Goal: Use online tool/utility: Use online tool/utility

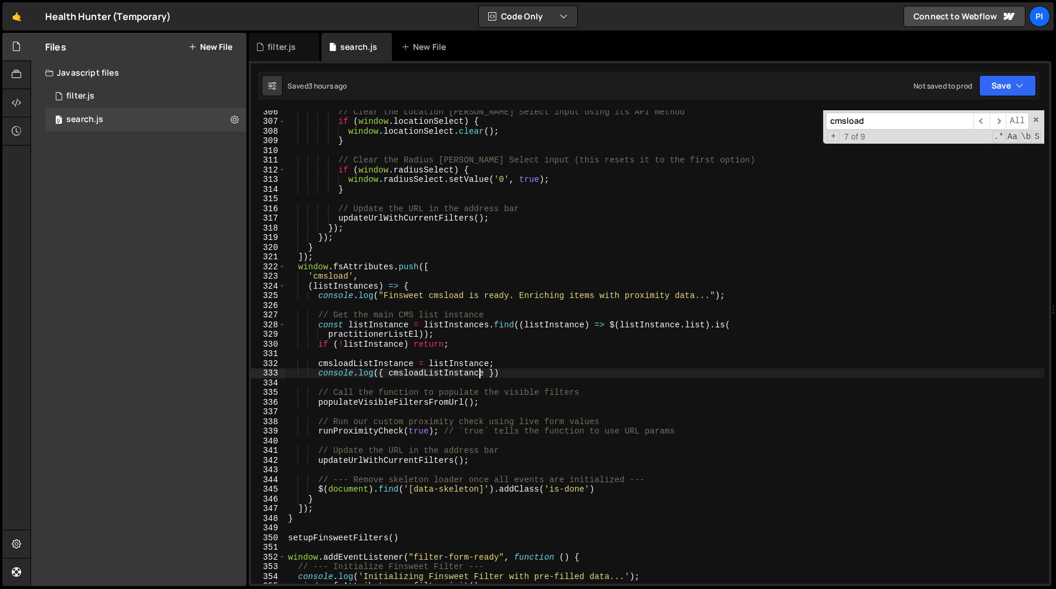
scroll to position [2957, 0]
click at [1036, 123] on span at bounding box center [1036, 120] width 8 height 8
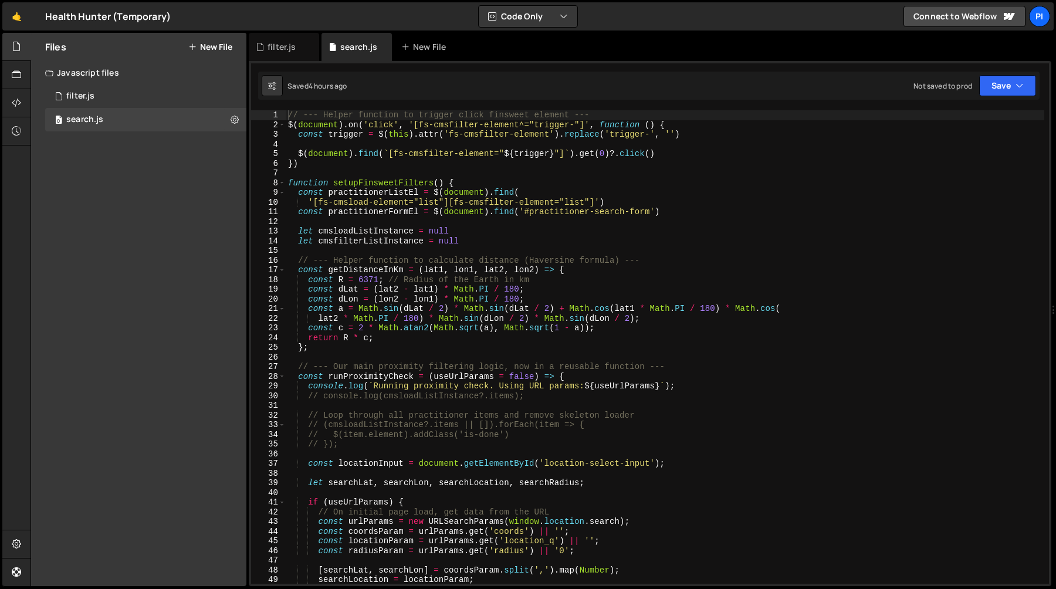
click at [790, 261] on div "// --- Helper function to trigger click finsweet element --- $ ( document ) . o…" at bounding box center [665, 356] width 759 height 493
click at [731, 211] on div "// --- Helper function to trigger click finsweet element --- $ ( document ) . o…" at bounding box center [665, 356] width 759 height 493
type textarea "const practitionerFormEl = $(document).find('#practitioner-search-form')"
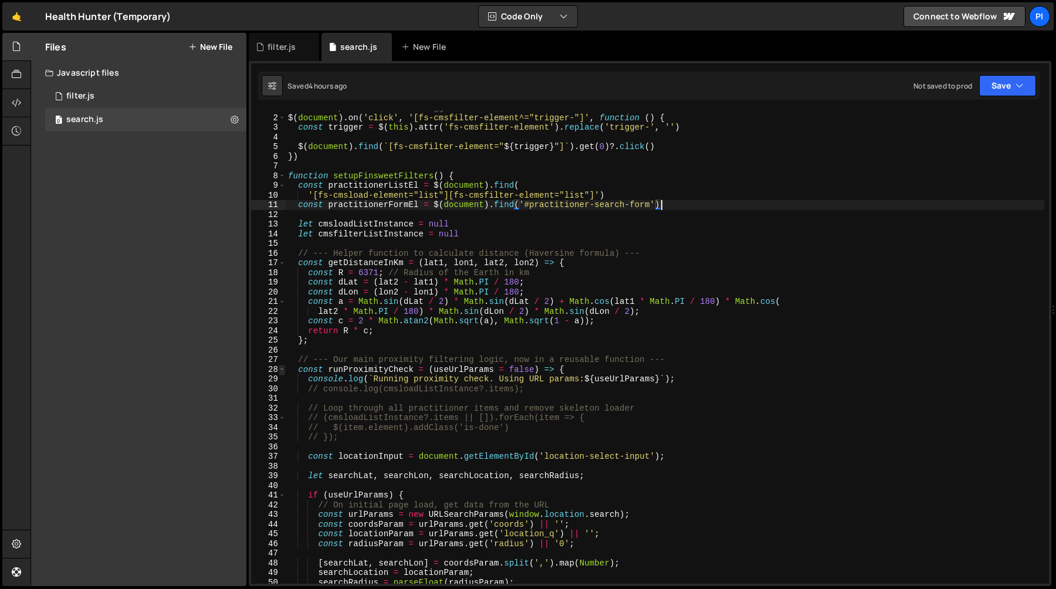
click at [281, 369] on span at bounding box center [282, 370] width 6 height 10
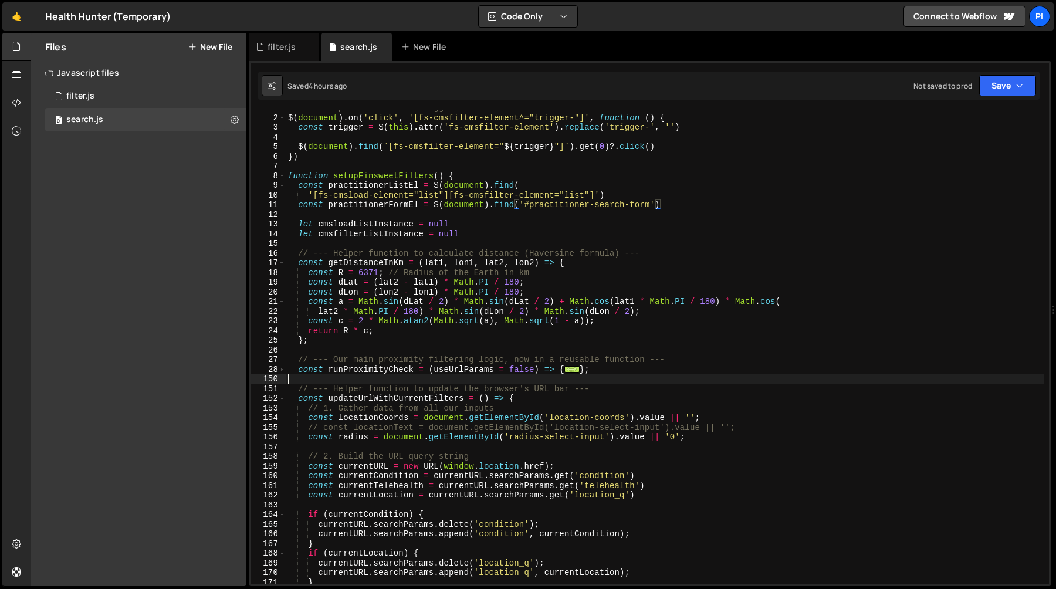
click at [313, 379] on div "// --- Helper function to trigger click finsweet element --- $ ( document ) . o…" at bounding box center [665, 349] width 759 height 493
type textarea "// --- Our main proximity filtering logic, now in a reusable function ---"
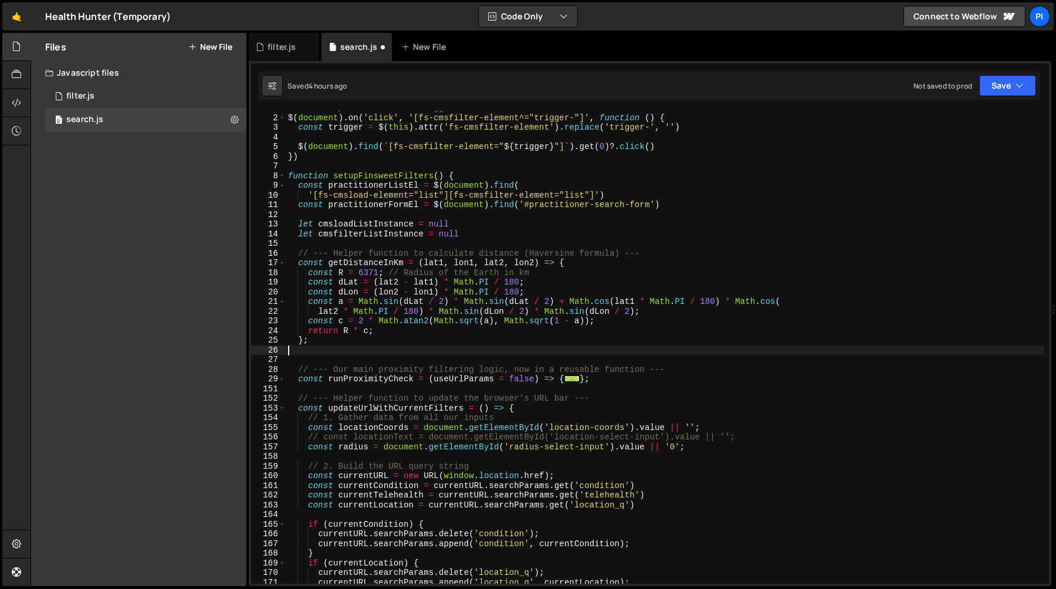
paste textarea "};"
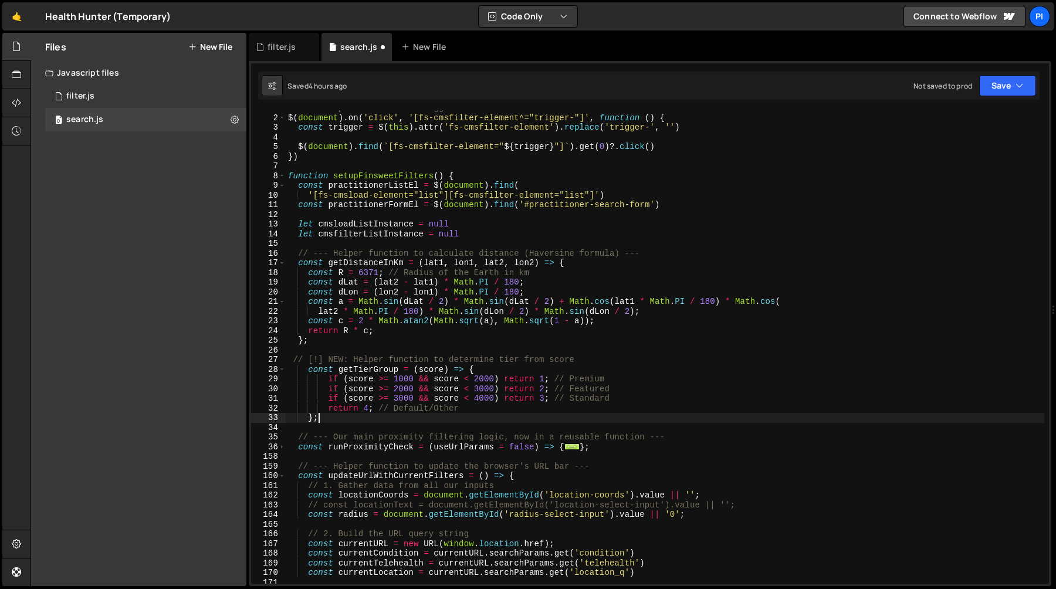
click at [352, 362] on div "// --- Helper function to trigger click finsweet element --- $ ( document ) . o…" at bounding box center [665, 349] width 759 height 493
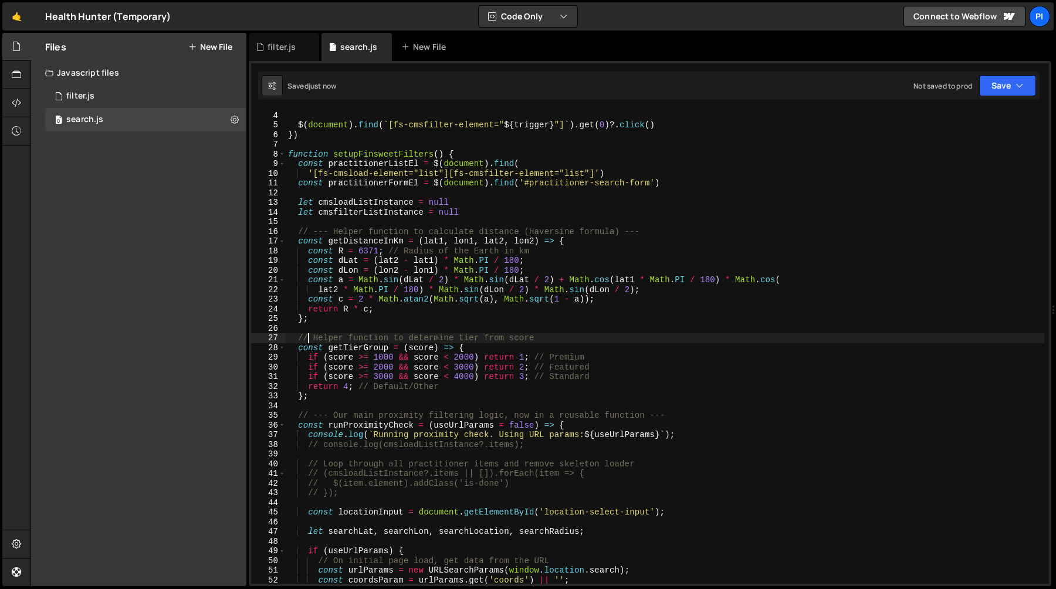
scroll to position [36, 0]
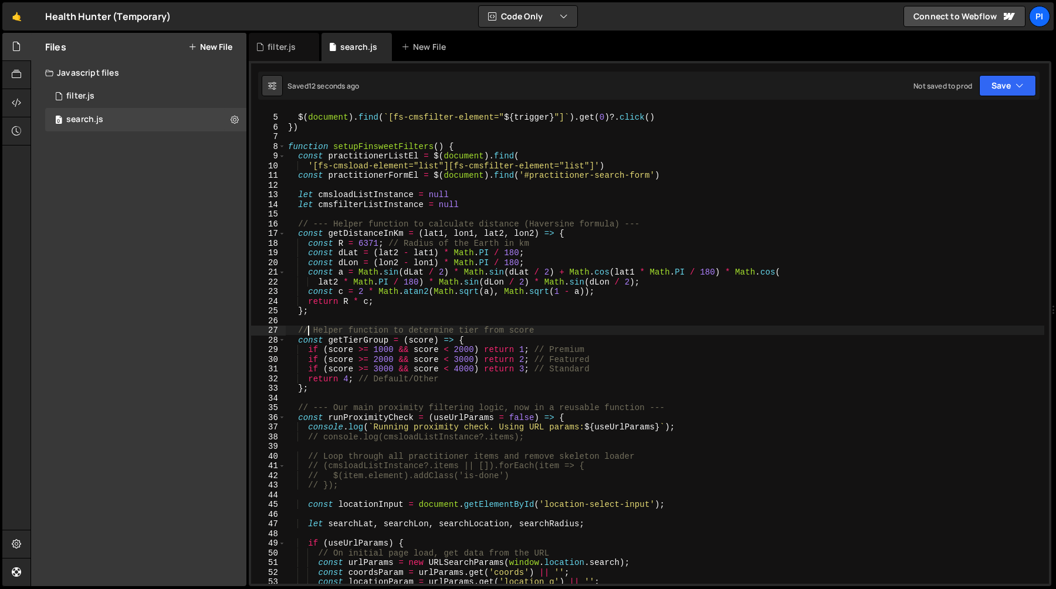
click at [344, 380] on div "$ ( document ) . find ( ` [fs-cmsfilter-element=" ${ trigger } "] ` ) . get ( 0…" at bounding box center [665, 349] width 759 height 493
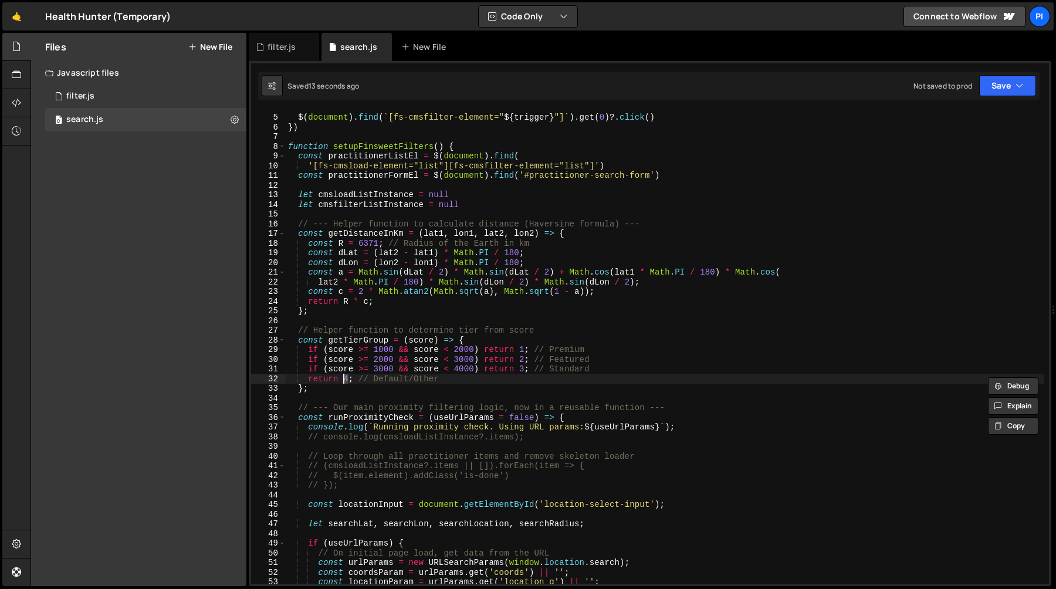
scroll to position [0, 4]
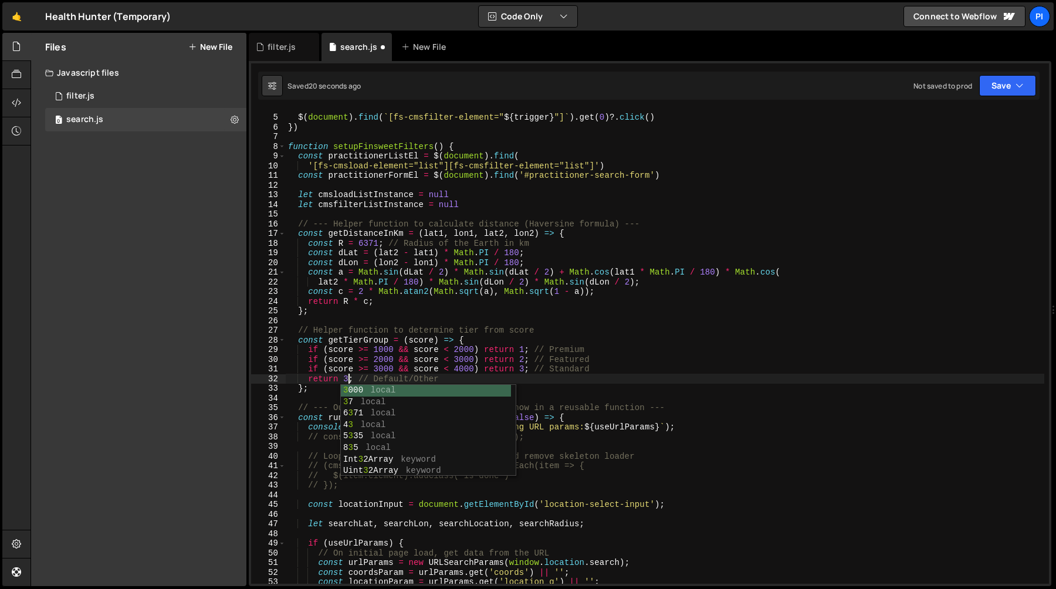
click at [394, 380] on div "$ ( document ) . find ( ` [fs-cmsfilter-element=" ${ trigger } "] ` ) . get ( 0…" at bounding box center [665, 349] width 759 height 493
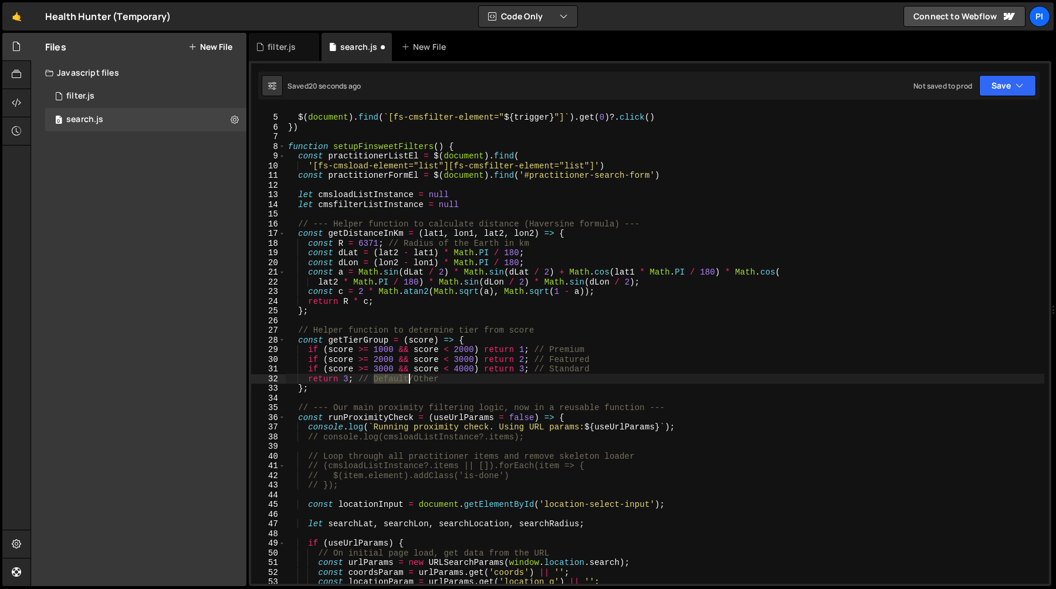
click at [394, 380] on div "$ ( document ) . find ( ` [fs-cmsfilter-element=" ${ trigger } "] ` ) . get ( 0…" at bounding box center [665, 349] width 759 height 493
click at [438, 380] on div "$ ( document ) . find ( ` [fs-cmsfilter-element=" ${ trigger } "] ` ) . get ( 0…" at bounding box center [665, 349] width 759 height 493
click at [482, 373] on div "$ ( document ) . find ( ` [fs-cmsfilter-element=" ${ trigger } "] ` ) . get ( 0…" at bounding box center [665, 349] width 759 height 493
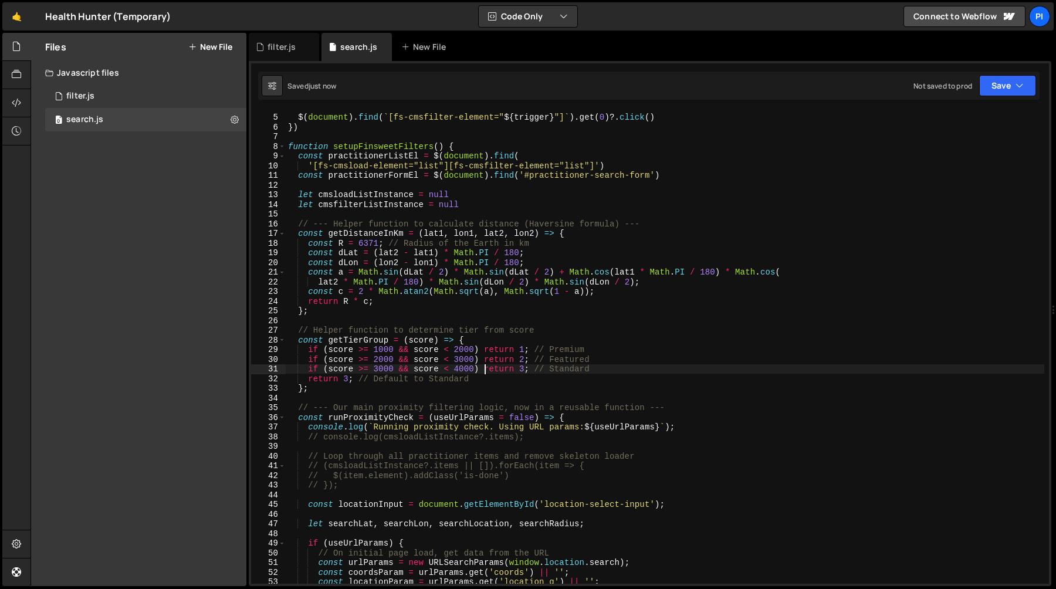
type textarea "if (score >= 3000 && score < 4000) return 3; // Standard"
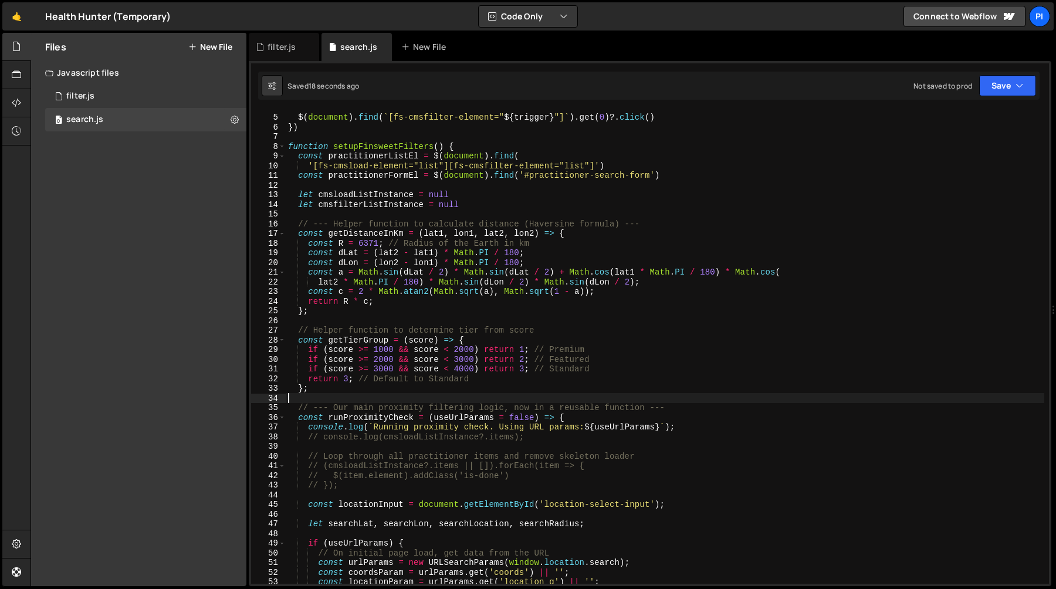
click at [341, 397] on div "$ ( document ) . find ( ` [fs-cmsfilter-element=" ${ trigger } "] ` ) . get ( 0…" at bounding box center [665, 349] width 759 height 493
click at [341, 390] on div "$ ( document ) . find ( ` [fs-cmsfilter-element=" ${ trigger } "] ` ) . get ( 0…" at bounding box center [665, 349] width 759 height 493
type textarea "};"
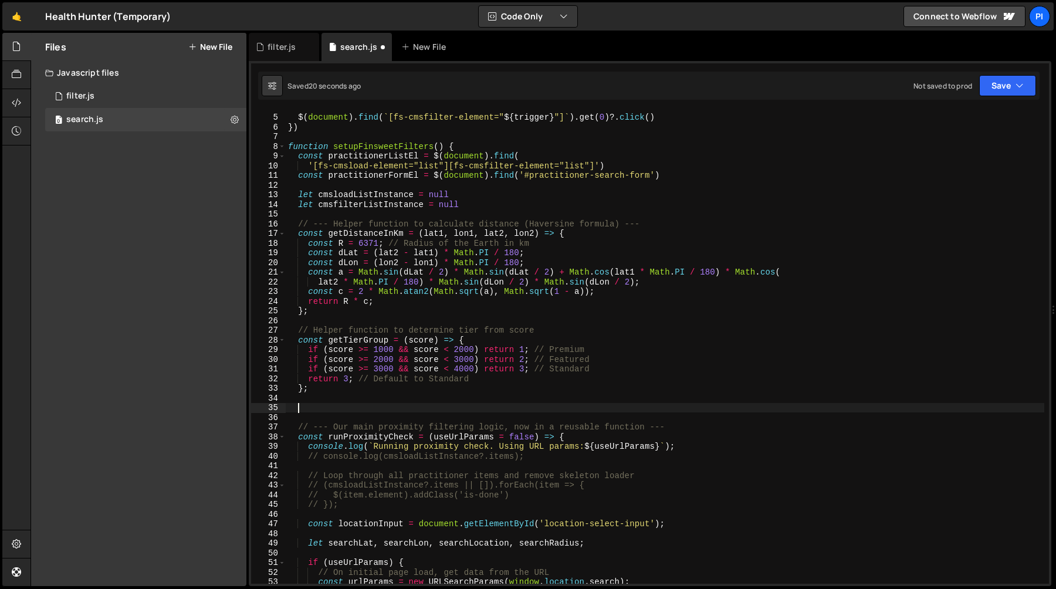
paste textarea
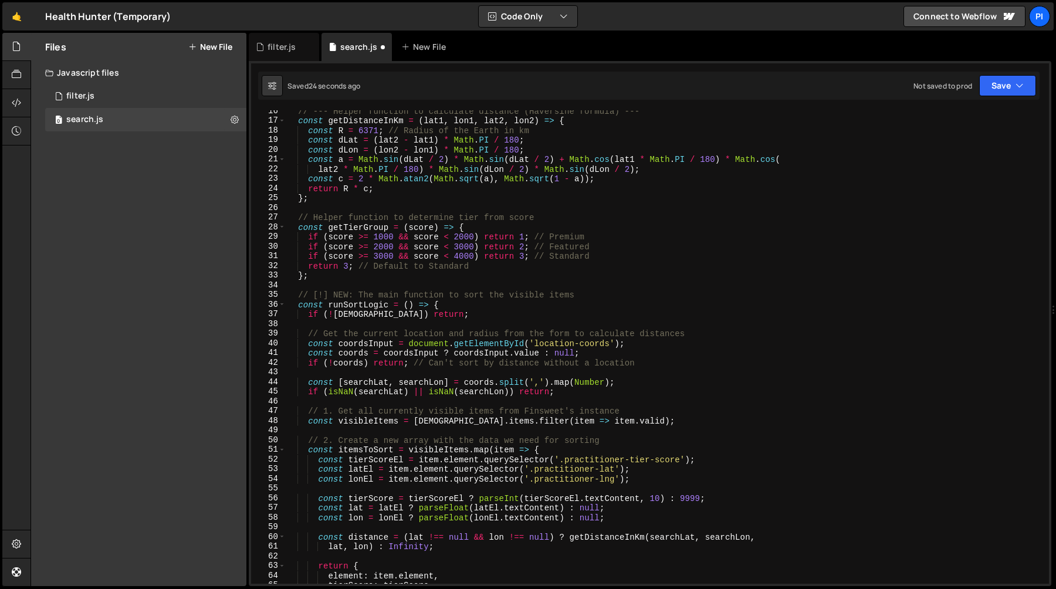
scroll to position [147, 0]
click at [313, 298] on div "// --- Helper function to calculate distance (Haversine formula) --- const getD…" at bounding box center [665, 354] width 759 height 493
type textarea "// The main function to sort the visible items"
click at [558, 290] on div "// --- Helper function to calculate distance (Haversine formula) --- const getD…" at bounding box center [665, 354] width 759 height 493
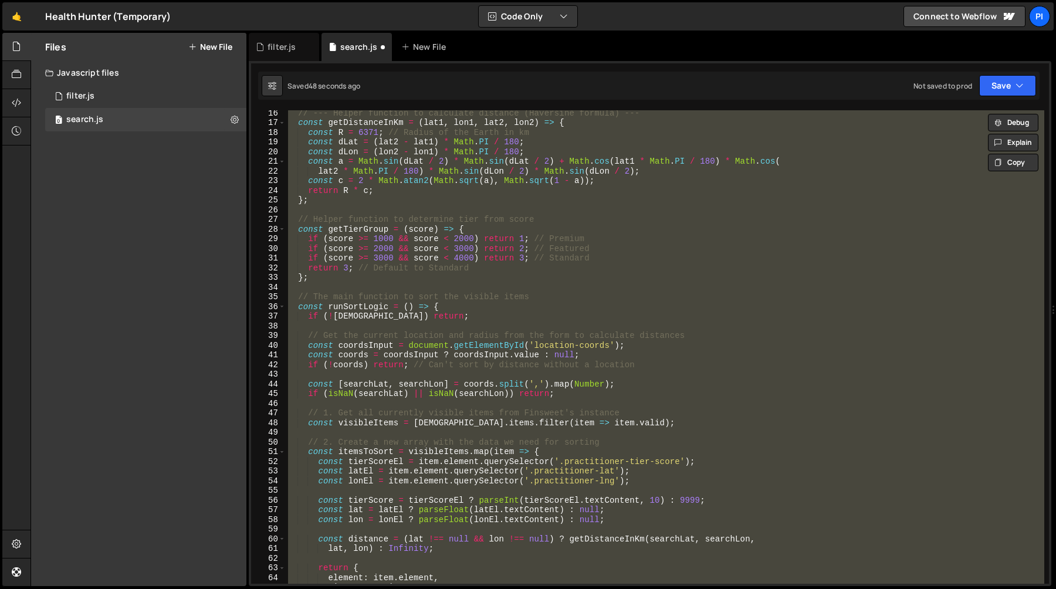
click at [527, 300] on div "// --- Helper function to calculate distance (Haversine formula) --- const getD…" at bounding box center [665, 347] width 759 height 474
type textarea "// The main function to sort the visible items"
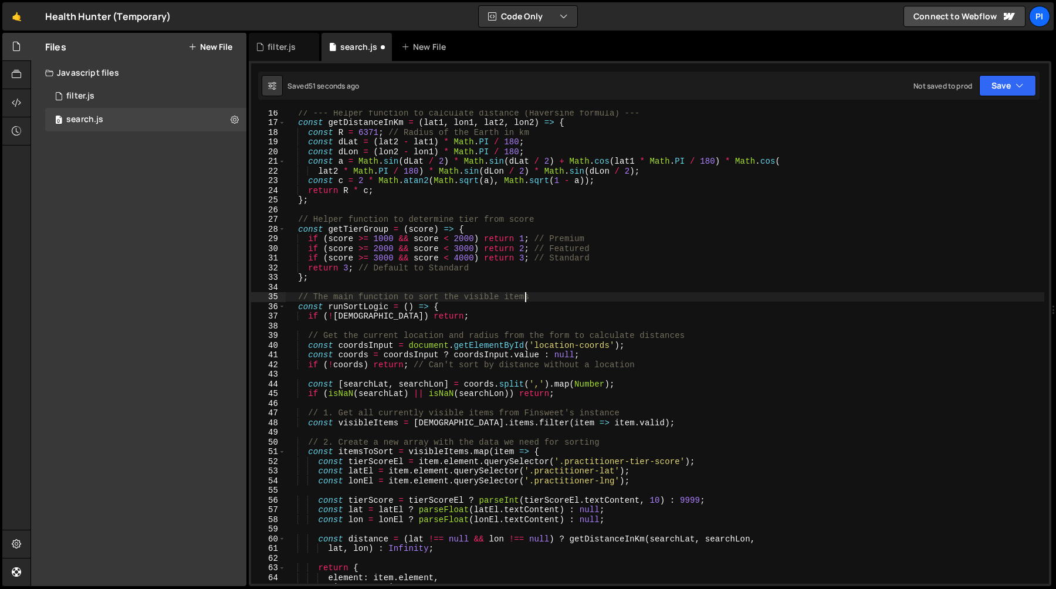
click at [483, 286] on div "// --- Helper function to calculate distance (Haversine formula) --- const getD…" at bounding box center [665, 354] width 759 height 493
click at [356, 310] on div "// --- Helper function to calculate distance (Haversine formula) --- const getD…" at bounding box center [665, 354] width 759 height 493
click at [414, 299] on div "// --- Helper function to calculate distance (Haversine formula) --- const getD…" at bounding box center [665, 354] width 759 height 493
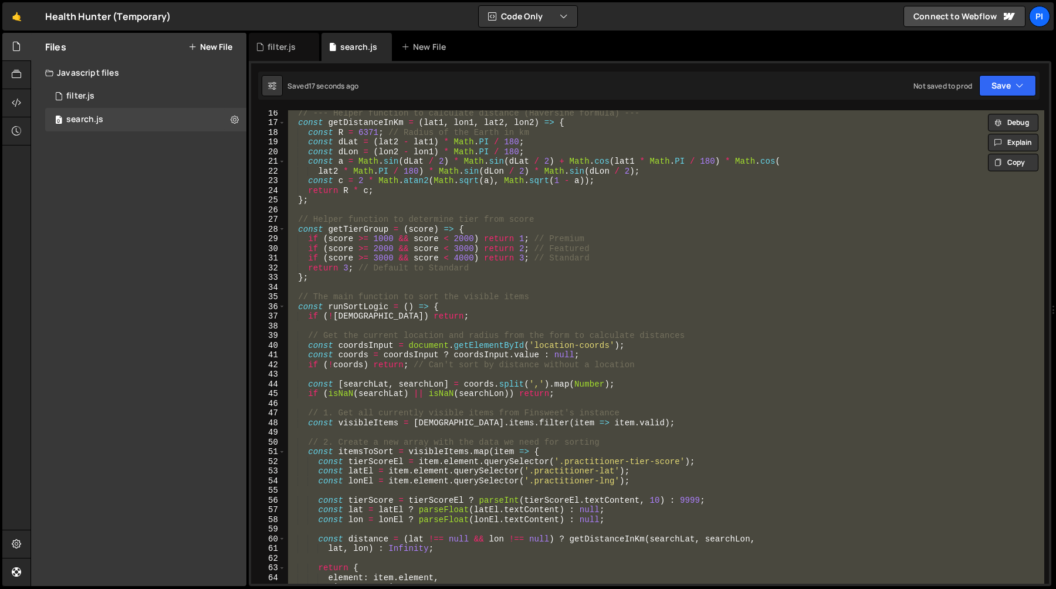
click at [457, 307] on div "// --- Helper function to calculate distance (Haversine formula) --- const getD…" at bounding box center [665, 354] width 759 height 493
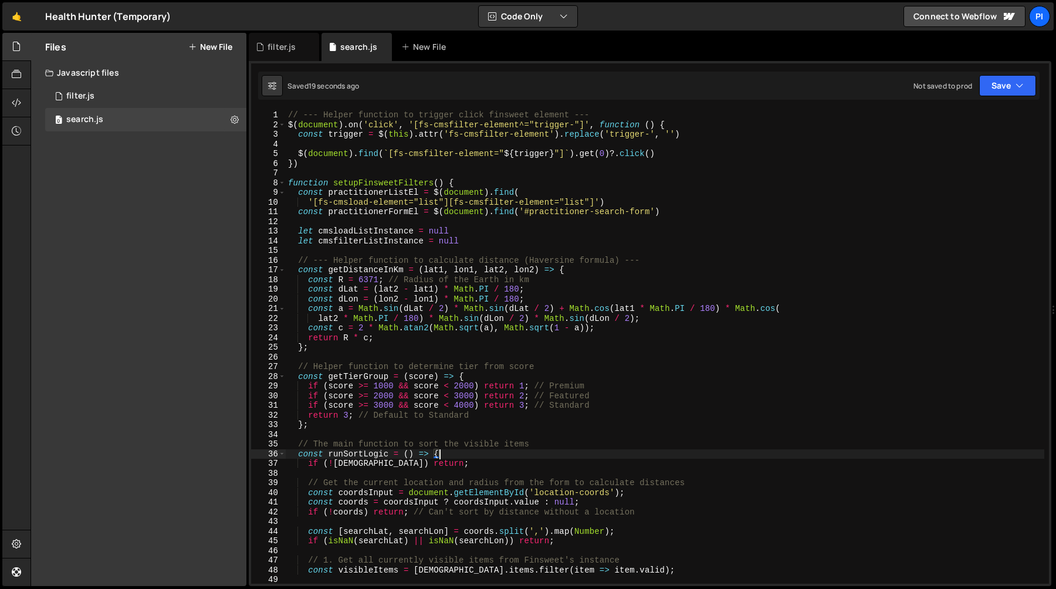
scroll to position [0, 0]
click at [282, 183] on span at bounding box center [282, 183] width 6 height 10
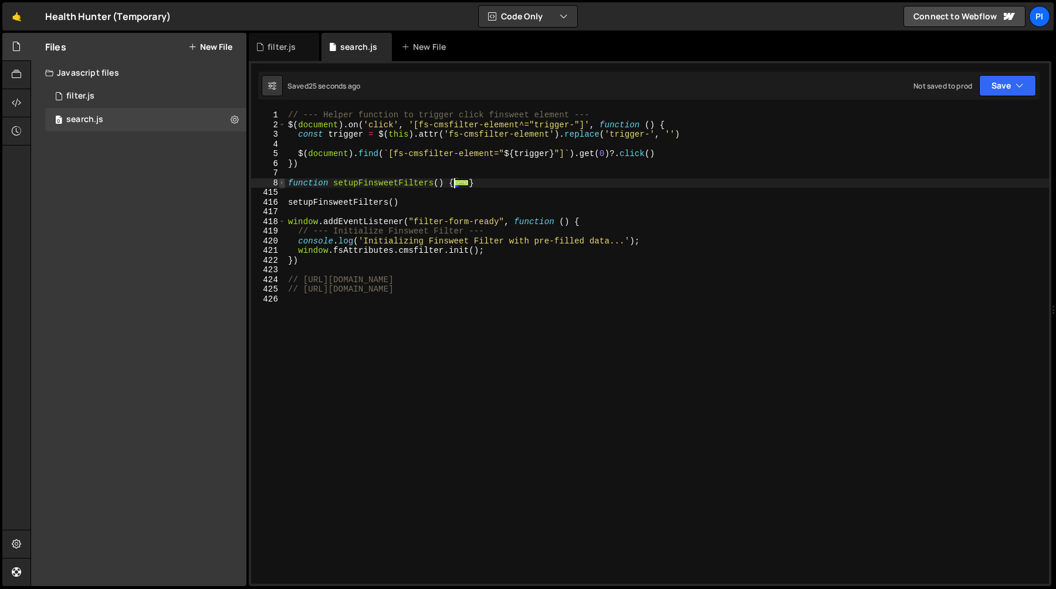
click at [282, 183] on span at bounding box center [282, 183] width 6 height 10
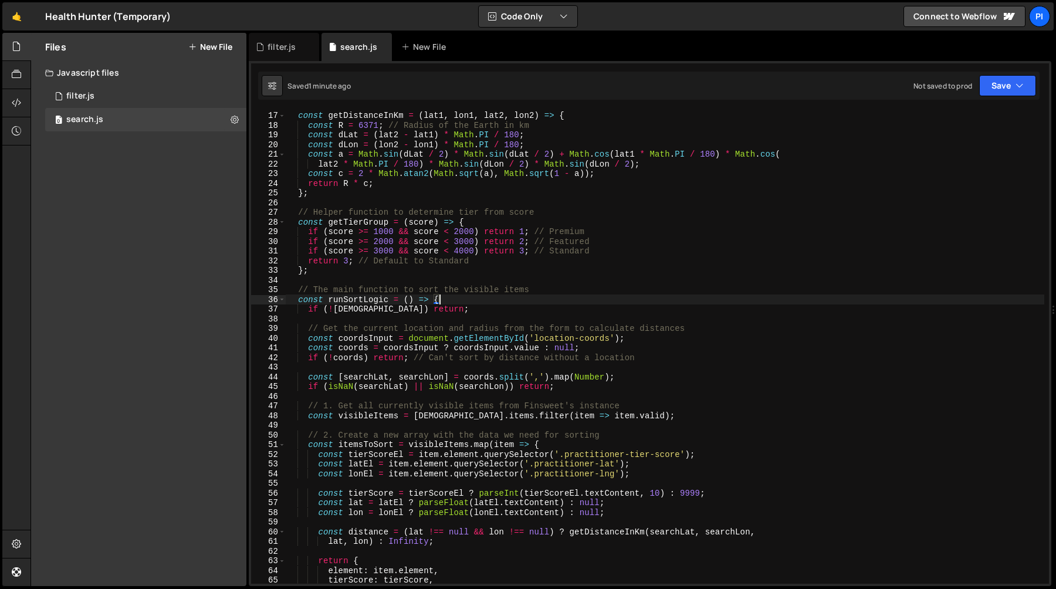
scroll to position [148, 0]
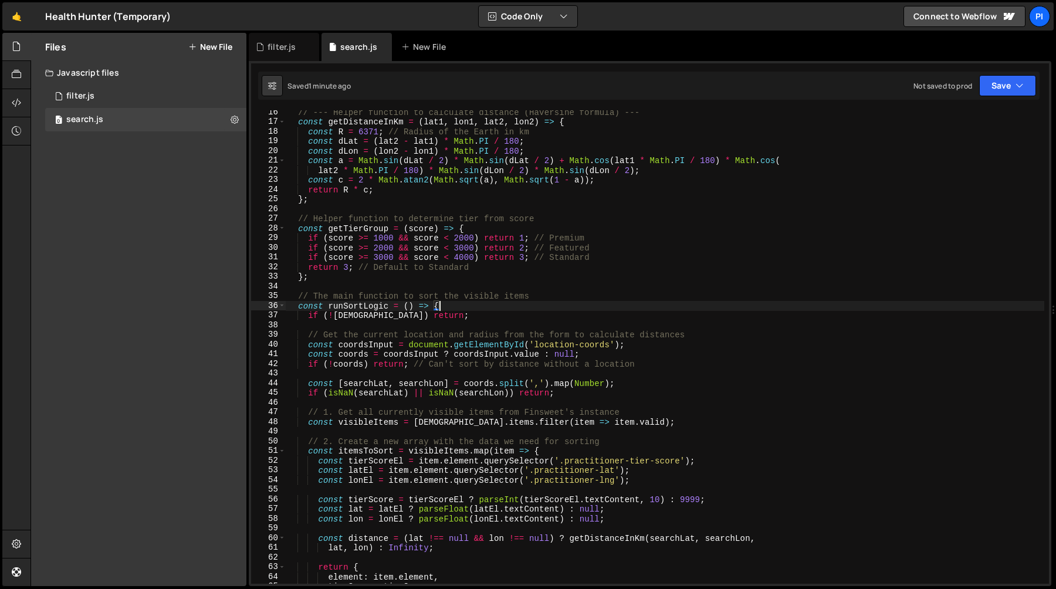
click at [387, 303] on div "// --- Helper function to calculate distance (Haversine formula) --- const getD…" at bounding box center [665, 353] width 759 height 493
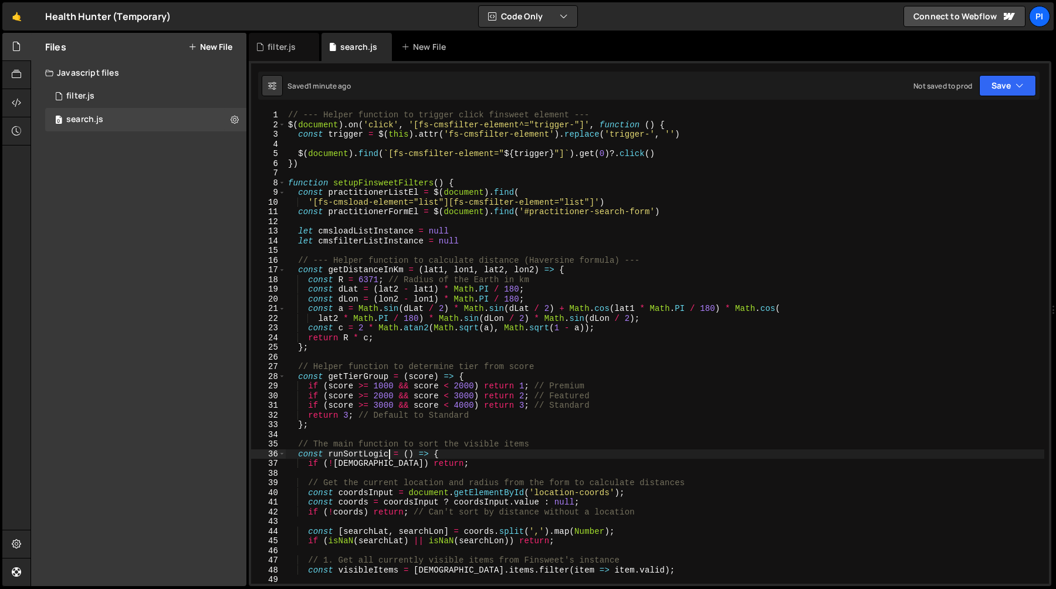
scroll to position [0, 0]
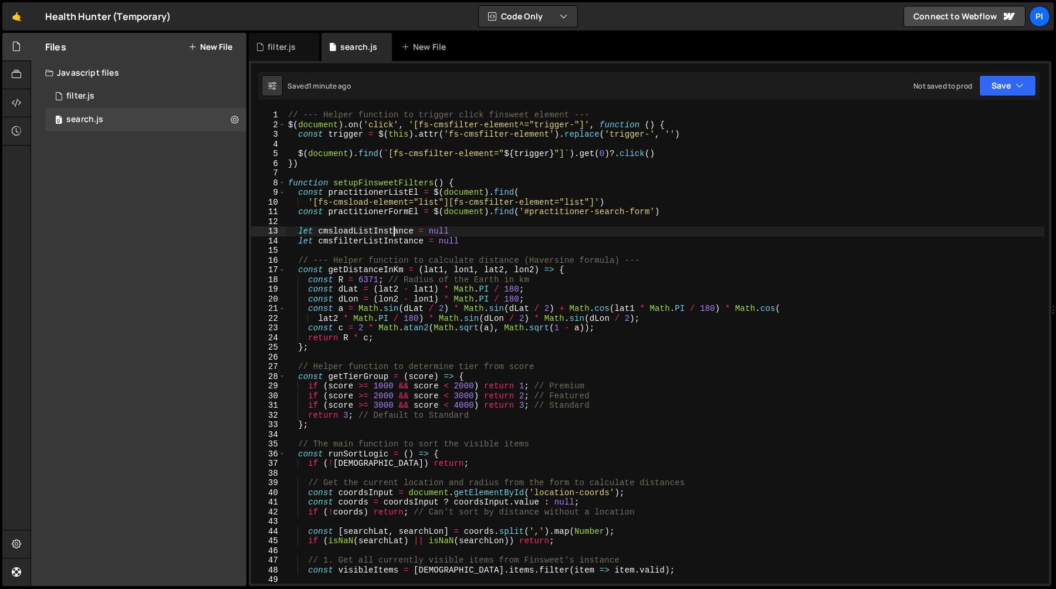
click at [393, 232] on div "// --- Helper function to trigger click finsweet element --- $ ( document ) . o…" at bounding box center [665, 356] width 759 height 493
click at [365, 462] on div "// --- Helper function to trigger click finsweet element --- $ ( document ) . o…" at bounding box center [665, 356] width 759 height 493
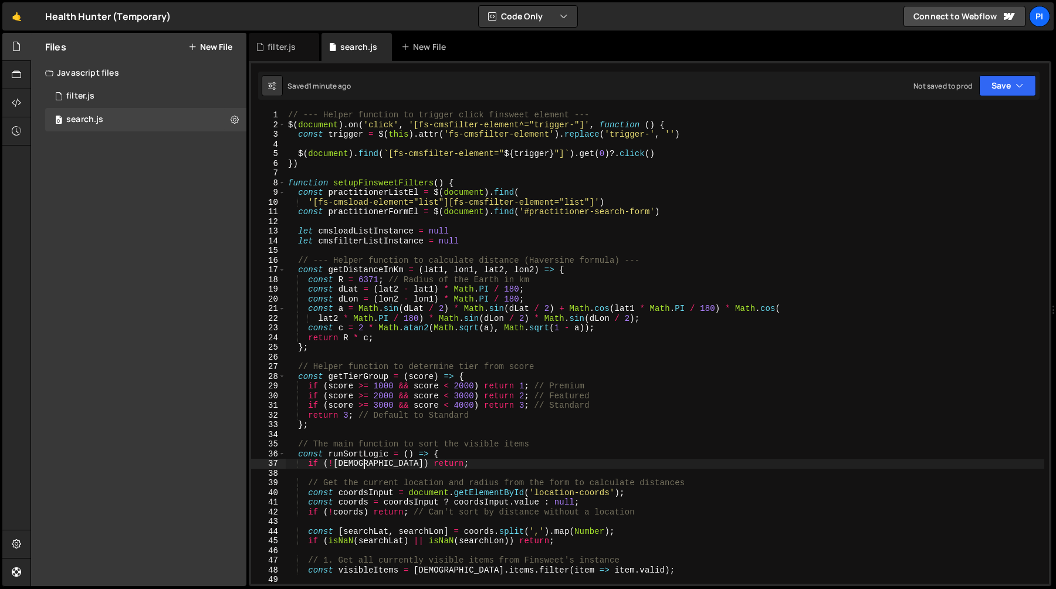
click at [365, 462] on div "// --- Helper function to trigger click finsweet element --- $ ( document ) . o…" at bounding box center [665, 356] width 759 height 493
paste textarea "load"
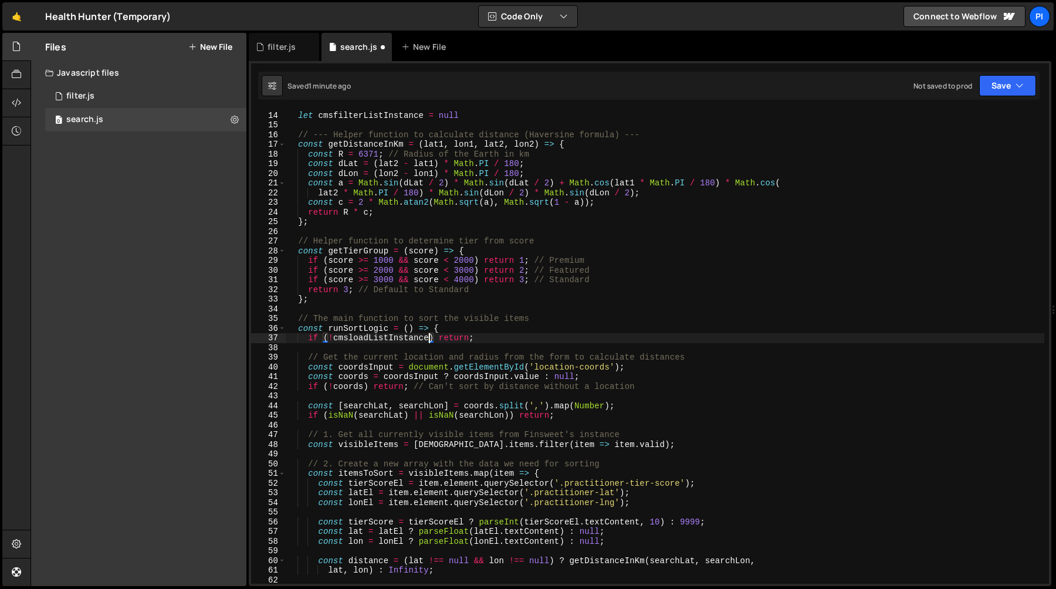
scroll to position [142, 0]
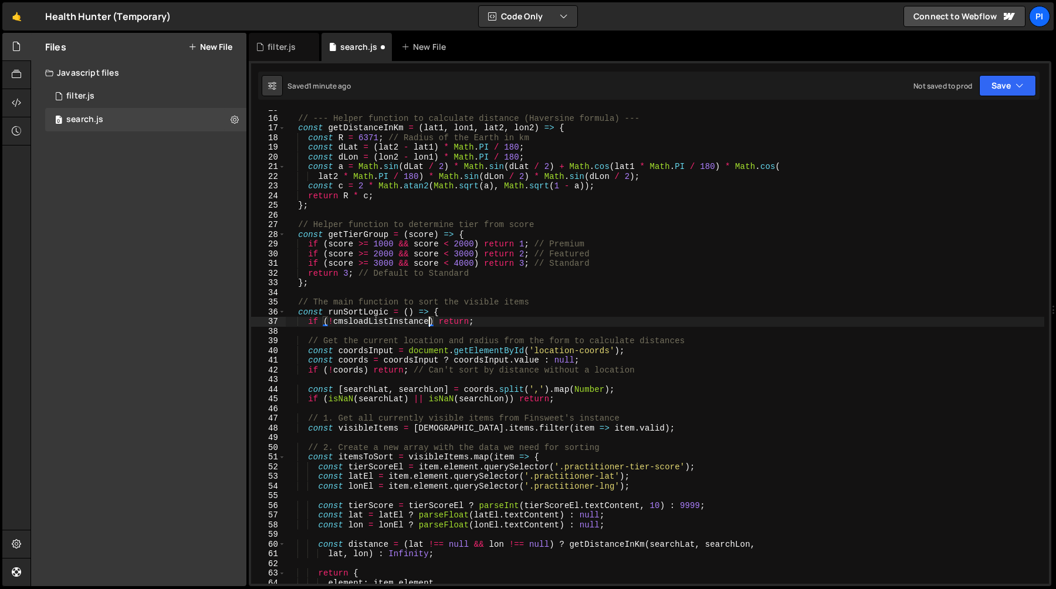
click at [490, 357] on div "// --- Helper function to calculate distance (Haversine formula) --- const getD…" at bounding box center [665, 350] width 759 height 493
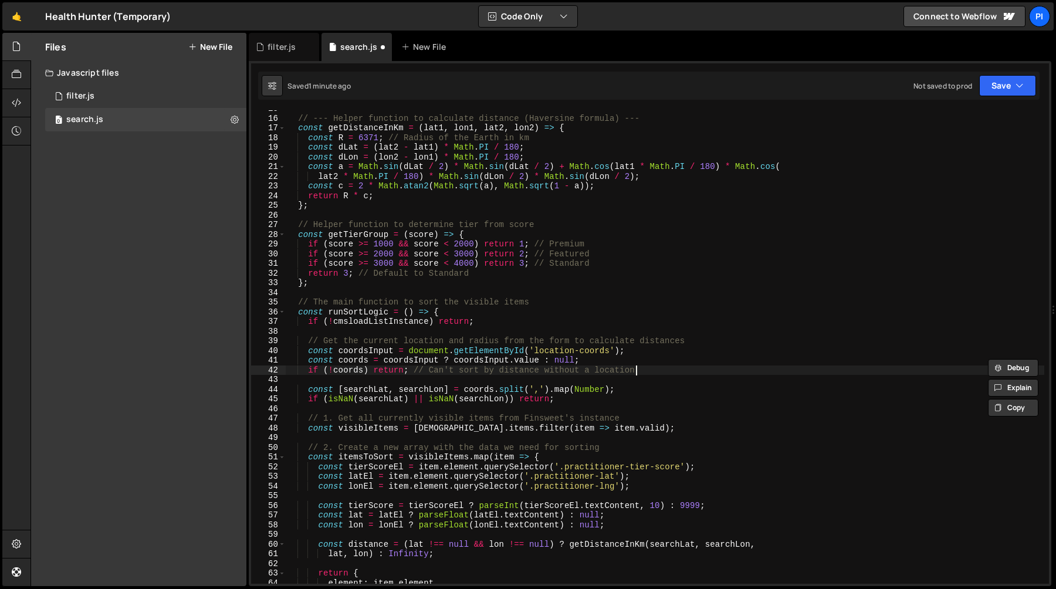
click at [650, 366] on div "// --- Helper function to calculate distance (Haversine formula) --- const getD…" at bounding box center [665, 350] width 759 height 493
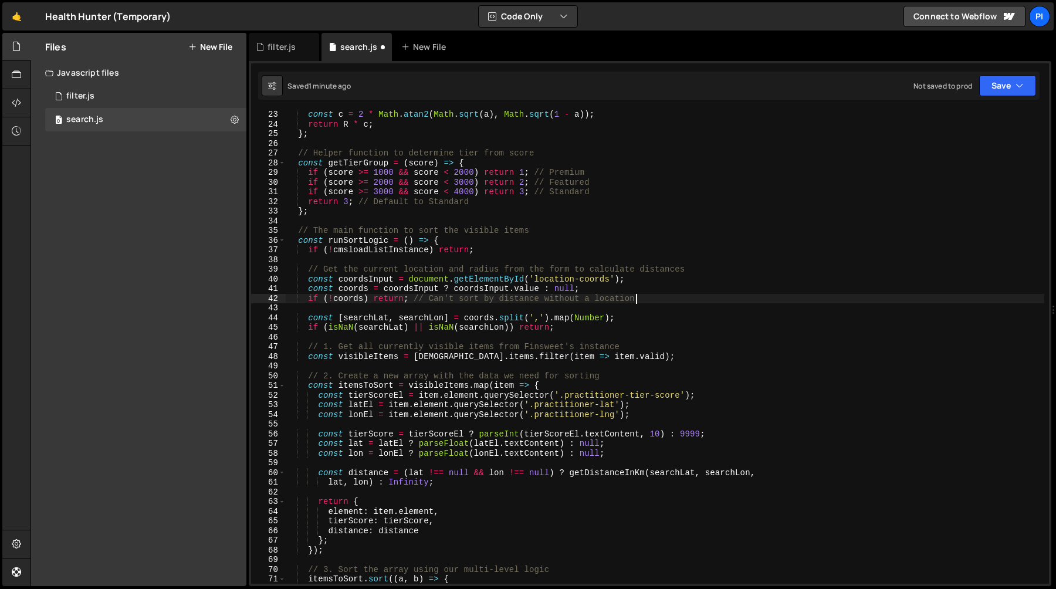
scroll to position [214, 0]
click at [387, 313] on div "const c = 2 * Math . atan2 ( Math . sqrt ( a ) , Math . sqrt ( 1 - a )) ; retur…" at bounding box center [665, 356] width 759 height 493
click at [406, 316] on div "const c = 2 * Math . atan2 ( Math . sqrt ( a ) , Math . sqrt ( 1 - a )) ; retur…" at bounding box center [665, 356] width 759 height 493
click at [372, 316] on div "const c = 2 * Math . atan2 ( Math . sqrt ( a ) , Math . sqrt ( 1 - a )) ; retur…" at bounding box center [665, 356] width 759 height 493
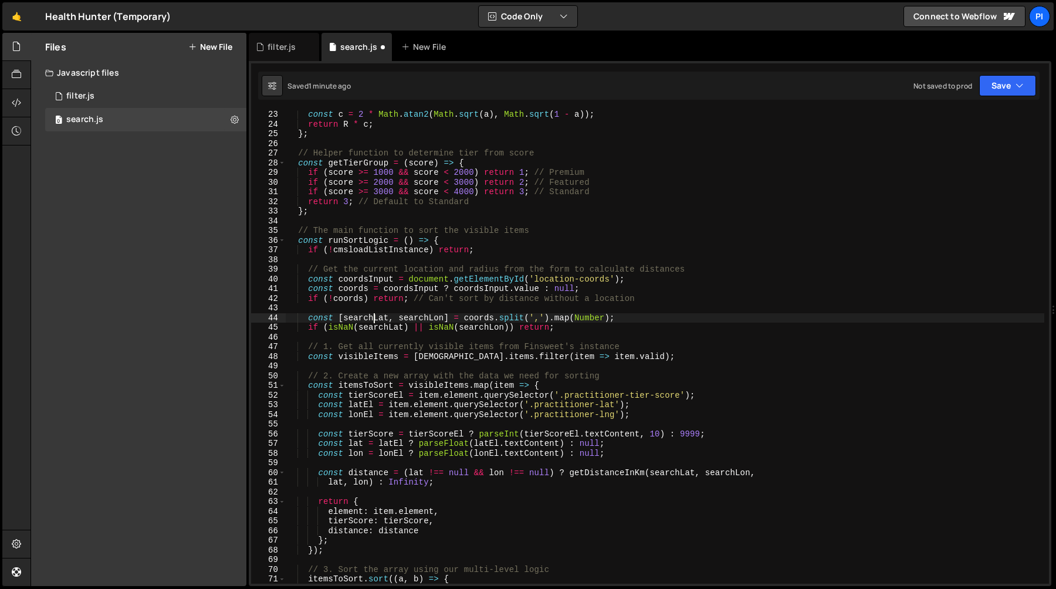
click at [372, 316] on div "const c = 2 * Math . atan2 ( Math . sqrt ( a ) , Math . sqrt ( 1 - a )) ; retur…" at bounding box center [665, 356] width 759 height 493
click at [407, 320] on div "const c = 2 * Math . atan2 ( Math . sqrt ( a ) , Math . sqrt ( 1 - a )) ; retur…" at bounding box center [665, 356] width 759 height 493
click at [376, 319] on div "const c = 2 * Math . atan2 ( Math . sqrt ( a ) , Math . sqrt ( 1 - a )) ; retur…" at bounding box center [665, 356] width 759 height 493
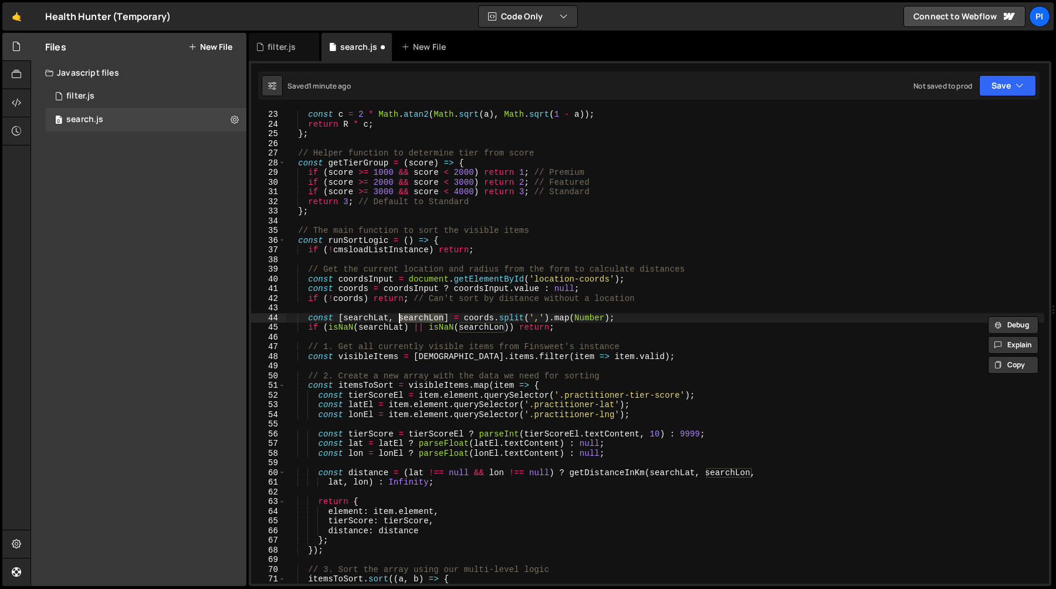
click at [376, 319] on div "const c = 2 * Math . atan2 ( Math . sqrt ( a ) , Math . sqrt ( 1 - a )) ; retur…" at bounding box center [665, 356] width 759 height 493
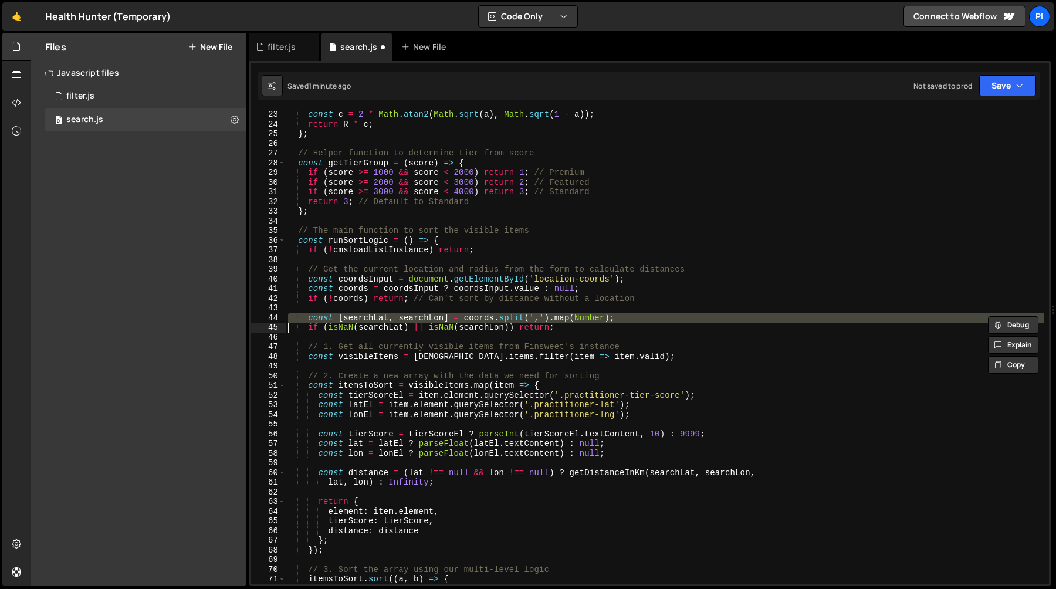
click at [422, 319] on div "const c = 2 * Math . atan2 ( Math . sqrt ( a ) , Math . sqrt ( 1 - a )) ; retur…" at bounding box center [665, 347] width 759 height 474
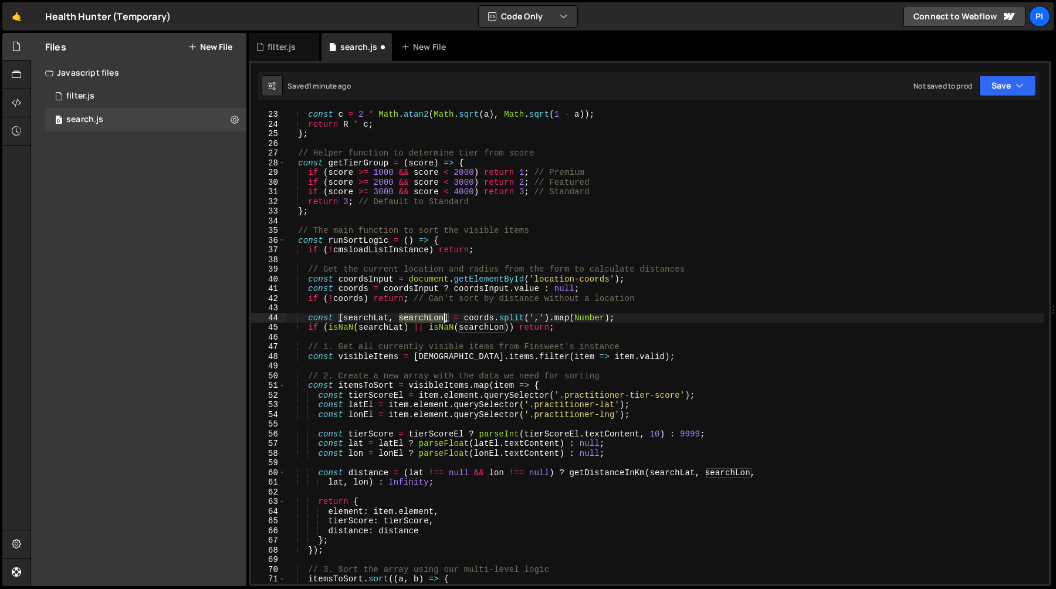
click at [422, 319] on div "const c = 2 * Math . atan2 ( Math . sqrt ( a ) , Math . sqrt ( 1 - a )) ; retur…" at bounding box center [665, 356] width 759 height 493
click at [369, 323] on div "const c = 2 * Math . atan2 ( Math . sqrt ( a ) , Math . sqrt ( 1 - a )) ; retur…" at bounding box center [665, 356] width 759 height 493
click at [370, 319] on div "const c = 2 * Math . atan2 ( Math . sqrt ( a ) , Math . sqrt ( 1 - a )) ; retur…" at bounding box center [665, 356] width 759 height 493
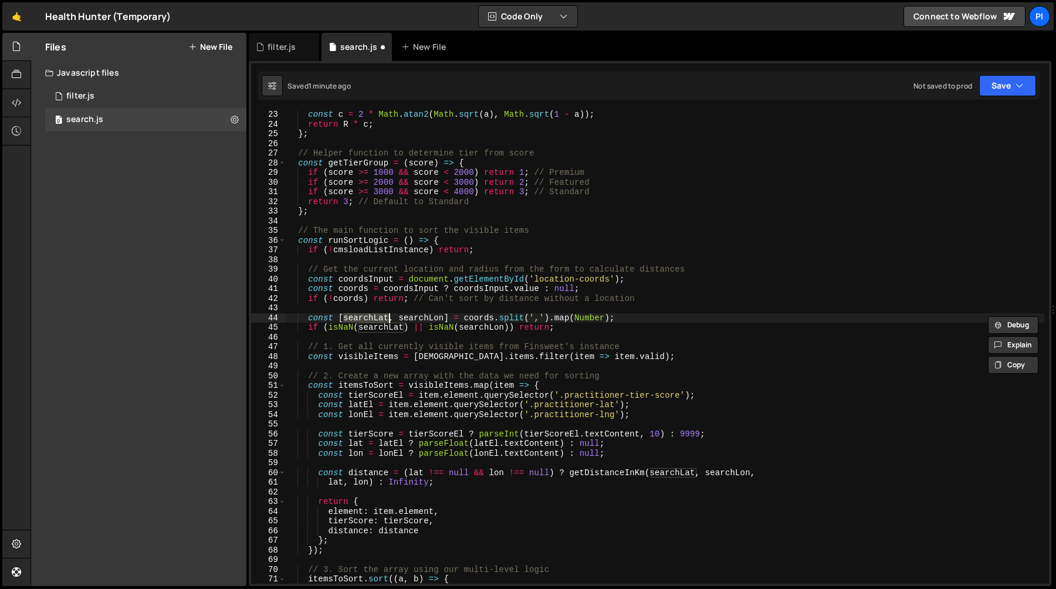
click at [411, 317] on div "const c = 2 * Math . atan2 ( Math . sqrt ( a ) , Math . sqrt ( 1 - a )) ; retur…" at bounding box center [665, 356] width 759 height 493
click at [370, 317] on div "const c = 2 * Math . atan2 ( Math . sqrt ( a ) , Math . sqrt ( 1 - a )) ; retur…" at bounding box center [665, 356] width 759 height 493
click at [415, 317] on div "const c = 2 * Math . atan2 ( Math . sqrt ( a ) , Math . sqrt ( 1 - a )) ; retur…" at bounding box center [665, 356] width 759 height 493
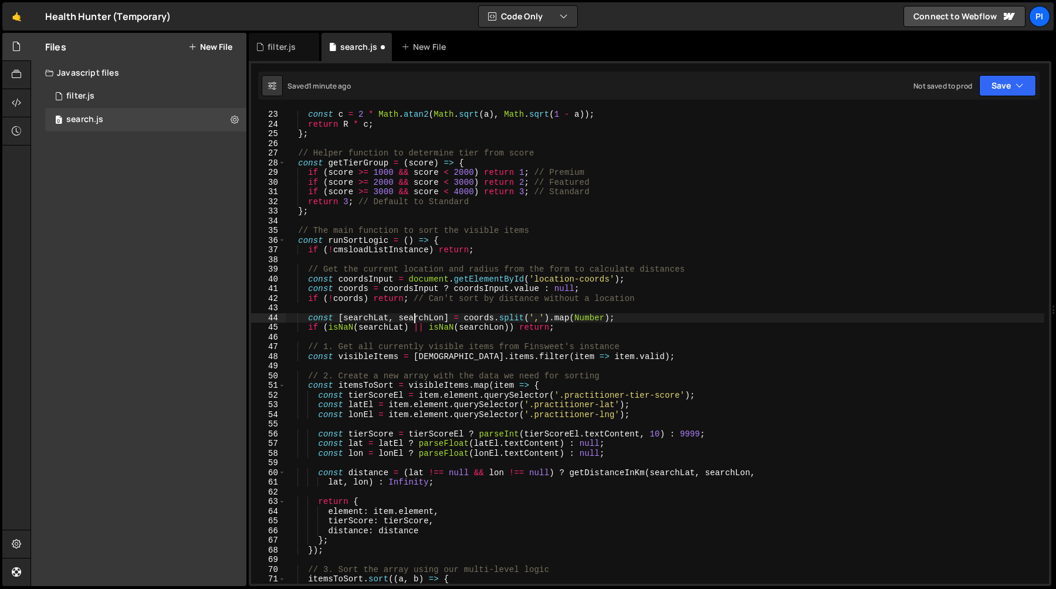
click at [415, 317] on div "const c = 2 * Math . atan2 ( Math . sqrt ( a ) , Math . sqrt ( 1 - a )) ; retur…" at bounding box center [665, 356] width 759 height 493
click at [367, 321] on div "const c = 2 * Math . atan2 ( Math . sqrt ( a ) , Math . sqrt ( 1 - a )) ; retur…" at bounding box center [665, 356] width 759 height 493
click at [414, 320] on div "const c = 2 * Math . atan2 ( Math . sqrt ( a ) , Math . sqrt ( 1 - a )) ; retur…" at bounding box center [665, 356] width 759 height 493
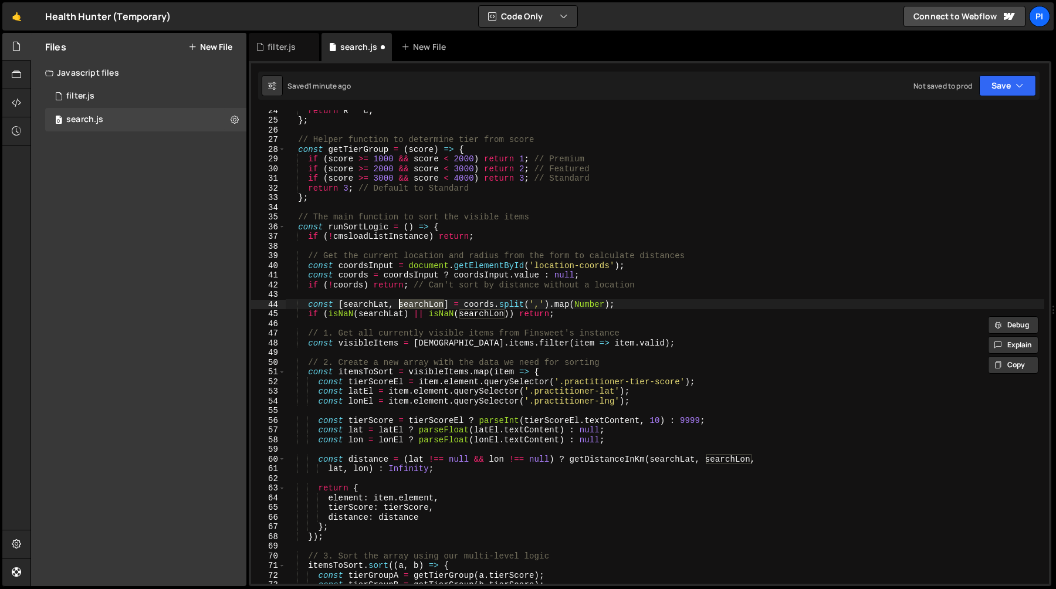
scroll to position [239, 0]
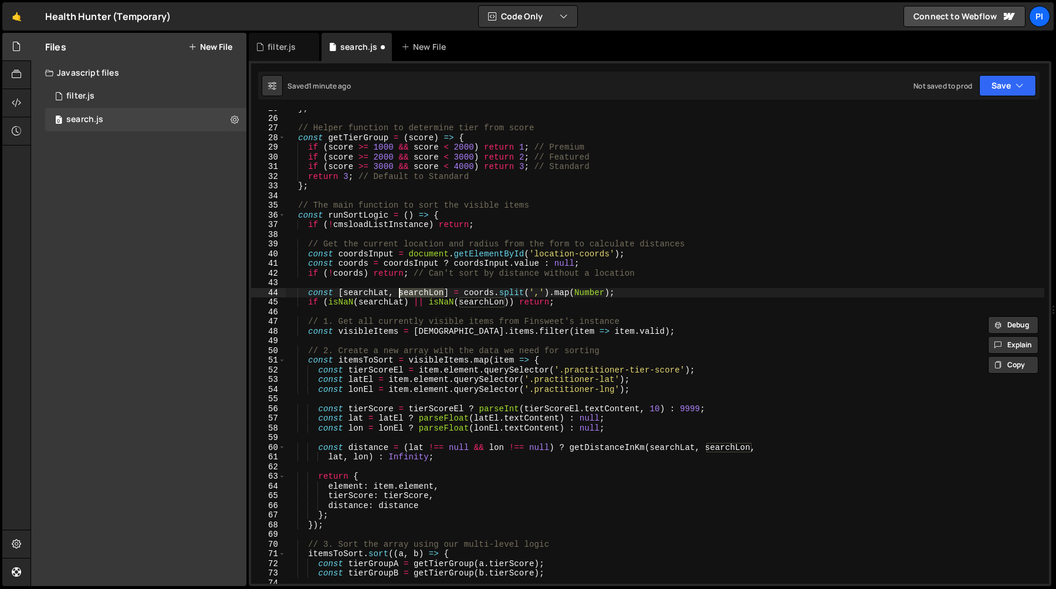
click at [383, 301] on div "} ; // Helper function to determine tier from score const getTierGroup = ( scor…" at bounding box center [665, 350] width 759 height 493
click at [464, 301] on div "} ; // Helper function to determine tier from score const getTierGroup = ( scor…" at bounding box center [665, 350] width 759 height 493
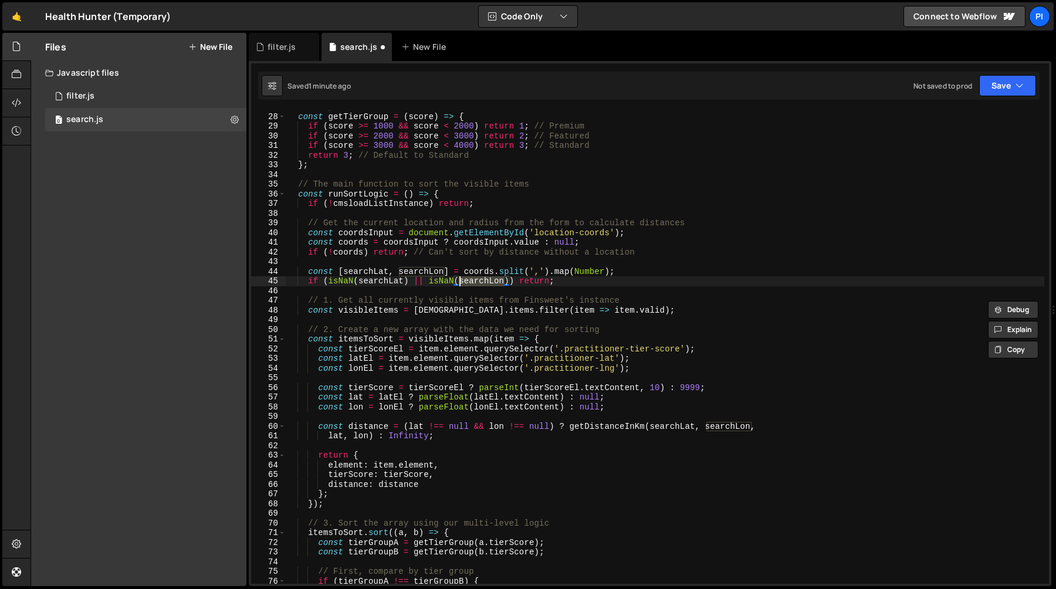
scroll to position [276, 0]
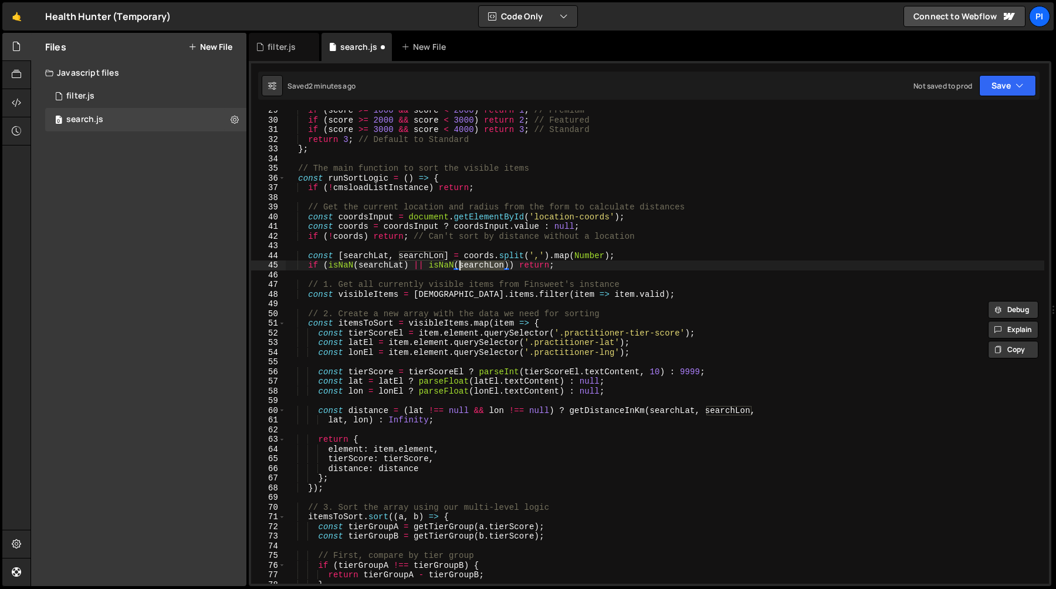
click at [373, 295] on div "if ( score >= 1000 && score < 2000 ) return 1 ; // Premium if ( score >= 2000 &…" at bounding box center [665, 352] width 759 height 493
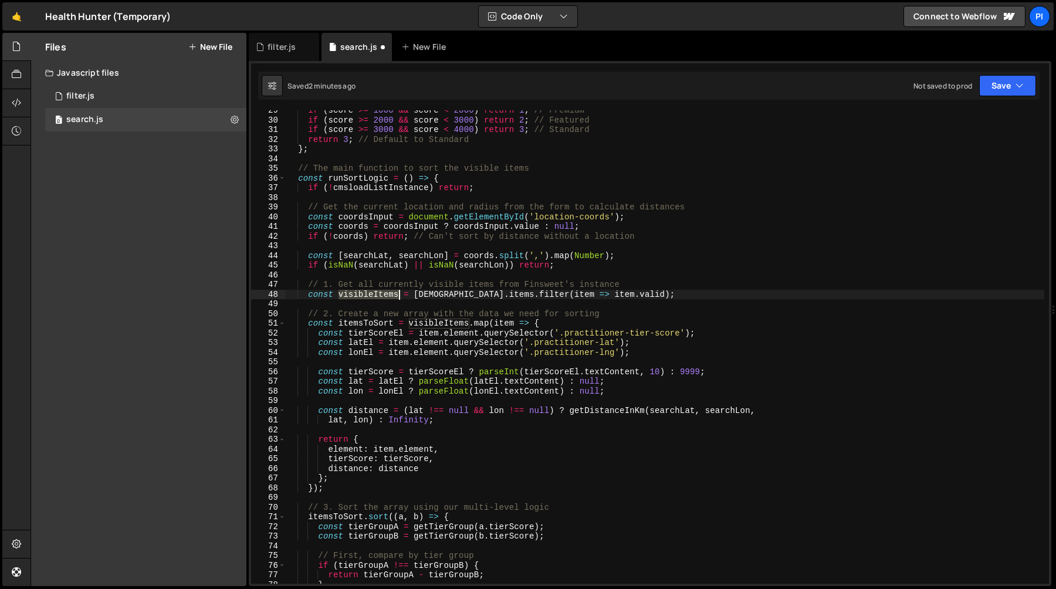
click at [373, 295] on div "if ( score >= 1000 && score < 2000 ) return 1 ; // Premium if ( score >= 2000 &…" at bounding box center [665, 352] width 759 height 493
click at [429, 295] on div "if ( score >= 1000 && score < 2000 ) return 1 ; // Premium if ( score >= 2000 &…" at bounding box center [665, 352] width 759 height 493
click at [379, 181] on div "if ( score >= 1000 && score < 2000 ) return 1 ; // Premium if ( score >= 2000 &…" at bounding box center [665, 352] width 759 height 493
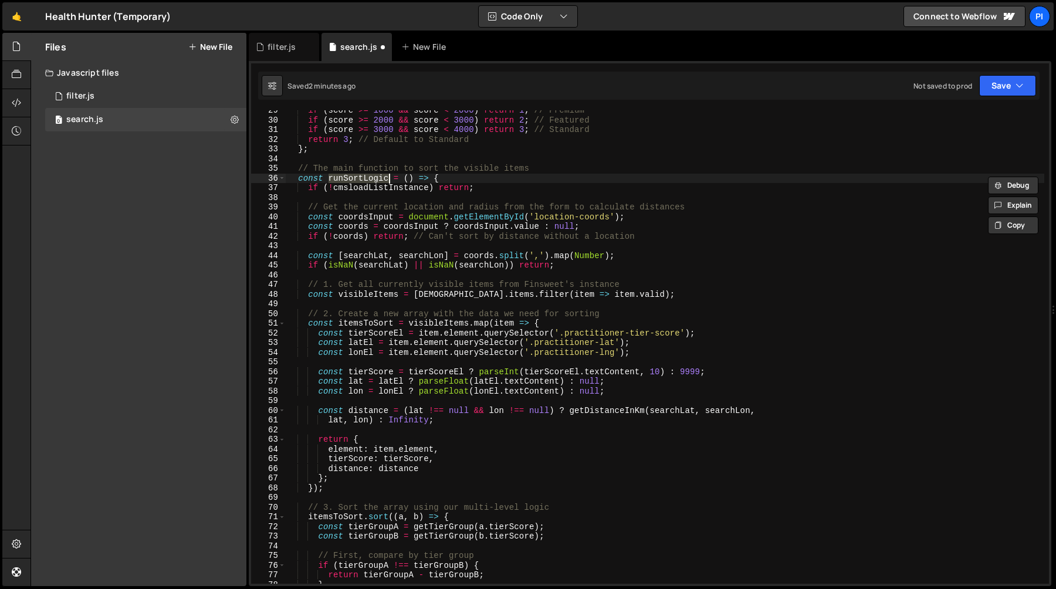
click at [382, 185] on div "if ( score >= 1000 && score < 2000 ) return 1 ; // Premium if ( score >= 2000 &…" at bounding box center [665, 352] width 759 height 493
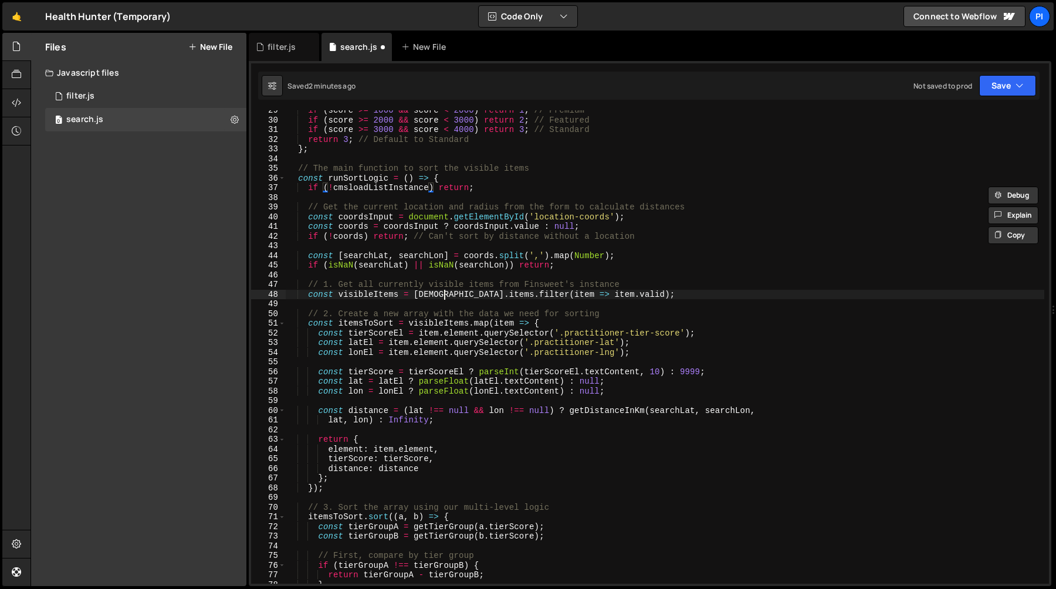
click at [447, 294] on div "if ( score >= 1000 && score < 2000 ) return 1 ; // Premium if ( score >= 2000 &…" at bounding box center [665, 352] width 759 height 493
paste textarea "load"
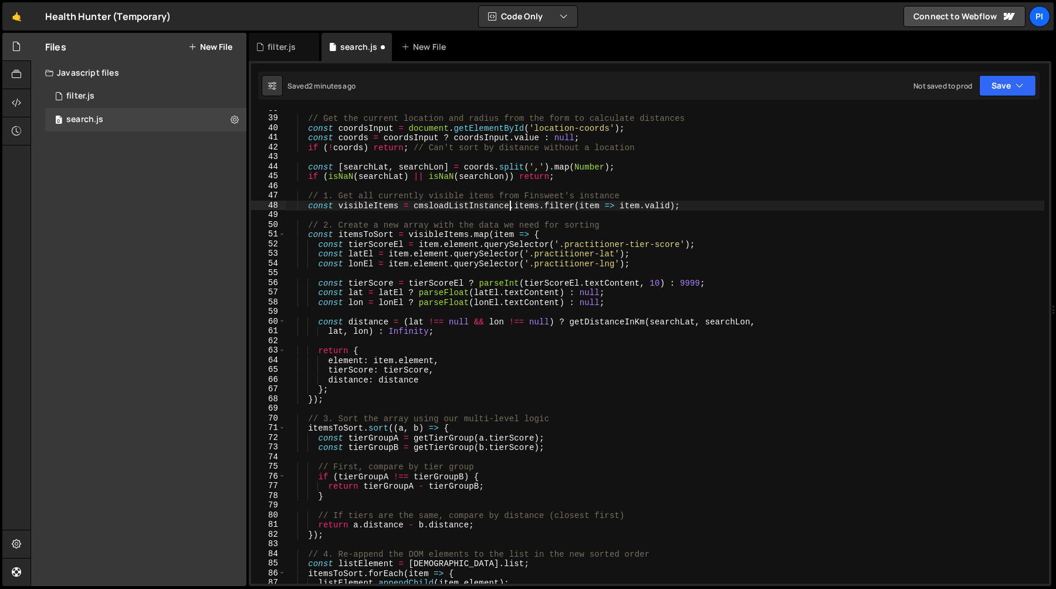
scroll to position [366, 0]
click at [631, 245] on div "// Get the current location and radius from the form to calculate distances con…" at bounding box center [665, 349] width 759 height 493
click at [565, 244] on div "// Get the current location and radius from the form to calculate distances con…" at bounding box center [665, 349] width 759 height 493
click at [561, 244] on div "// Get the current location and radius from the form to calculate distances con…" at bounding box center [665, 349] width 759 height 493
click at [682, 245] on div "// Get the current location and radius from the form to calculate distances con…" at bounding box center [665, 349] width 759 height 493
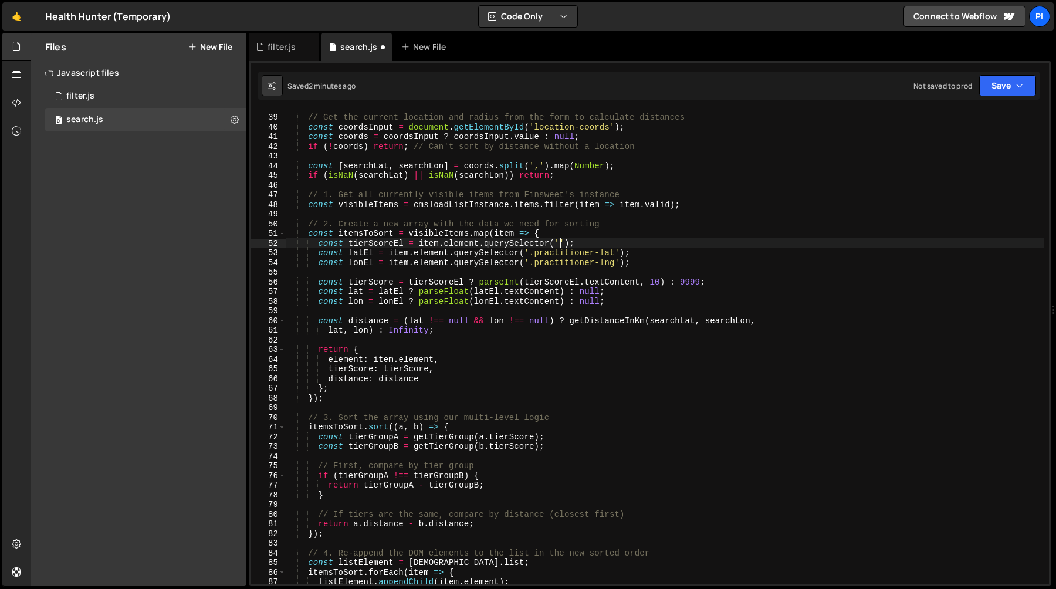
scroll to position [0, 19]
paste textarea "data-cms-field="tier-ranking""
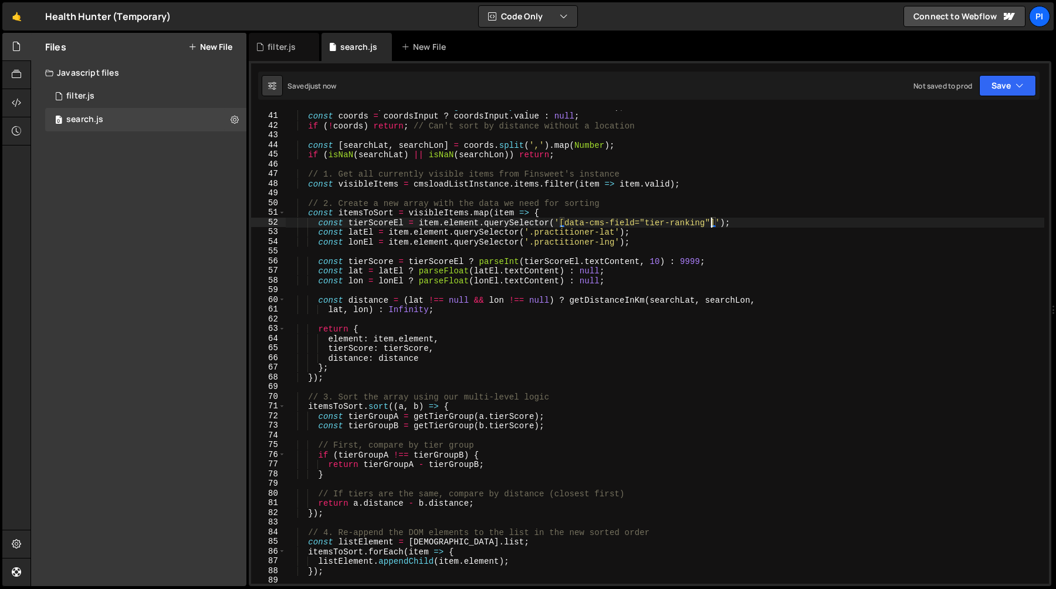
scroll to position [396, 0]
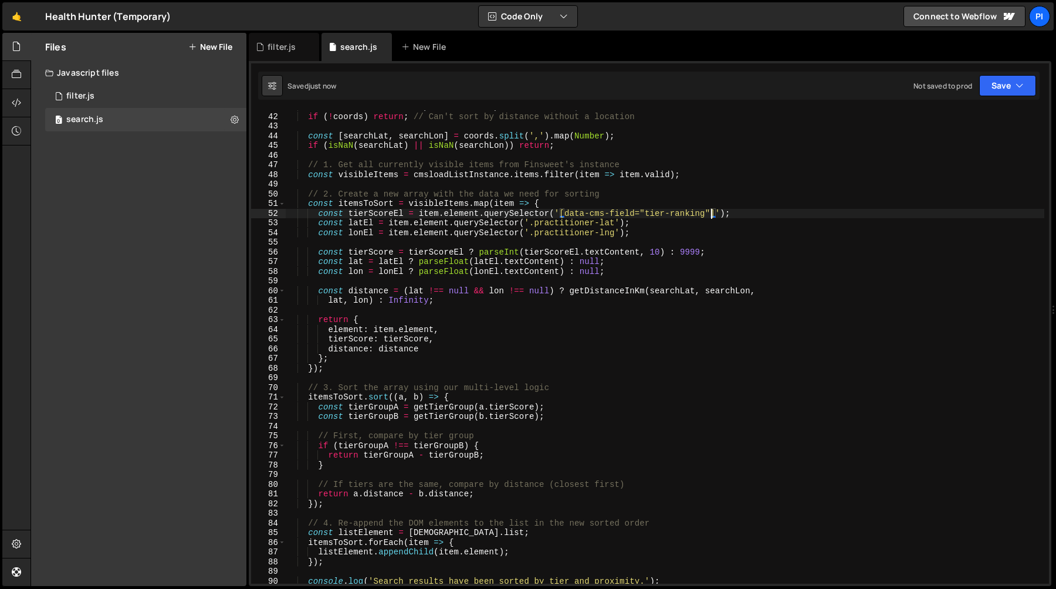
click at [628, 251] on div "const coords = coordsInput ? coordsInput . value : null ; if ( ! coords ) retur…" at bounding box center [665, 348] width 759 height 493
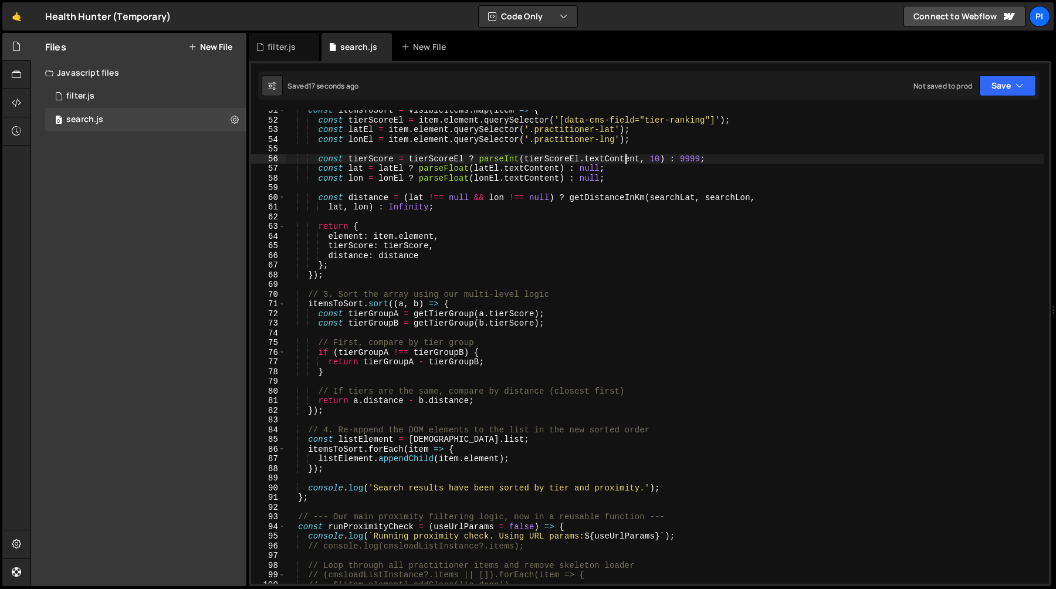
scroll to position [489, 0]
click at [376, 321] on div "const itemsToSort = visibleItems . map ( item => { const tierScoreEl = item . e…" at bounding box center [665, 352] width 759 height 493
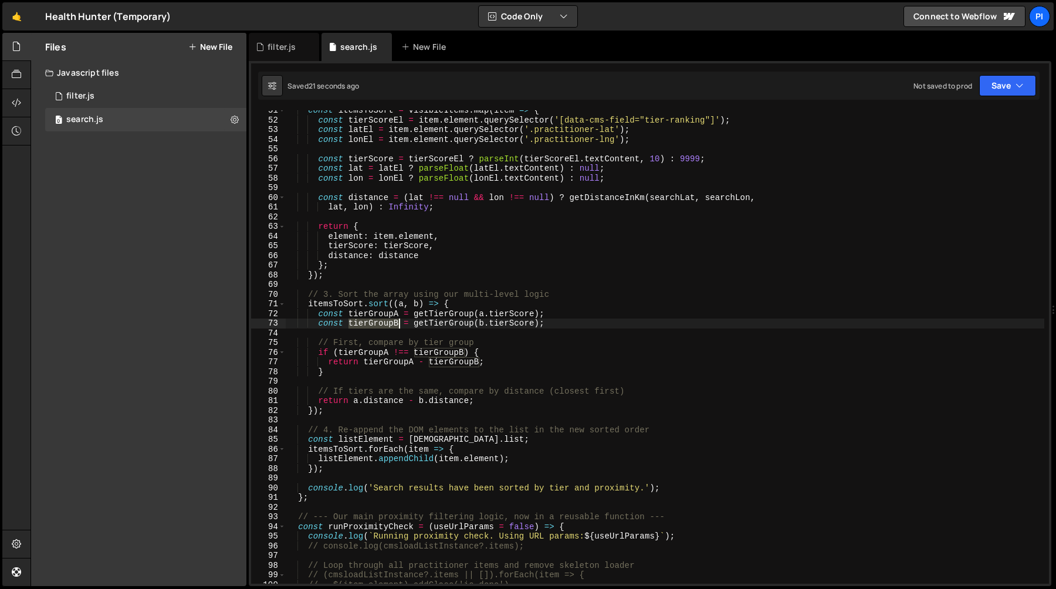
click at [376, 321] on div "const itemsToSort = visibleItems . map ( item => { const tierScoreEl = item . e…" at bounding box center [665, 352] width 759 height 493
click at [379, 309] on div "const itemsToSort = visibleItems . map ( item => { const tierScoreEl = item . e…" at bounding box center [665, 352] width 759 height 493
click at [380, 323] on div "const itemsToSort = visibleItems . map ( item => { const tierScoreEl = item . e…" at bounding box center [665, 352] width 759 height 493
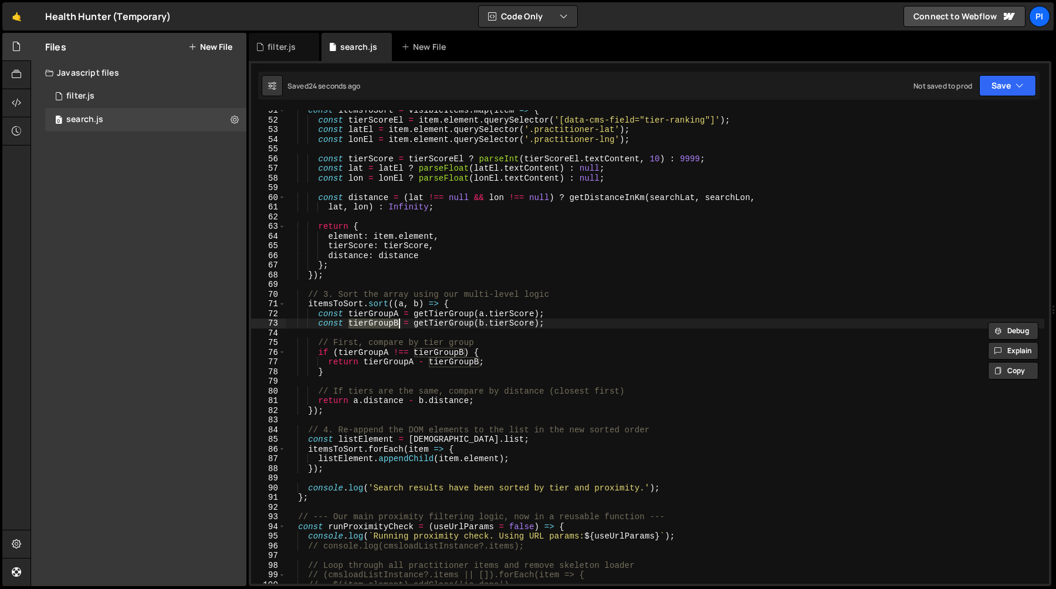
click at [381, 313] on div "const itemsToSort = visibleItems . map ( item => { const tierScoreEl = item . e…" at bounding box center [665, 352] width 759 height 493
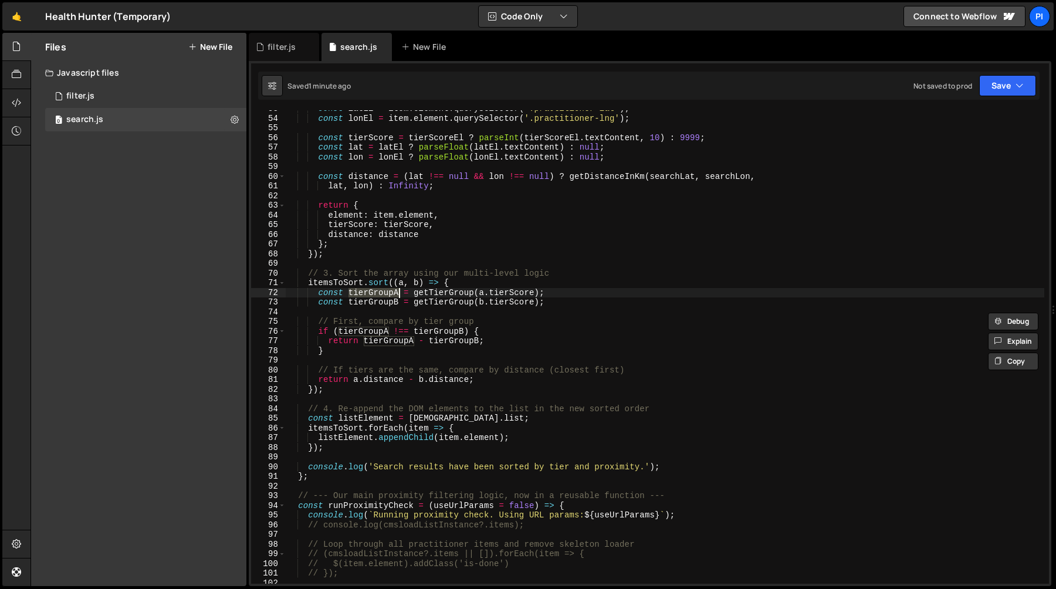
scroll to position [516, 0]
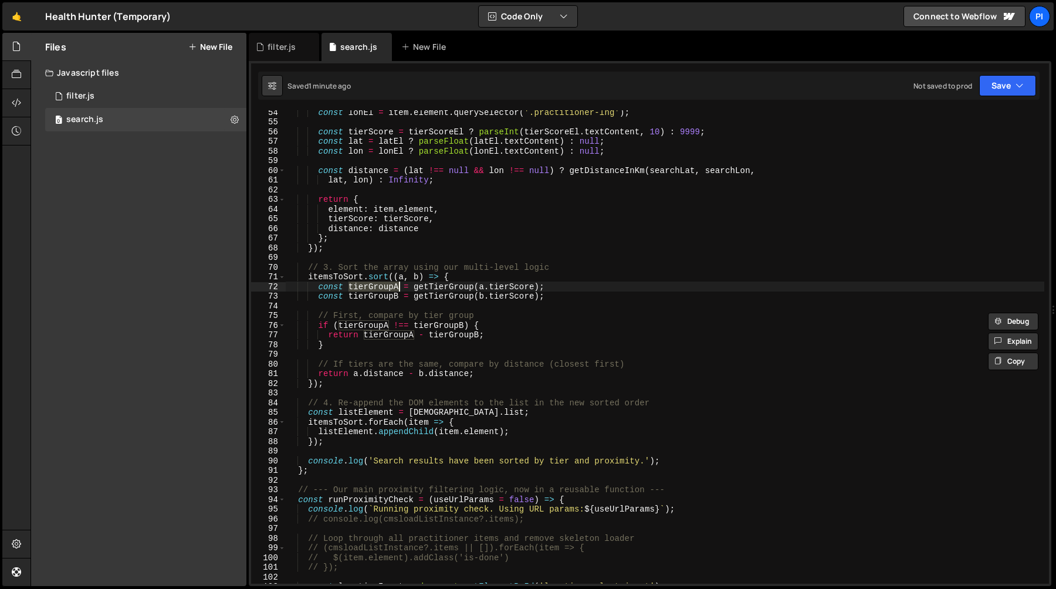
click at [381, 369] on div "const lonEl = item . element . querySelector ( '.practitioner-lng' ) ; const ti…" at bounding box center [665, 353] width 759 height 493
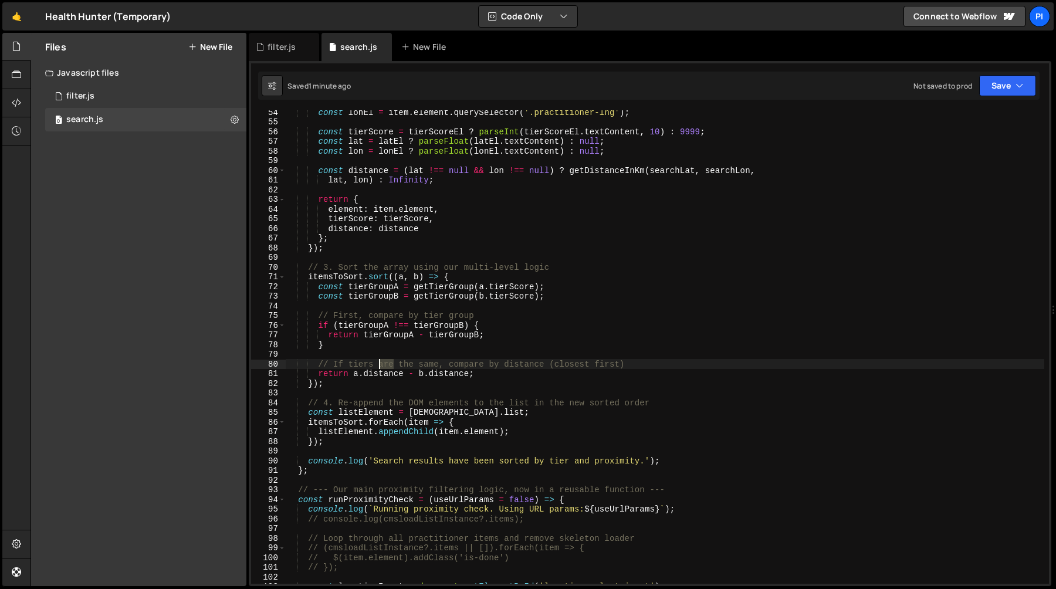
click at [381, 369] on div "const lonEl = item . element . querySelector ( '.practitioner-lng' ) ; const ti…" at bounding box center [665, 353] width 759 height 493
click at [383, 373] on div "const lonEl = item . element . querySelector ( '.practitioner-lng' ) ; const ti…" at bounding box center [665, 353] width 759 height 493
type textarea "return a.distance - b.distance;"
click at [383, 373] on div "const lonEl = item . element . querySelector ( '.practitioner-lng' ) ; const ti…" at bounding box center [665, 353] width 759 height 493
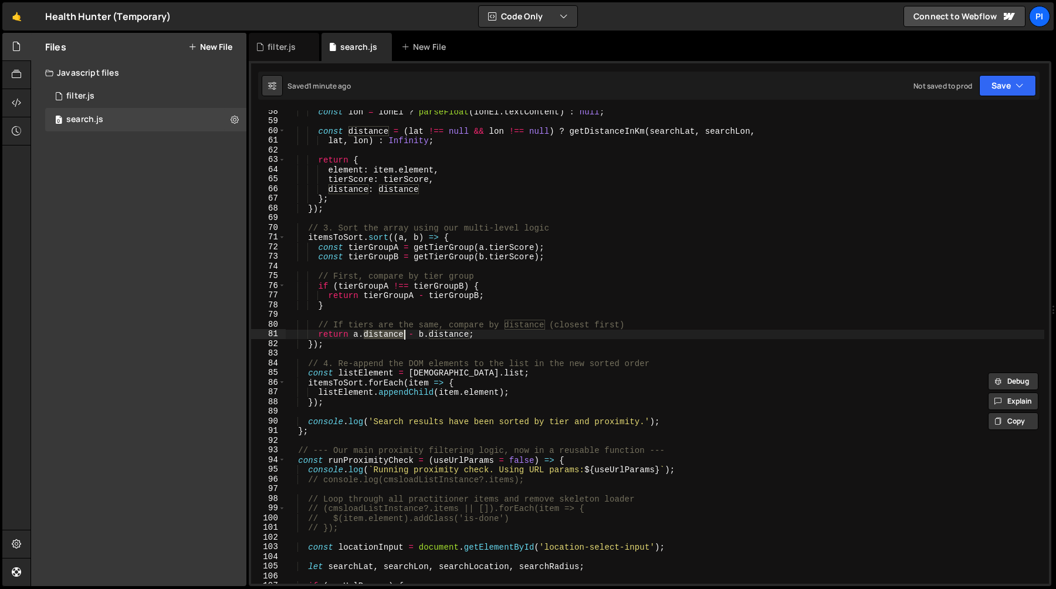
scroll to position [554, 0]
click at [482, 333] on div "const lon = lonEl ? parseFloat ( lonEl . textContent ) : null ; const distance …" at bounding box center [665, 354] width 759 height 493
click at [380, 335] on div "const lon = lonEl ? parseFloat ( lonEl . textContent ) : null ; const distance …" at bounding box center [665, 354] width 759 height 493
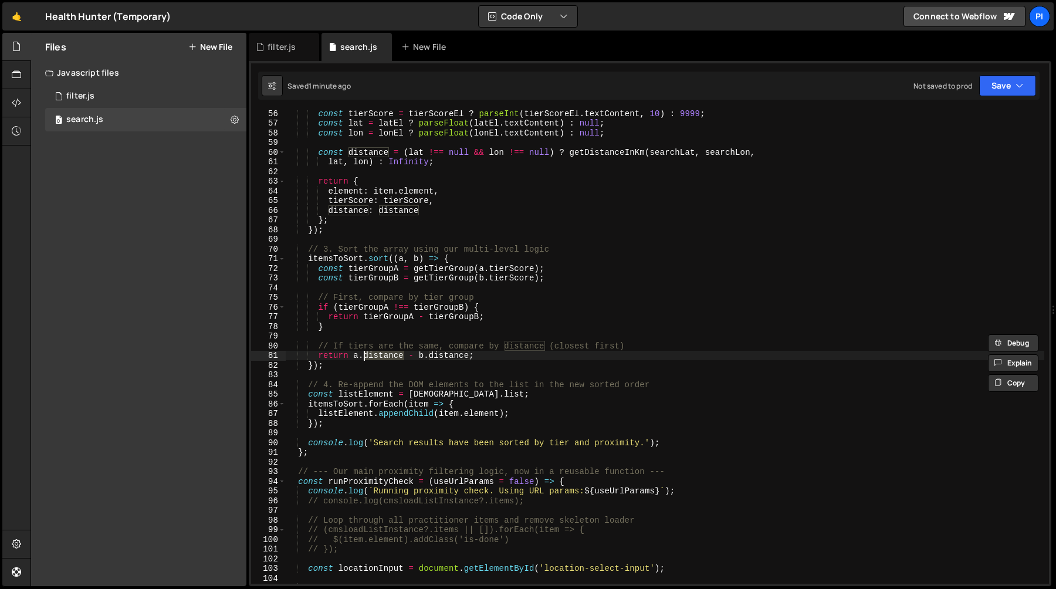
scroll to position [520, 0]
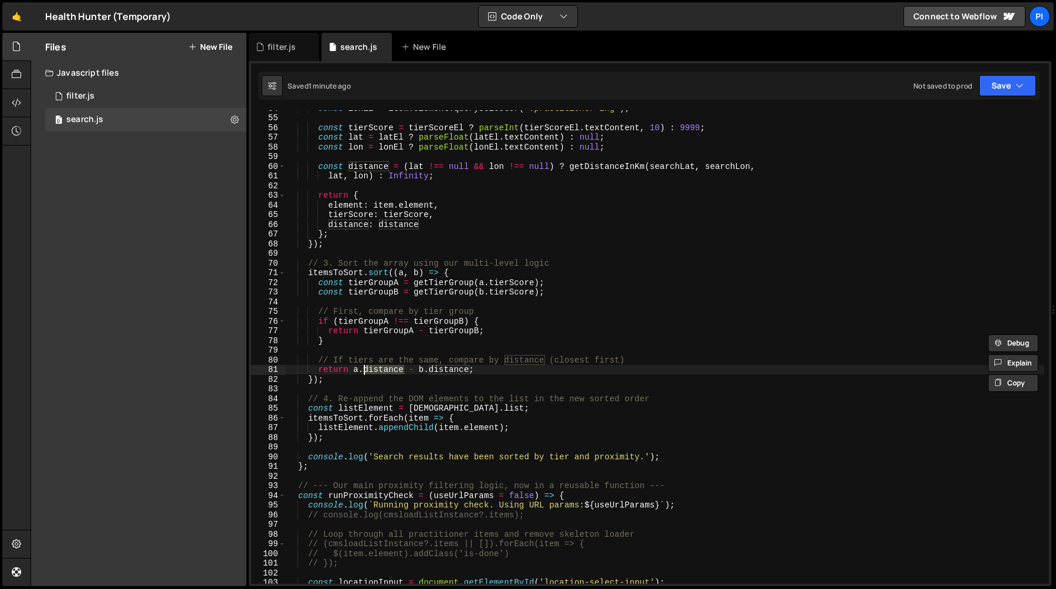
click at [418, 352] on div "const lonEl = item . element . querySelector ( '.practitioner-lng' ) ; const ti…" at bounding box center [665, 349] width 759 height 493
click at [494, 376] on div "const lonEl = item . element . querySelector ( '.practitioner-lng' ) ; const ti…" at bounding box center [665, 349] width 759 height 493
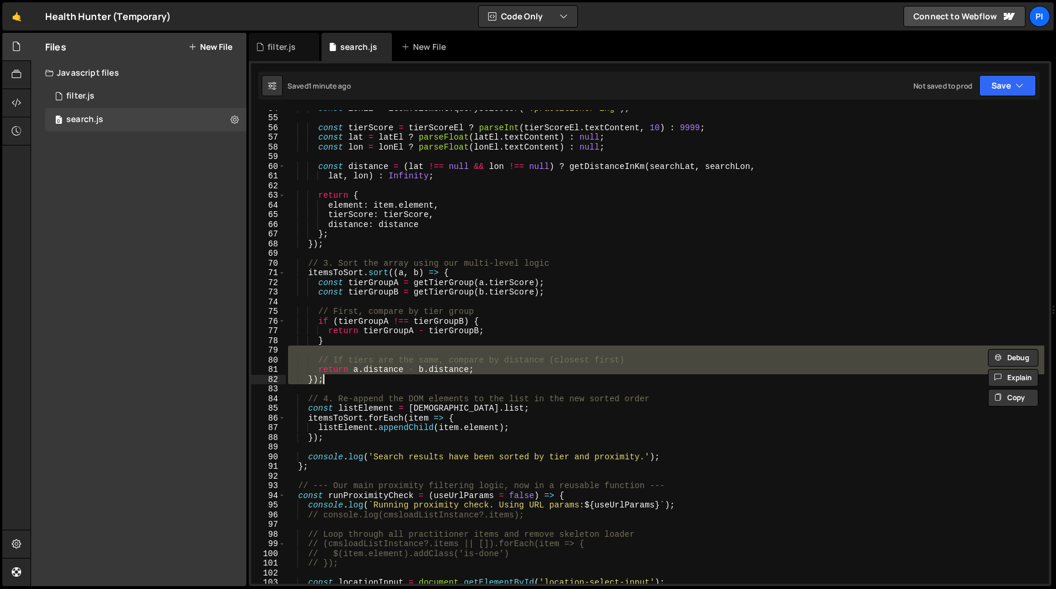
click at [482, 372] on div "const lonEl = item . element . querySelector ( '.practitioner-lng' ) ; const ti…" at bounding box center [665, 347] width 759 height 474
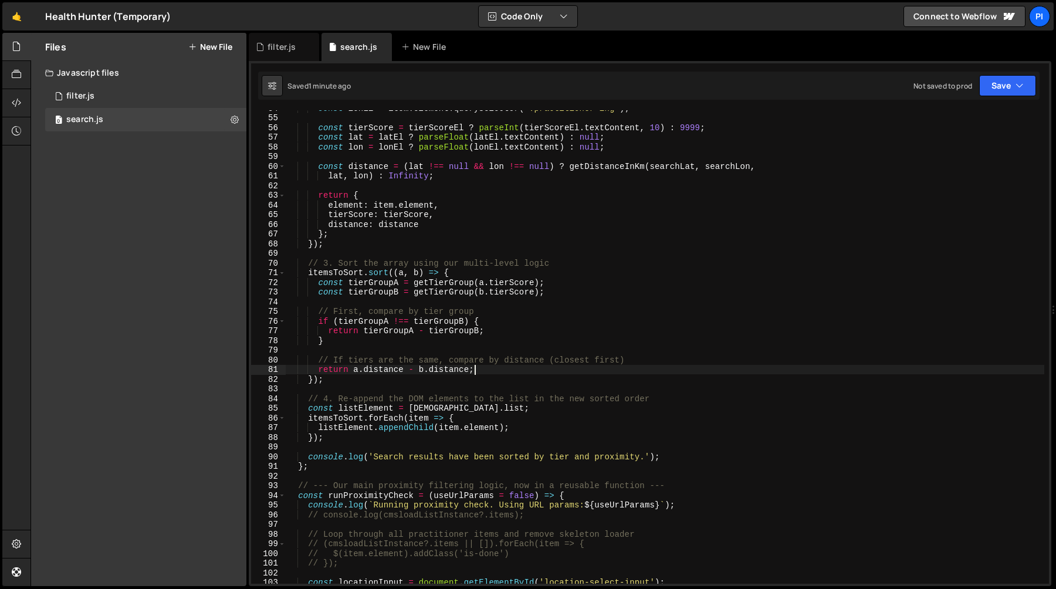
click at [368, 370] on div "const lonEl = item . element . querySelector ( '.practitioner-lng' ) ; const ti…" at bounding box center [665, 349] width 759 height 493
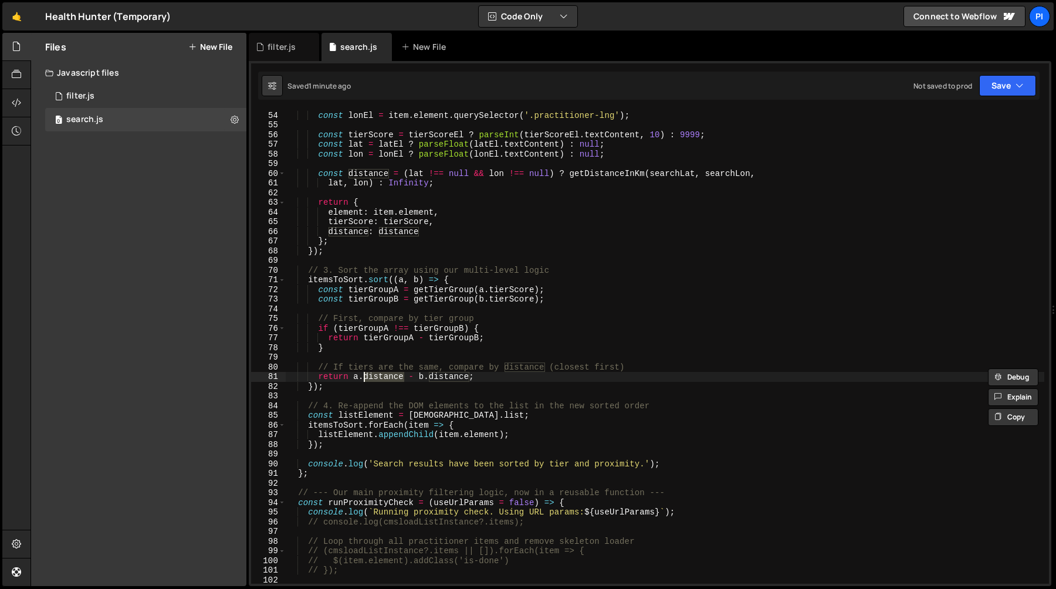
scroll to position [507, 0]
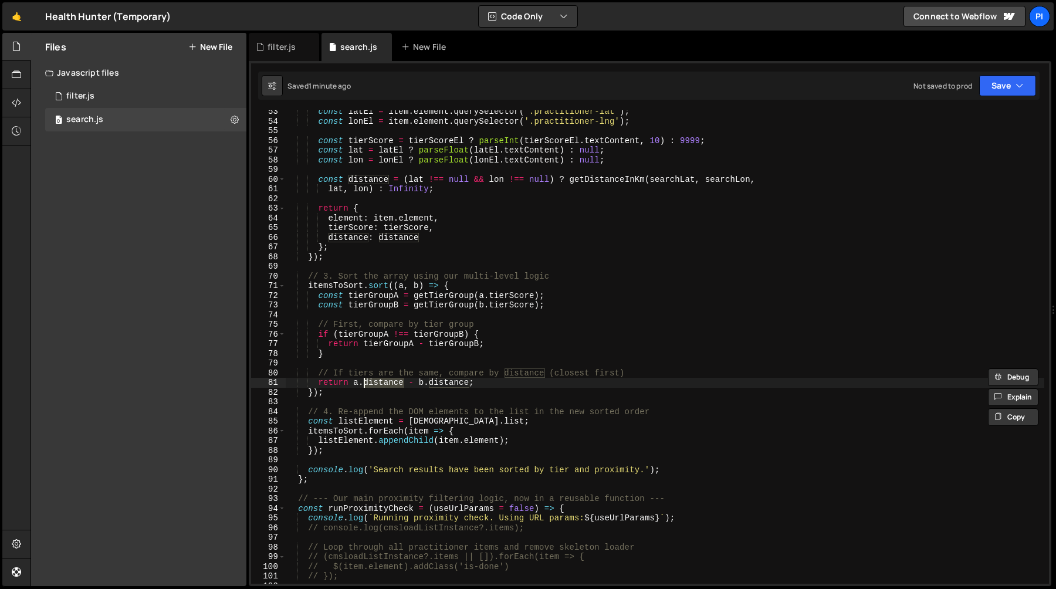
click at [380, 343] on div "const latEl = item . element . querySelector ( '.practitioner-lat' ) ; const lo…" at bounding box center [665, 353] width 759 height 493
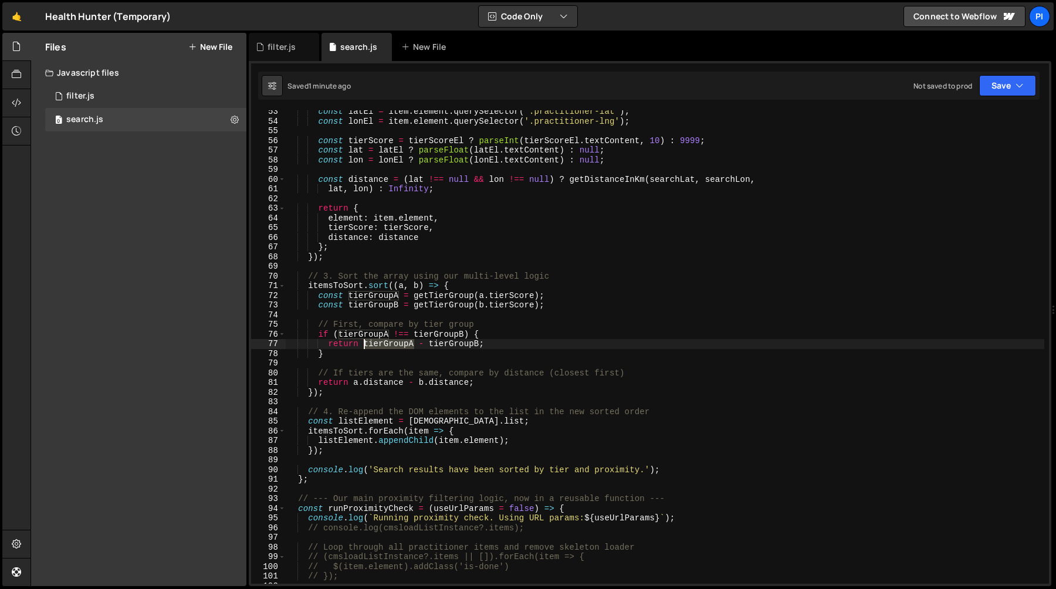
click at [380, 343] on div "const latEl = item . element . querySelector ( '.practitioner-lat' ) ; const lo…" at bounding box center [665, 353] width 759 height 493
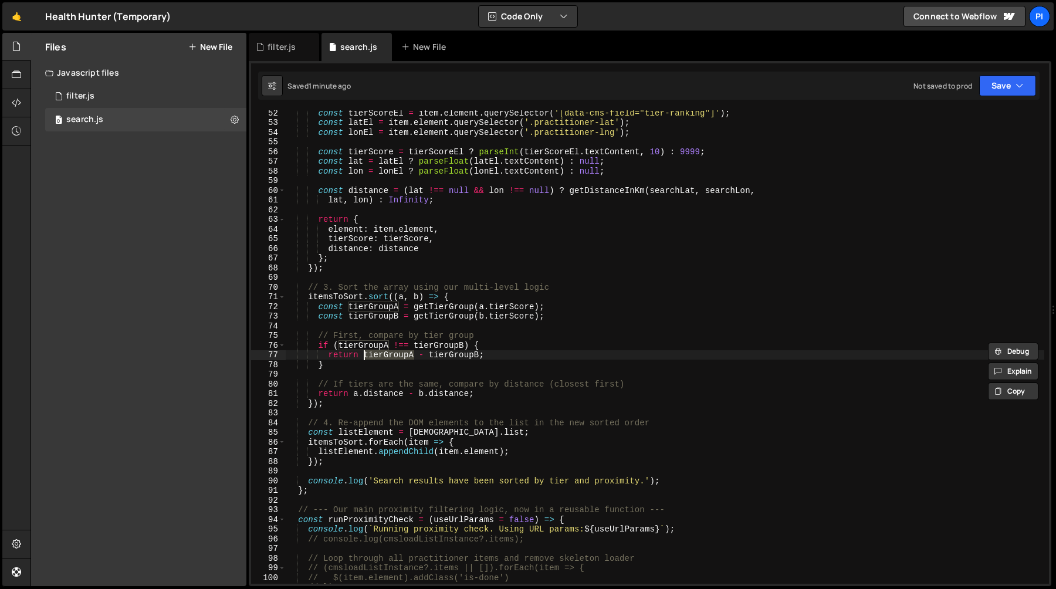
scroll to position [496, 0]
click at [371, 344] on div "const tierScoreEl = item . element . querySelector ( '[data-cms-field="tier-ran…" at bounding box center [665, 354] width 759 height 493
click at [376, 398] on div "const tierScoreEl = item . element . querySelector ( '[data-cms-field="tier-ran…" at bounding box center [665, 354] width 759 height 493
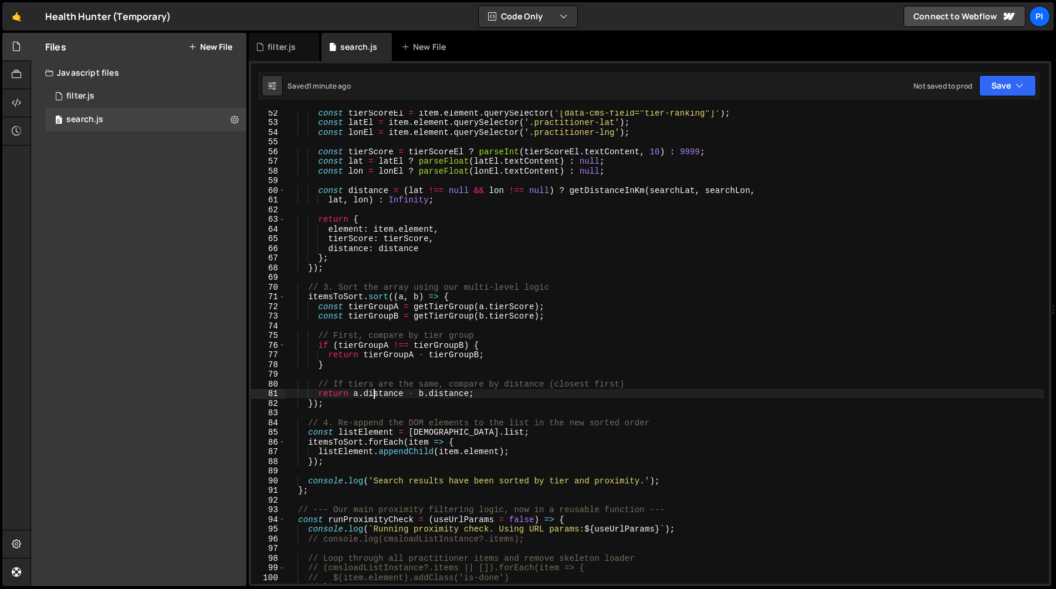
click at [376, 398] on div "const tierScoreEl = item . element . querySelector ( '[data-cms-field="tier-ran…" at bounding box center [665, 354] width 759 height 493
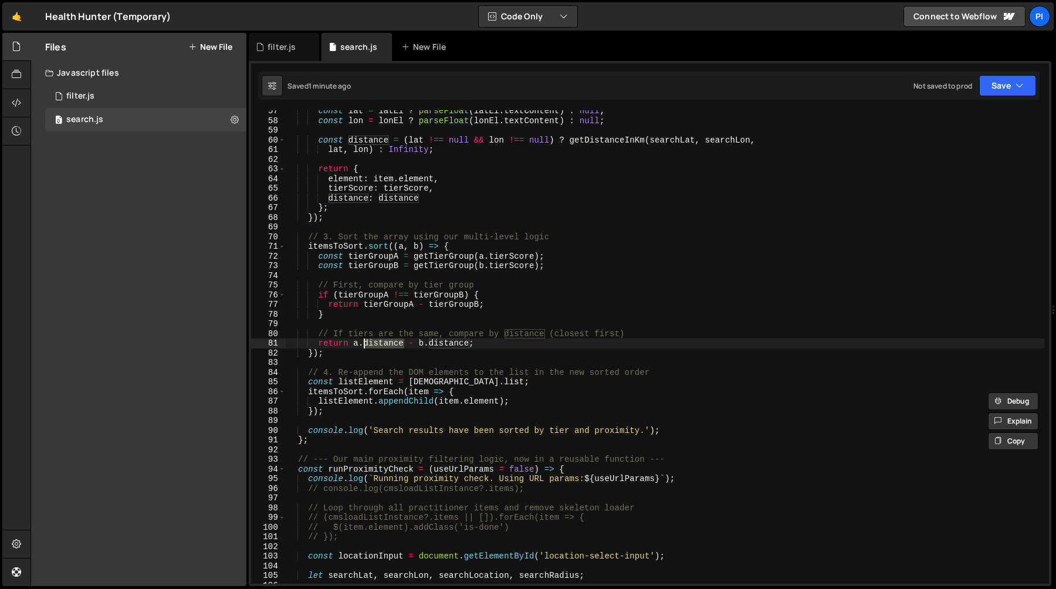
scroll to position [546, 0]
click at [376, 383] on div "const lat = latEl ? parseFloat ( latEl . textContent ) : null ; const lon = lon…" at bounding box center [665, 352] width 759 height 493
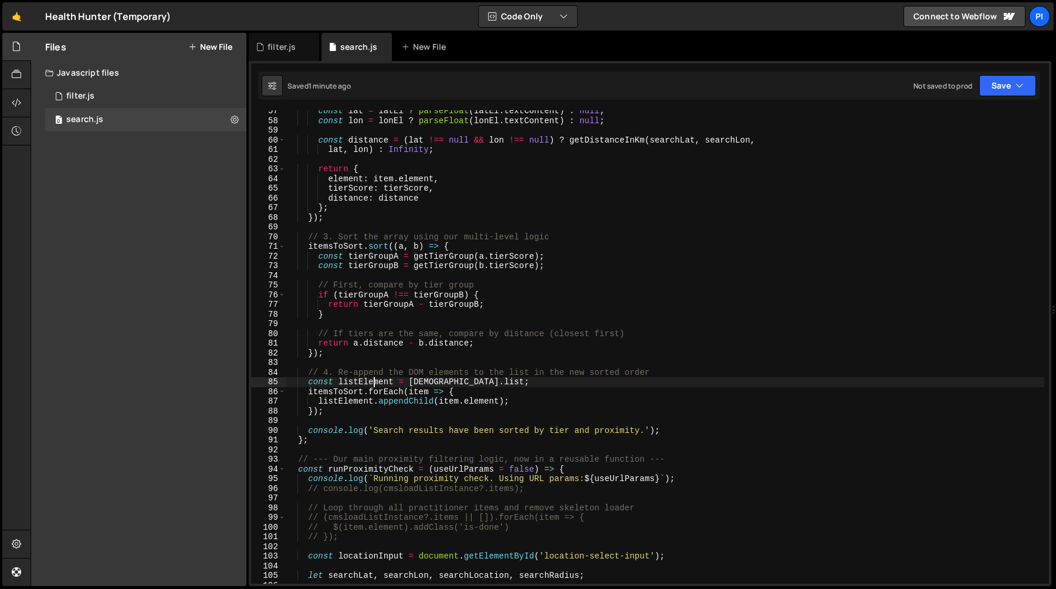
click at [376, 383] on div "const lat = latEl ? parseFloat ( latEl . textContent ) : null ; const lon = lon…" at bounding box center [665, 352] width 759 height 493
click at [377, 379] on div "const lat = latEl ? parseFloat ( latEl . textContent ) : null ; const lon = lon…" at bounding box center [665, 352] width 759 height 493
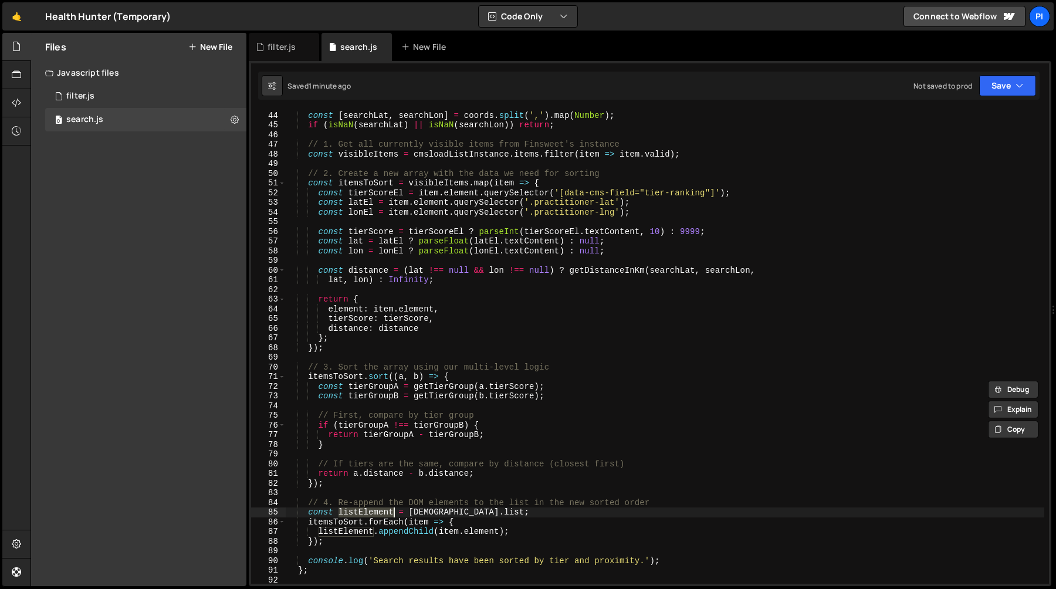
scroll to position [413, 0]
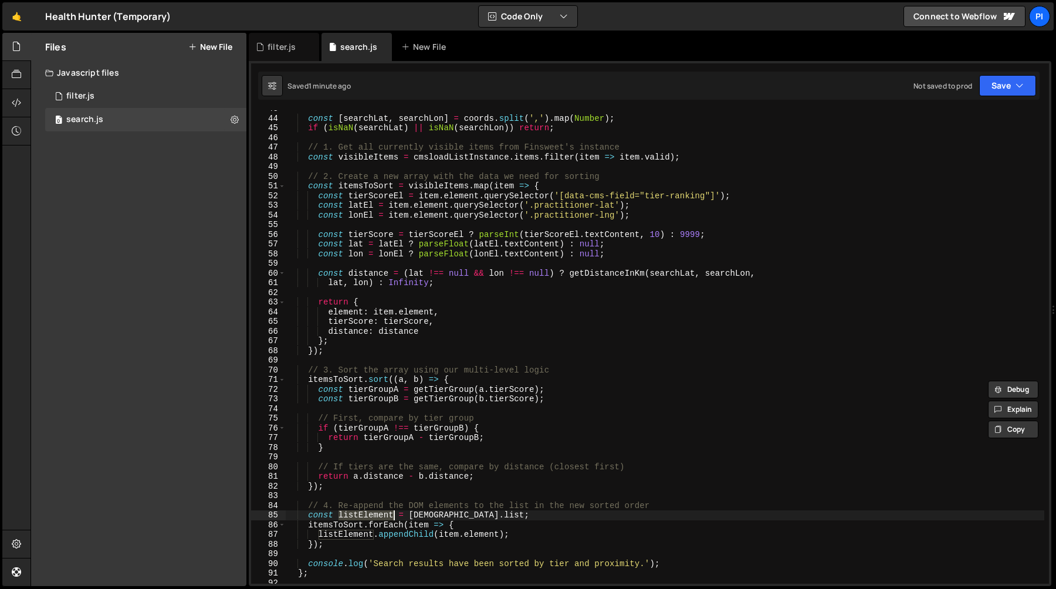
click at [445, 156] on div "const [ searchLat , searchLon ] = coords . split ( ',' ) . map ( Number ) ; if …" at bounding box center [665, 350] width 759 height 493
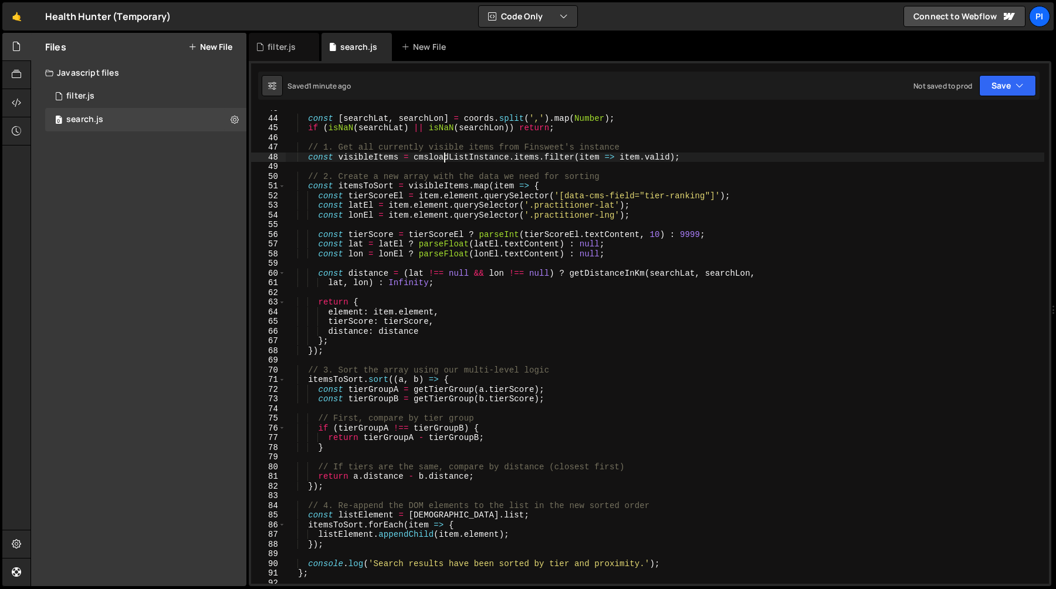
click at [445, 156] on div "const [ searchLat , searchLon ] = coords . split ( ',' ) . map ( Number ) ; if …" at bounding box center [665, 350] width 759 height 493
click at [437, 519] on div "const [ searchLat , searchLon ] = coords . split ( ',' ) . map ( Number ) ; if …" at bounding box center [665, 350] width 759 height 493
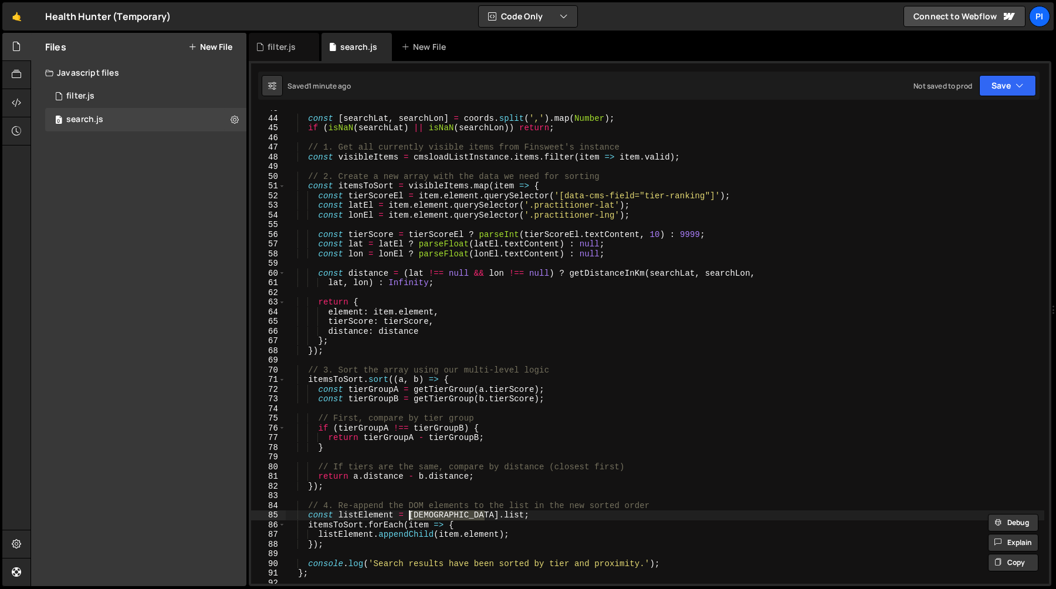
paste textarea "load"
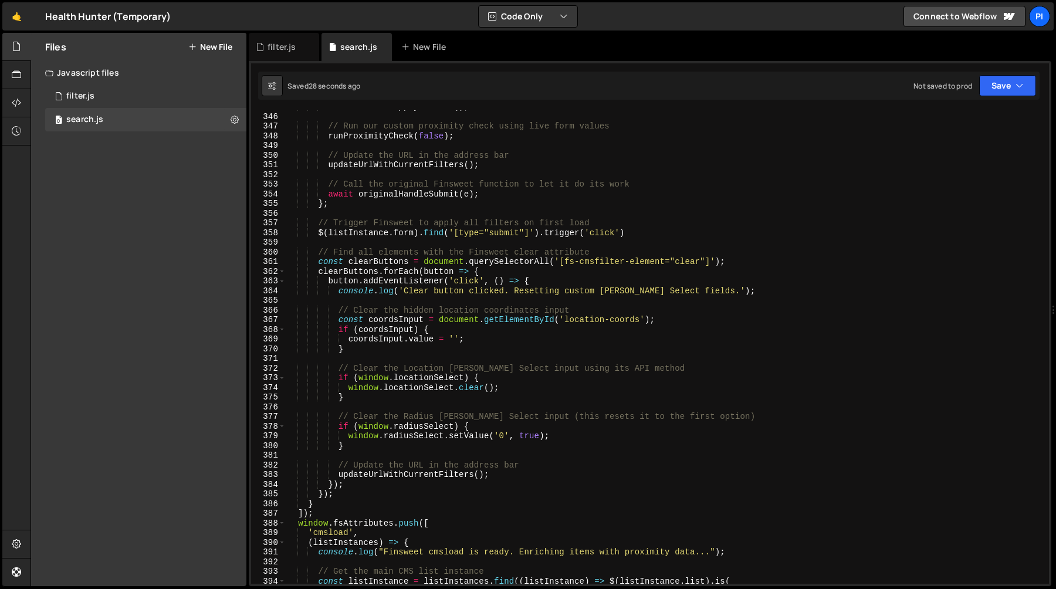
scroll to position [3337, 0]
click at [481, 288] on div "listInstance . applyFilters ( ) ; // Run our custom proximity check using live …" at bounding box center [665, 350] width 759 height 493
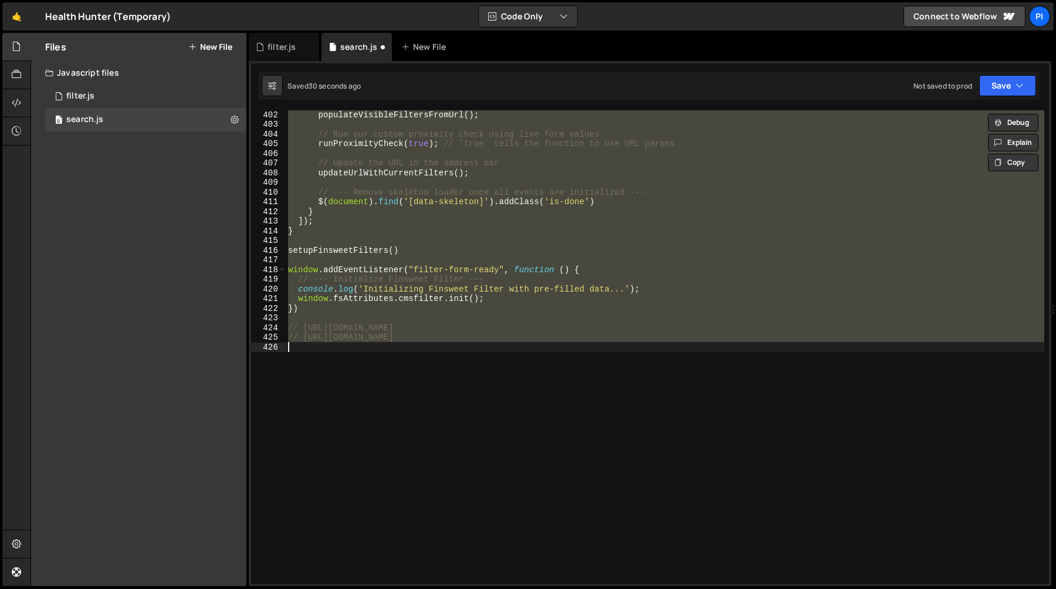
scroll to position [576, 0]
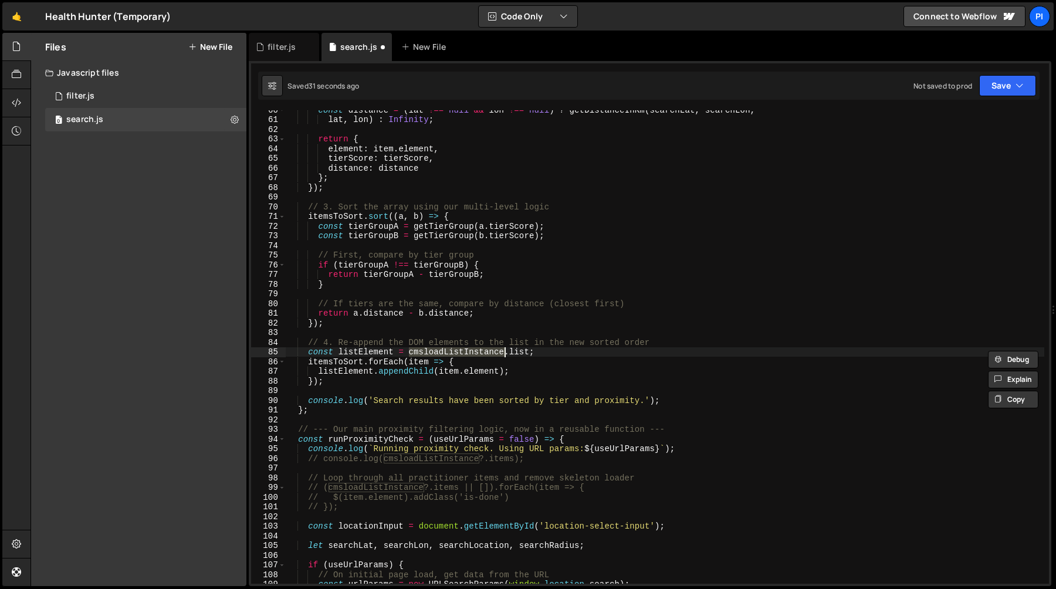
click at [342, 364] on div "const distance = ( lat !== null && lon !== null ) ? getDistanceInKm ( searchLat…" at bounding box center [665, 351] width 759 height 493
click at [374, 366] on div "const distance = ( lat !== null && lon !== null ) ? getDistanceInKm ( searchLat…" at bounding box center [665, 351] width 759 height 493
click at [469, 366] on div "const distance = ( lat !== null && lon !== null ) ? getDistanceInKm ( searchLat…" at bounding box center [665, 351] width 759 height 493
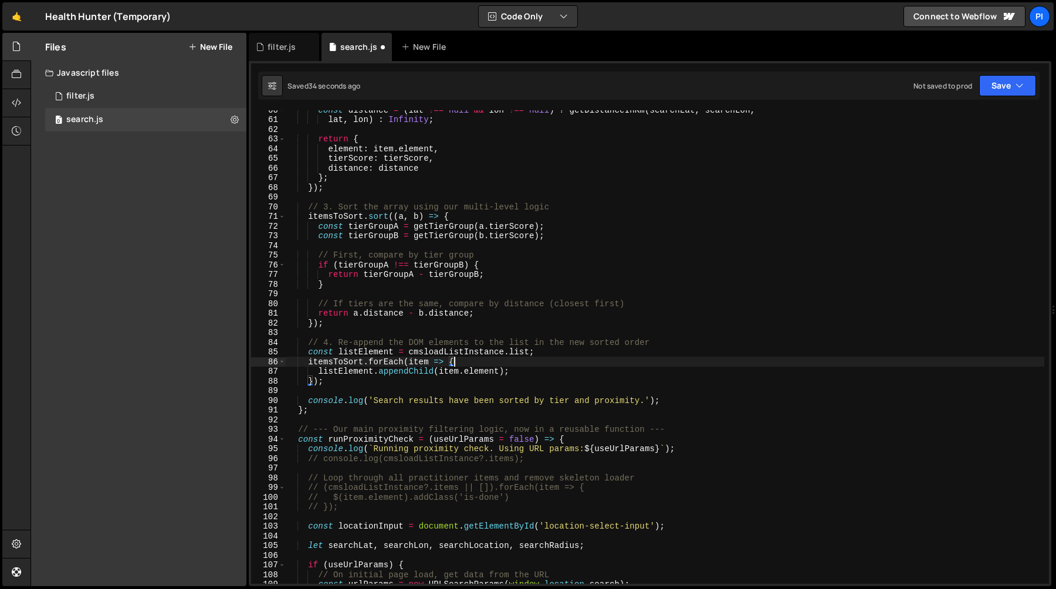
click at [350, 361] on div "const distance = ( lat !== null && lon !== null ) ? getDistanceInKm ( searchLat…" at bounding box center [665, 351] width 759 height 493
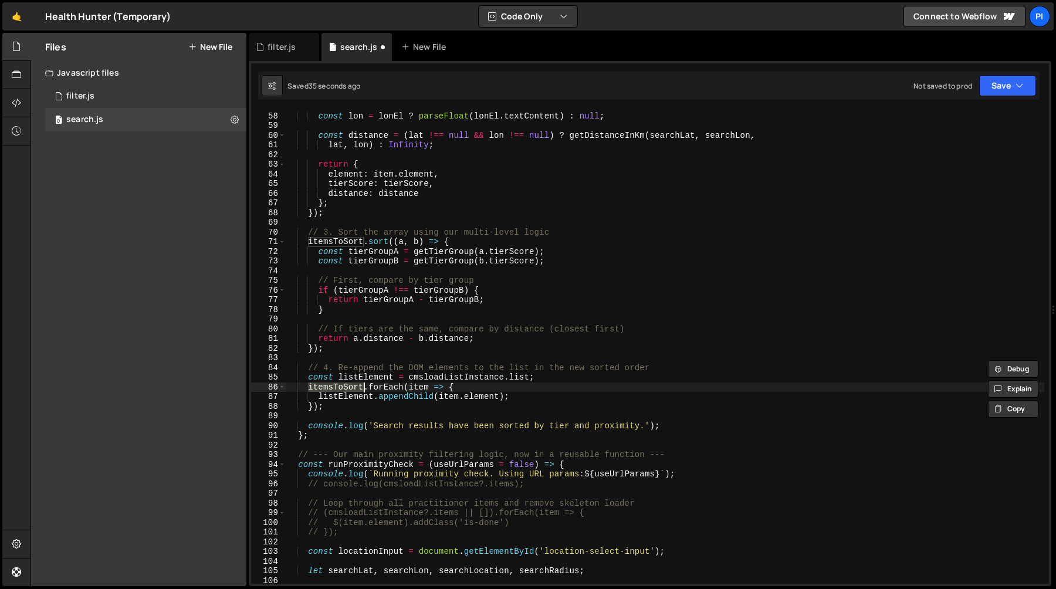
scroll to position [541, 0]
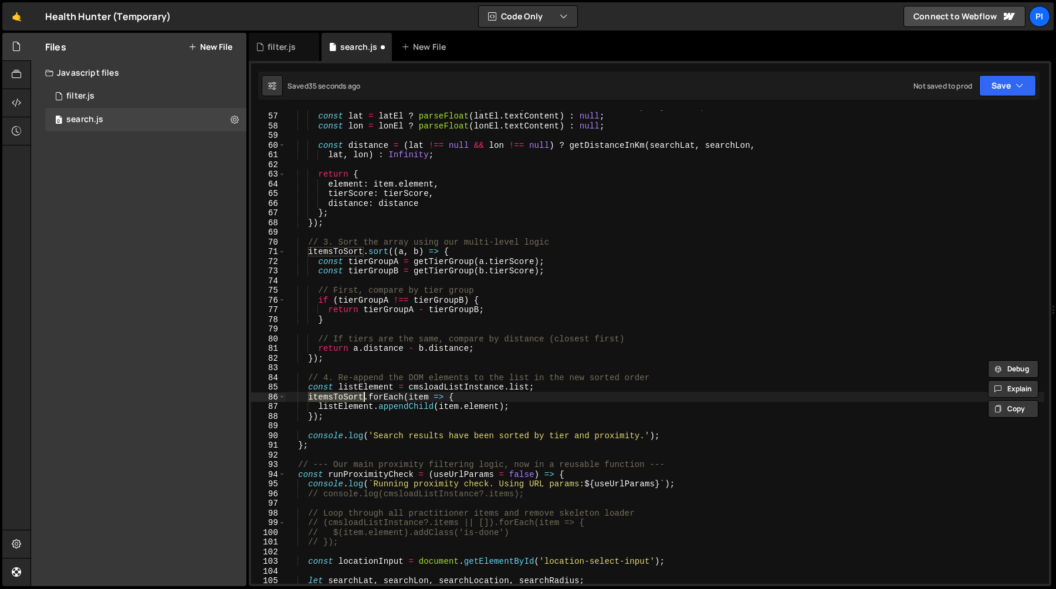
click at [475, 396] on div "const tierScore = tierScoreEl ? parseInt ( tierScoreEl . textContent , 10 ) : 9…" at bounding box center [665, 348] width 759 height 493
click at [359, 407] on div "const tierScore = tierScoreEl ? parseInt ( tierScoreEl . textContent , 10 ) : 9…" at bounding box center [665, 348] width 759 height 493
click at [428, 404] on div "const tierScore = tierScoreEl ? parseInt ( tierScoreEl . textContent , 10 ) : 9…" at bounding box center [665, 348] width 759 height 493
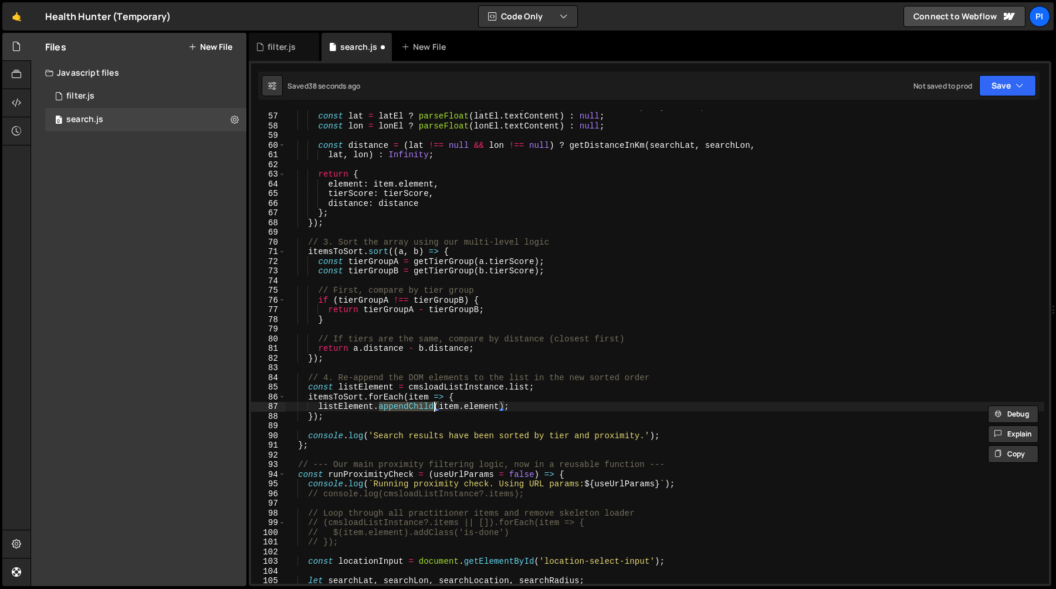
click at [484, 404] on div "const tierScore = tierScoreEl ? parseInt ( tierScoreEl . textContent , 10 ) : 9…" at bounding box center [665, 348] width 759 height 493
click at [450, 407] on div "const tierScore = tierScoreEl ? parseInt ( tierScoreEl . textContent , 10 ) : 9…" at bounding box center [665, 348] width 759 height 493
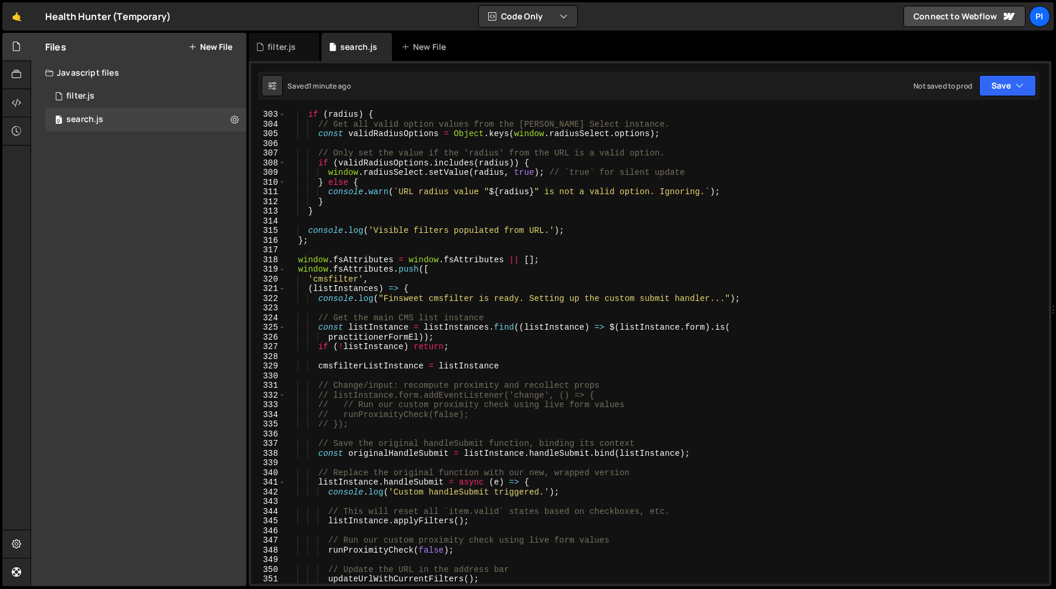
scroll to position [2910, 0]
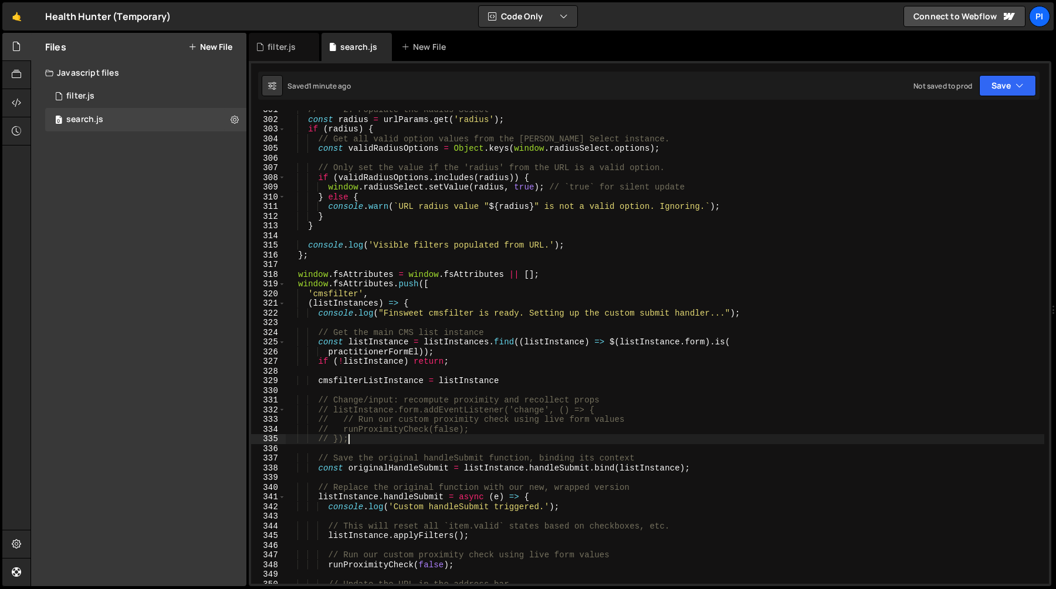
click at [366, 441] on div "// --- 2. Populate the Radius Select --- const radius = urlParams . get ( 'radi…" at bounding box center [665, 351] width 759 height 493
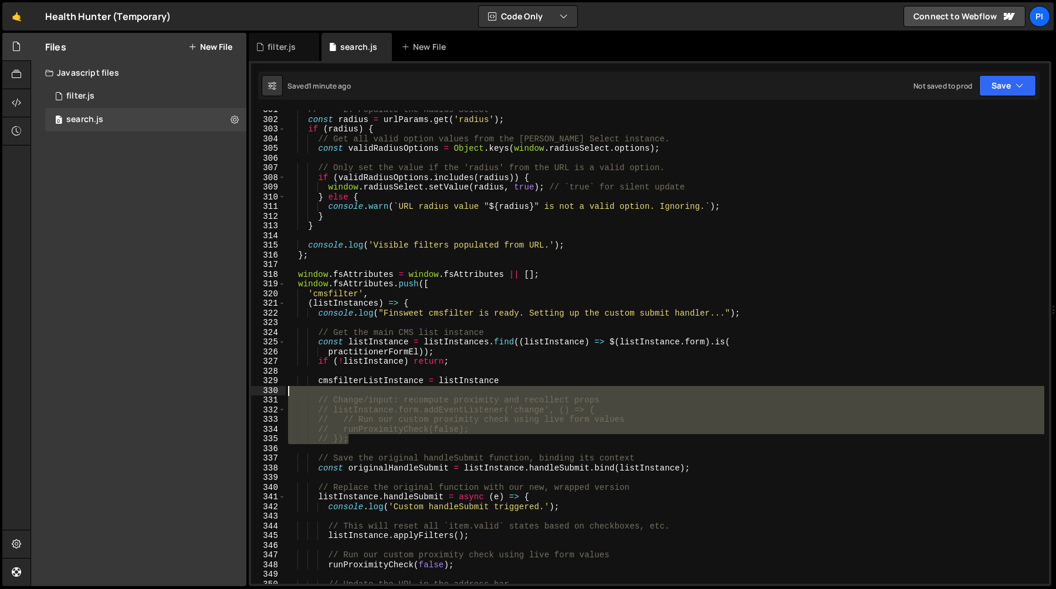
click at [356, 390] on div "// --- 2. Populate the Radius Select --- const radius = urlParams . get ( 'radi…" at bounding box center [665, 351] width 759 height 493
type textarea "// Change/input: recompute proximity and recollect props"
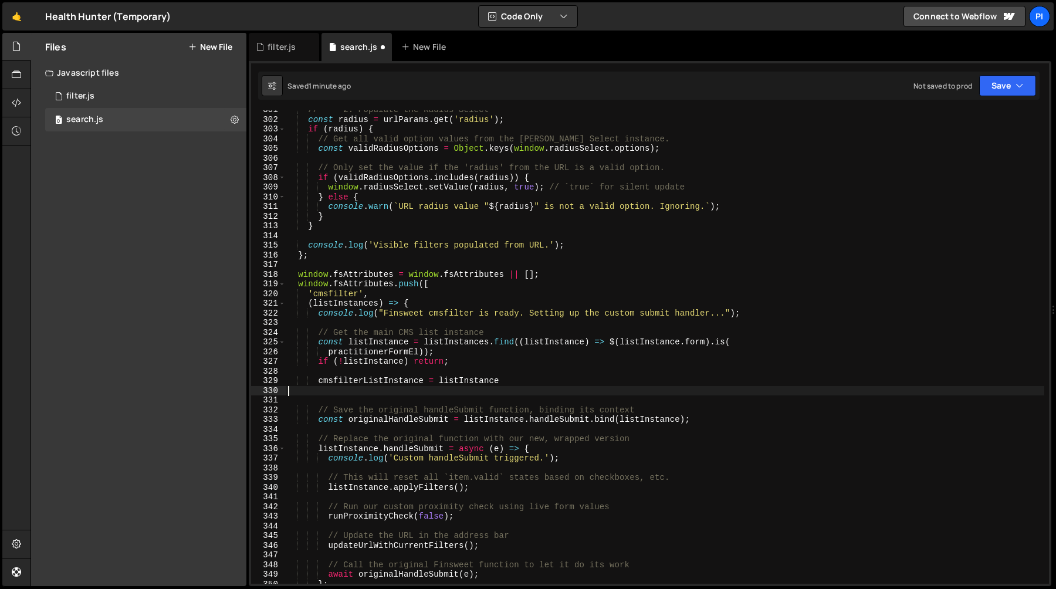
type textarea "cmsfilterListInstance = listInstance"
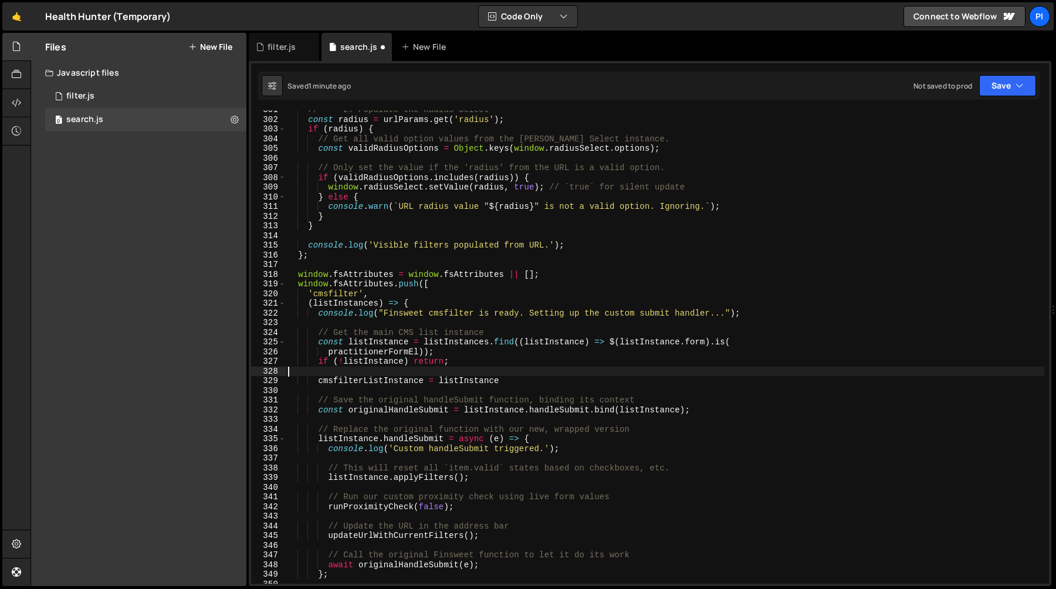
type textarea "if (!listInstance) return;"
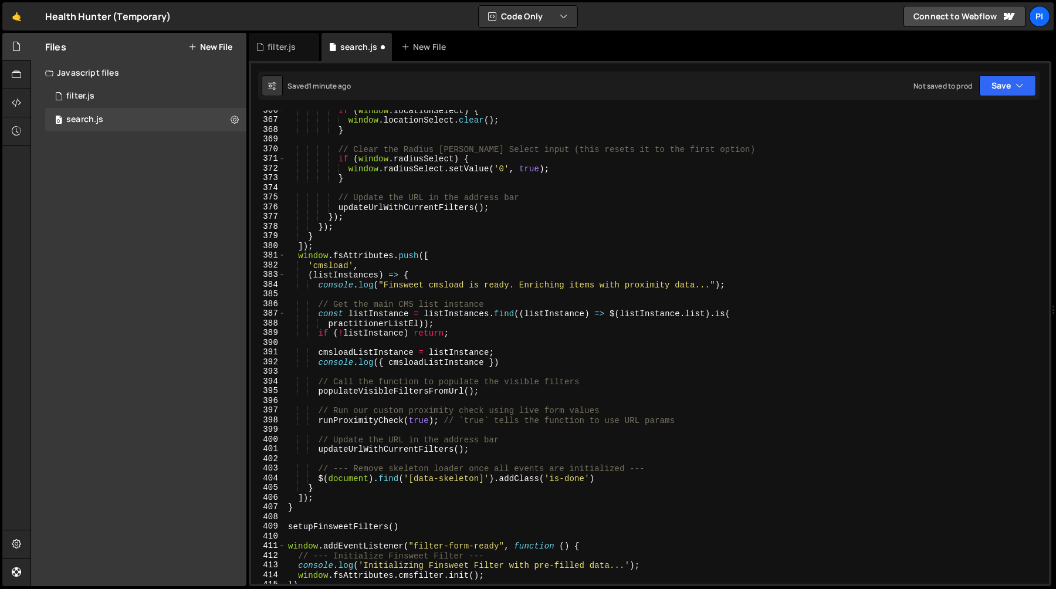
scroll to position [3541, 0]
click at [386, 342] on div "if ( window . locationSelect ) { window . locationSelect . clear ( ) ; } // Cle…" at bounding box center [665, 349] width 759 height 493
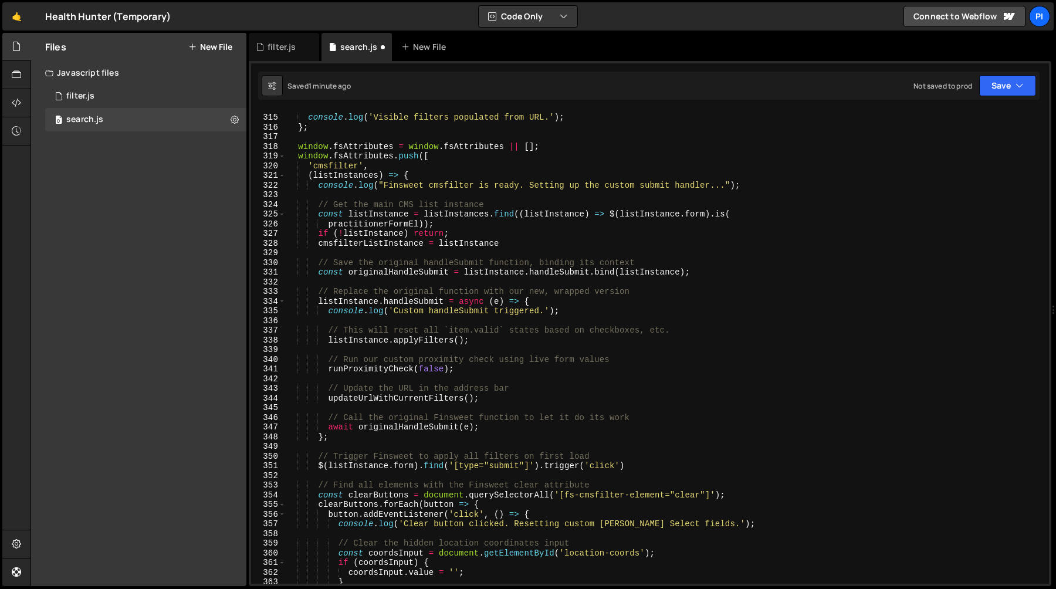
scroll to position [3038, 0]
click at [361, 440] on div "console . log ( 'Visible filters populated from URL.' ) ; } ; window . fsAttrib…" at bounding box center [665, 349] width 759 height 493
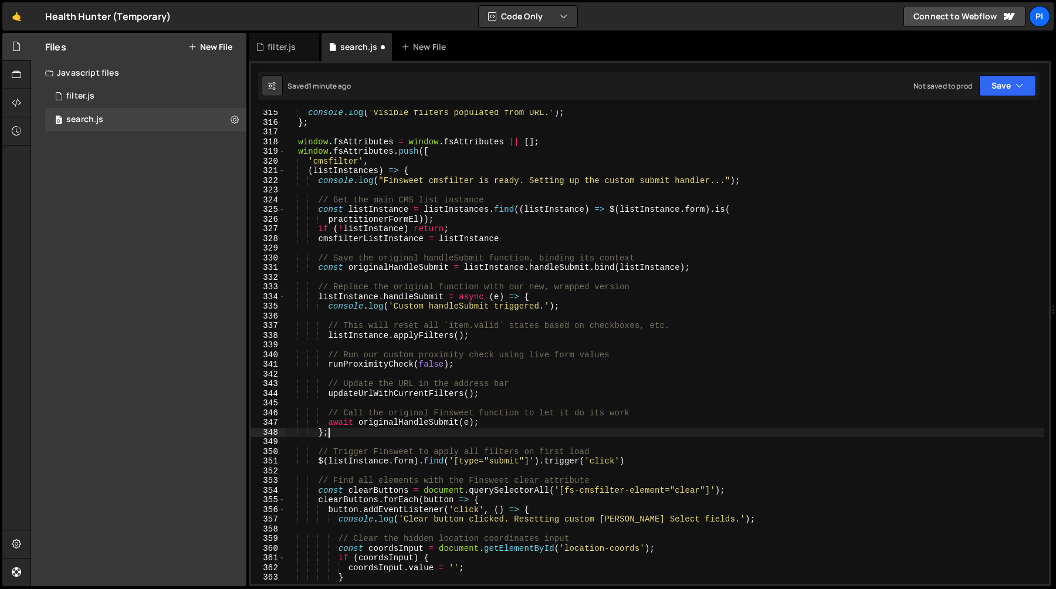
scroll to position [3050, 0]
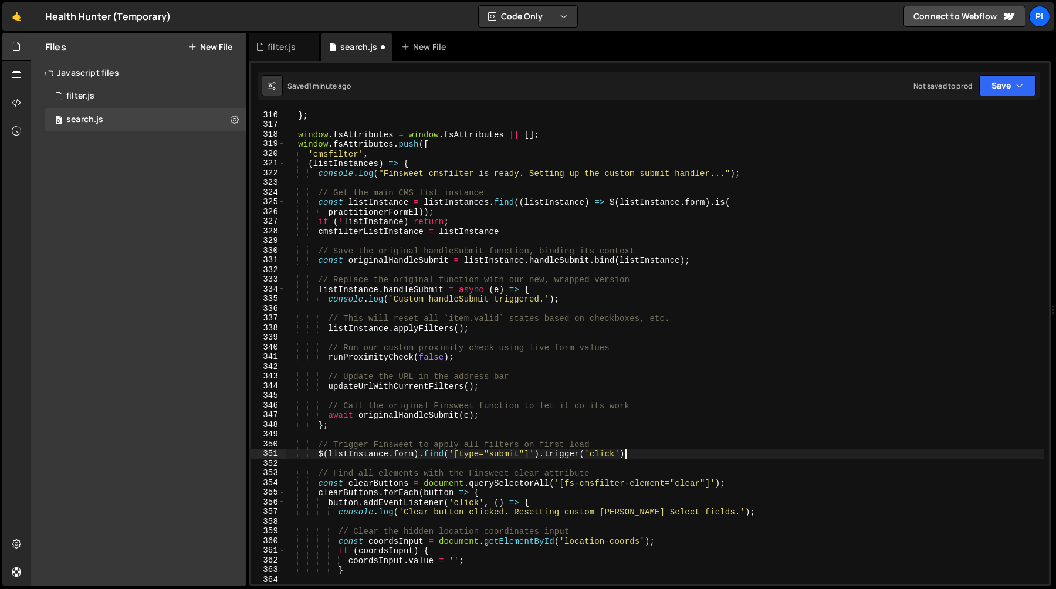
click at [650, 451] on div "} ; window . fsAttributes = window . fsAttributes || [ ] ; window . fsAttribute…" at bounding box center [665, 356] width 759 height 493
click at [596, 427] on div "} ; window . fsAttributes = window . fsAttributes || [ ] ; window . fsAttribute…" at bounding box center [665, 356] width 759 height 493
type textarea "};"
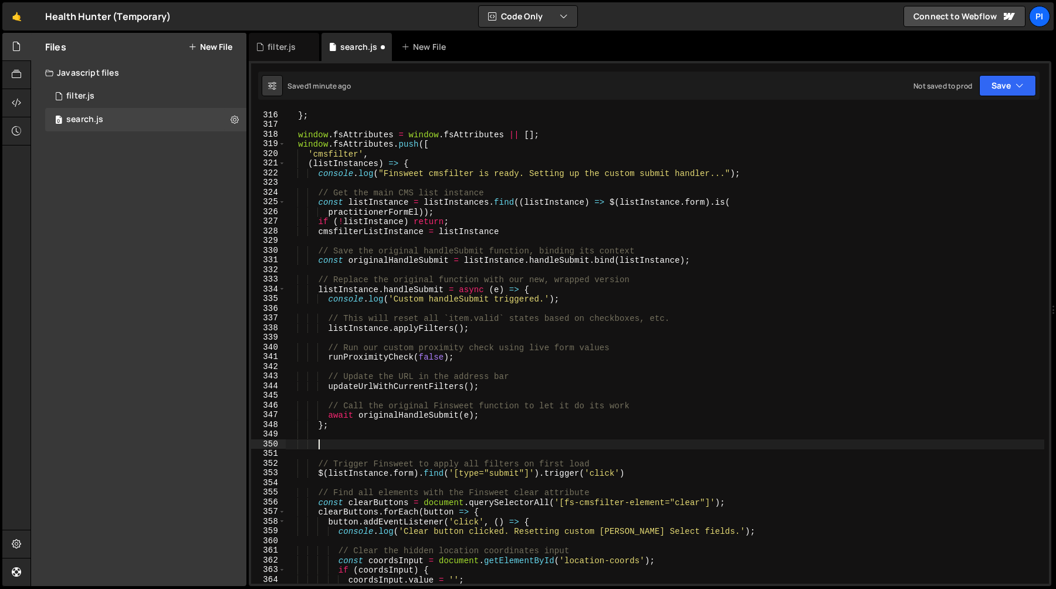
paste textarea "});"
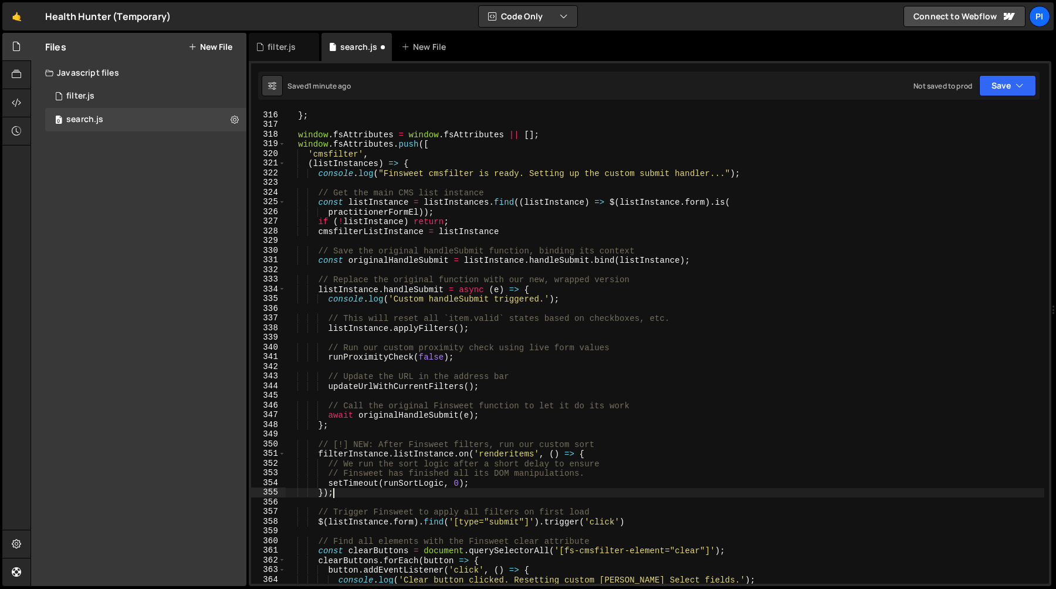
click at [376, 230] on div "} ; window . fsAttributes = window . fsAttributes || [ ] ; window . fsAttribute…" at bounding box center [665, 356] width 759 height 493
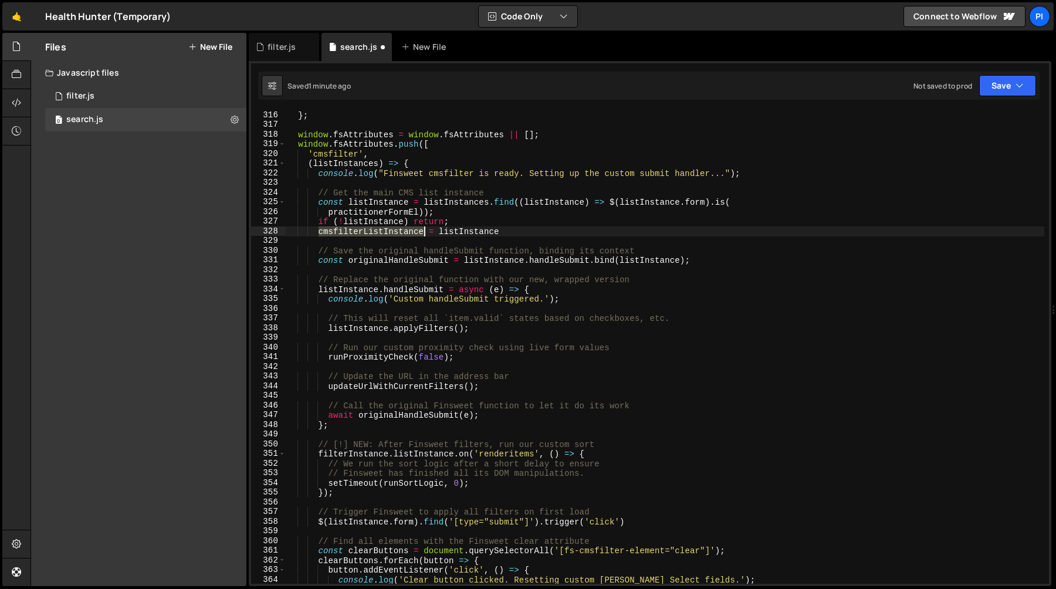
click at [376, 230] on div "} ; window . fsAttributes = window . fsAttributes || [ ] ; window . fsAttribute…" at bounding box center [665, 356] width 759 height 493
click at [461, 234] on div "} ; window . fsAttributes = window . fsAttributes || [ ] ; window . fsAttribute…" at bounding box center [665, 356] width 759 height 493
click at [332, 452] on div "} ; window . fsAttributes = window . fsAttributes || [ ] ; window . fsAttribute…" at bounding box center [665, 356] width 759 height 493
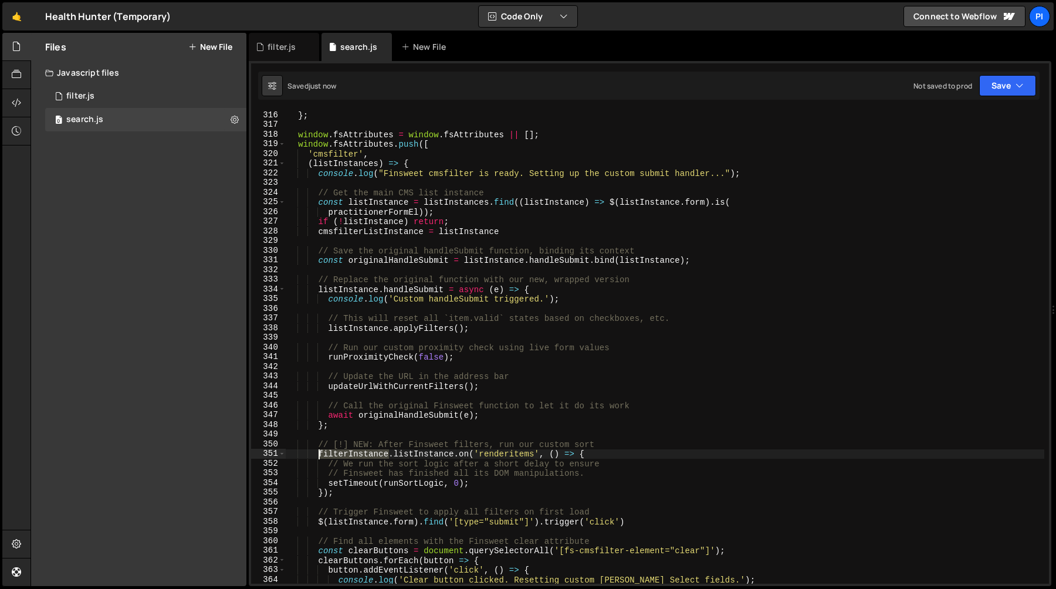
click at [332, 452] on div "} ; window . fsAttributes = window . fsAttributes || [ ] ; window . fsAttribute…" at bounding box center [665, 356] width 759 height 493
paste textarea "list"
click at [376, 444] on div "} ; window . fsAttributes = window . fsAttributes || [ ] ; window . fsAttribute…" at bounding box center [665, 356] width 759 height 493
type textarea "// After Finsweet filters, run our custom sort"
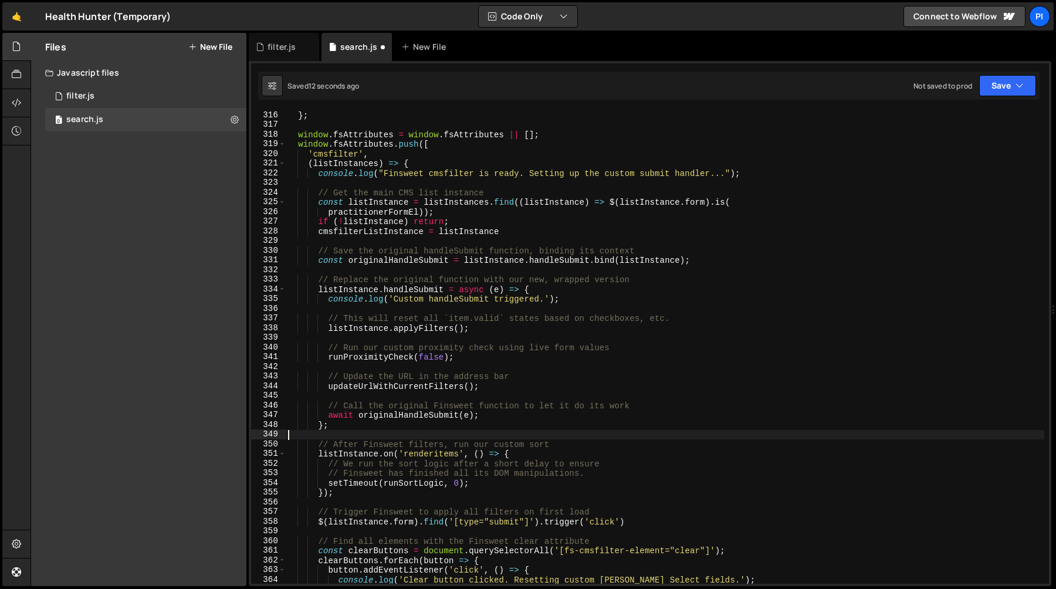
click at [428, 433] on div "} ; window . fsAttributes = window . fsAttributes || [ ] ; window . fsAttribute…" at bounding box center [665, 356] width 759 height 493
click at [424, 461] on div "} ; window . fsAttributes = window . fsAttributes || [ ] ; window . fsAttribute…" at bounding box center [665, 356] width 759 height 493
click at [423, 491] on div "} ; window . fsAttributes = window . fsAttributes || [ ] ; window . fsAttribute…" at bounding box center [665, 356] width 759 height 493
click at [511, 481] on div "} ; window . fsAttributes = window . fsAttributes || [ ] ; window . fsAttribute…" at bounding box center [665, 356] width 759 height 493
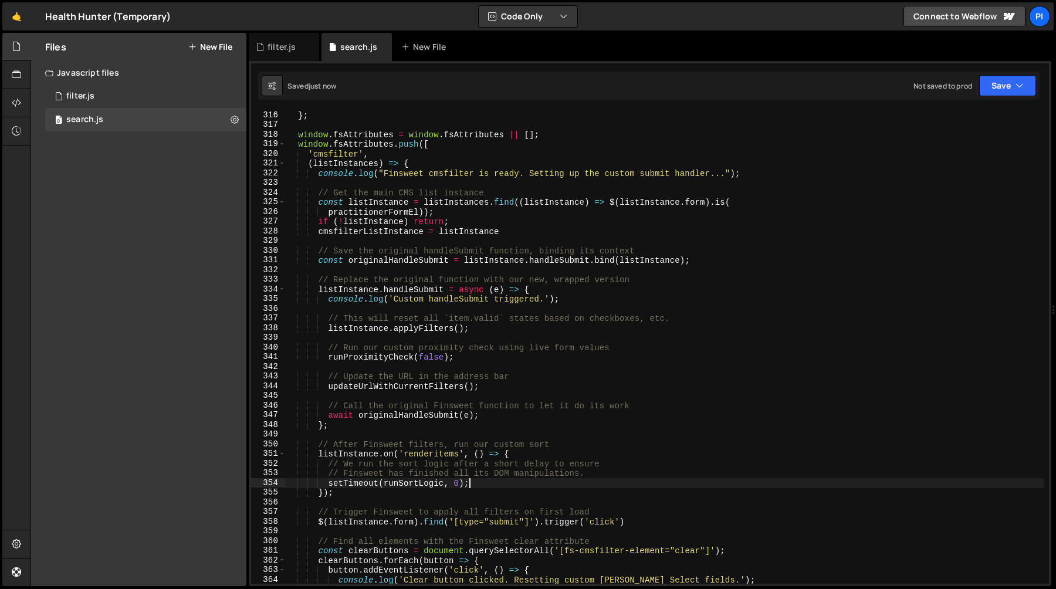
type textarea "setTimeout(runSortLogic, 0);"
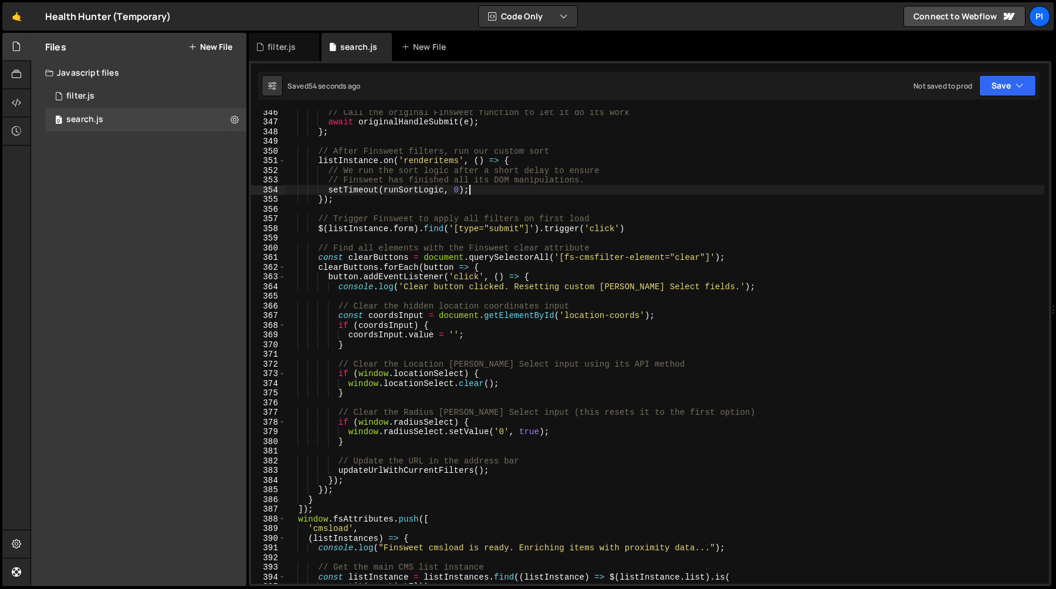
scroll to position [3350, 0]
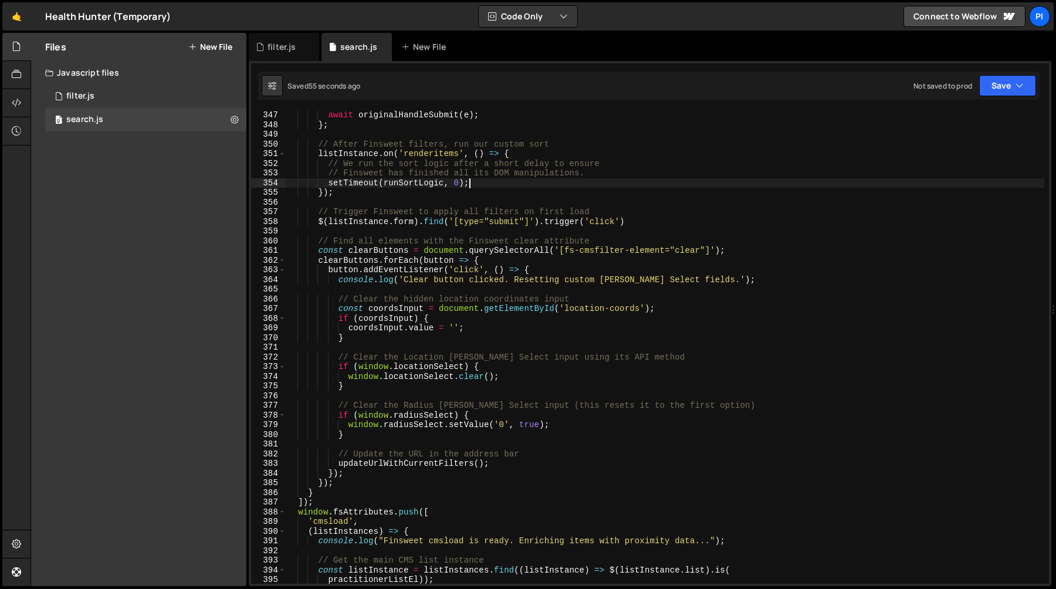
click at [370, 447] on div "await originalHandleSubmit ( e ) ; } ; // After Finsweet filters, run our custo…" at bounding box center [665, 356] width 759 height 493
click at [507, 464] on div "await originalHandleSubmit ( e ) ; } ; // After Finsweet filters, run our custo…" at bounding box center [665, 356] width 759 height 493
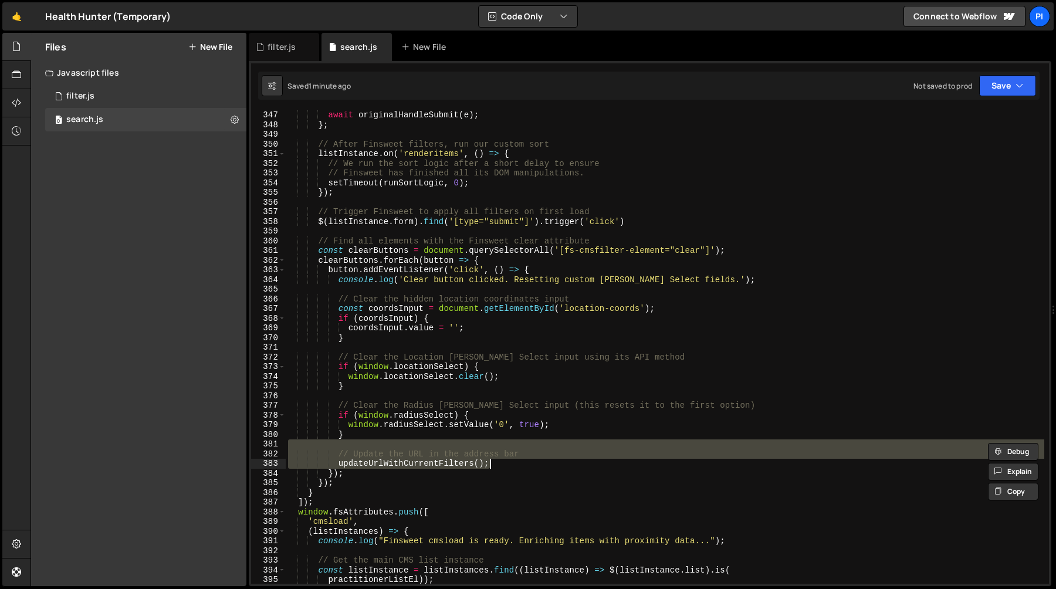
click at [427, 373] on div "await originalHandleSubmit ( e ) ; } ; // After Finsweet filters, run our custo…" at bounding box center [665, 356] width 759 height 493
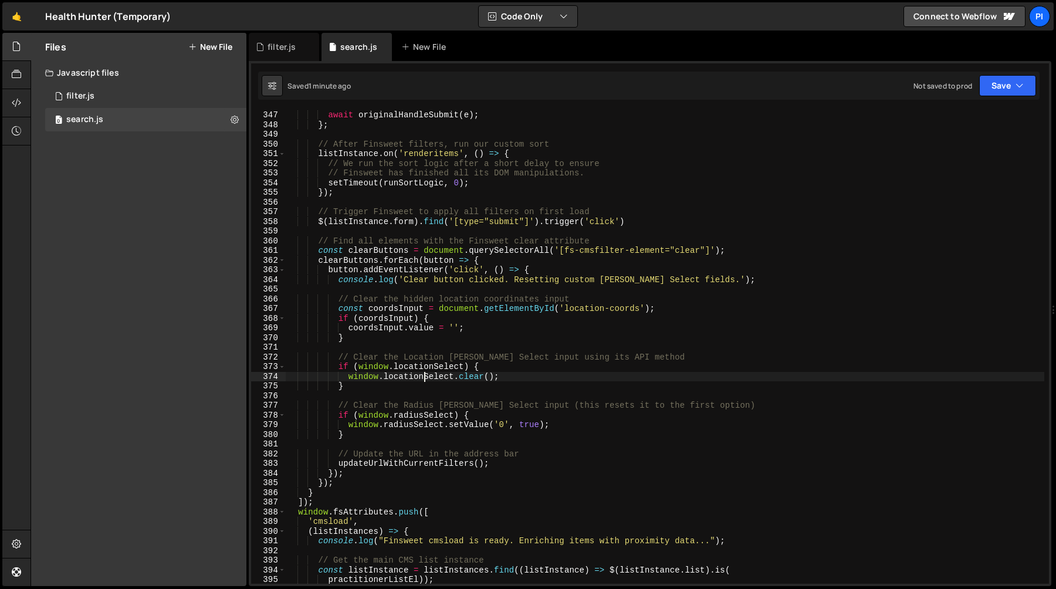
click at [427, 373] on div "await originalHandleSubmit ( e ) ; } ; // After Finsweet filters, run our custo…" at bounding box center [665, 356] width 759 height 493
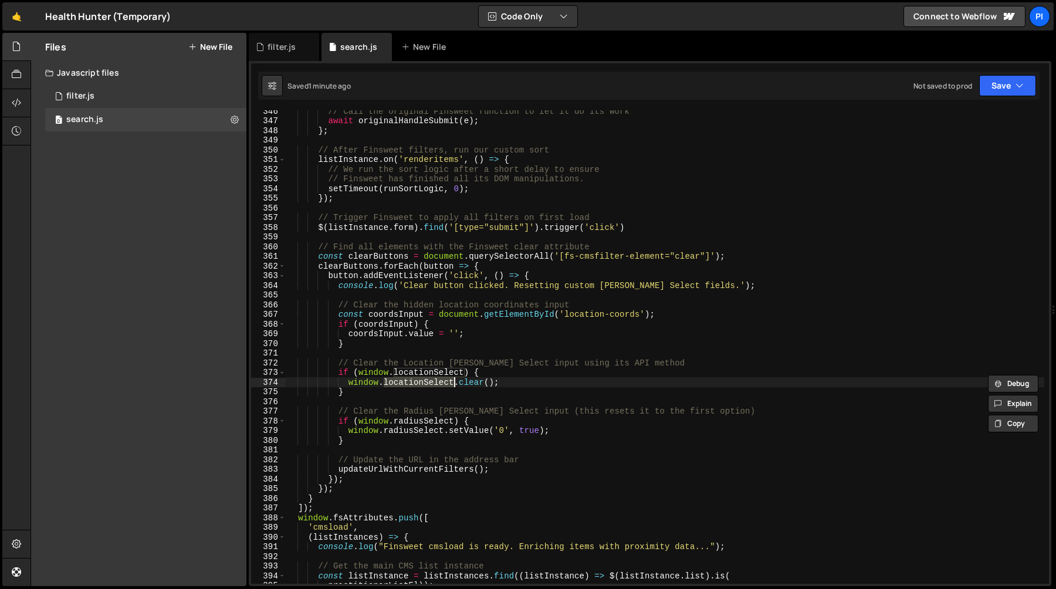
scroll to position [3341, 0]
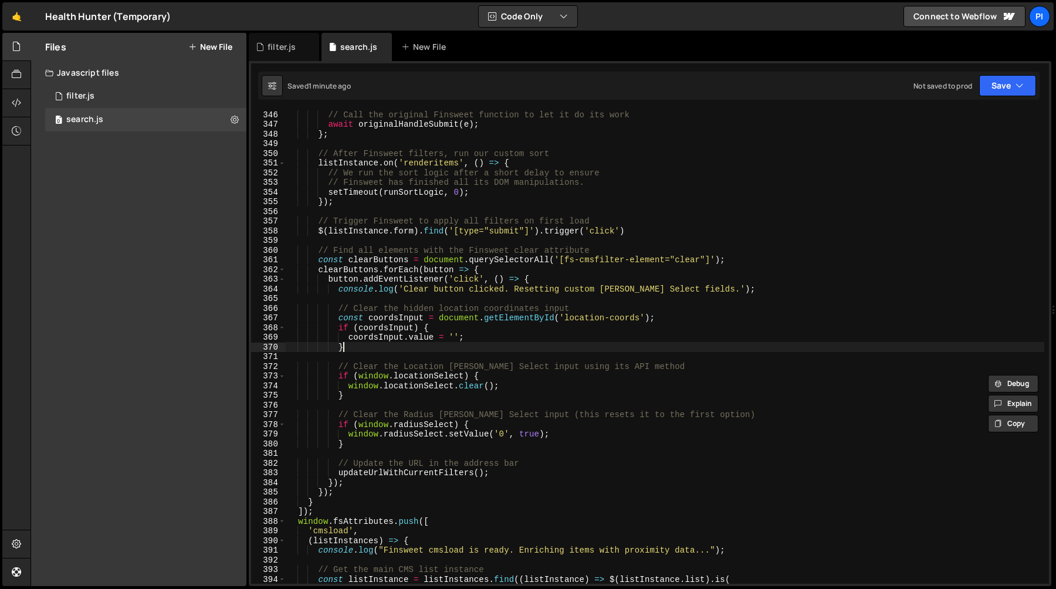
click at [368, 344] on div "// Call the original Finsweet function to let it do its work await originalHand…" at bounding box center [665, 356] width 759 height 493
click at [341, 326] on div "// Call the original Finsweet function to let it do its work await originalHand…" at bounding box center [665, 356] width 759 height 493
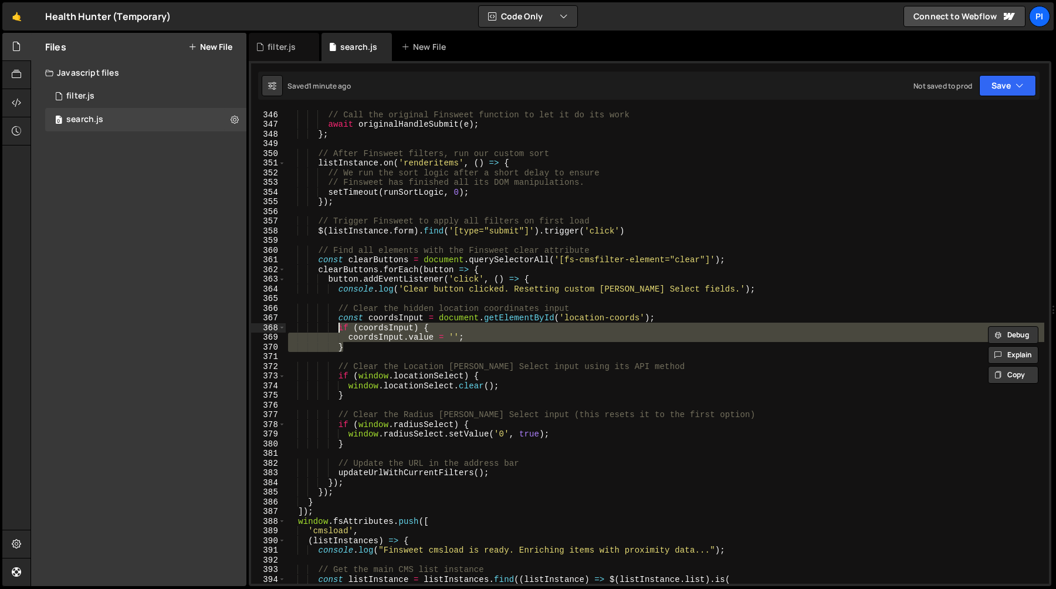
click at [438, 394] on div "// Call the original Finsweet function to let it do its work await originalHand…" at bounding box center [665, 356] width 759 height 493
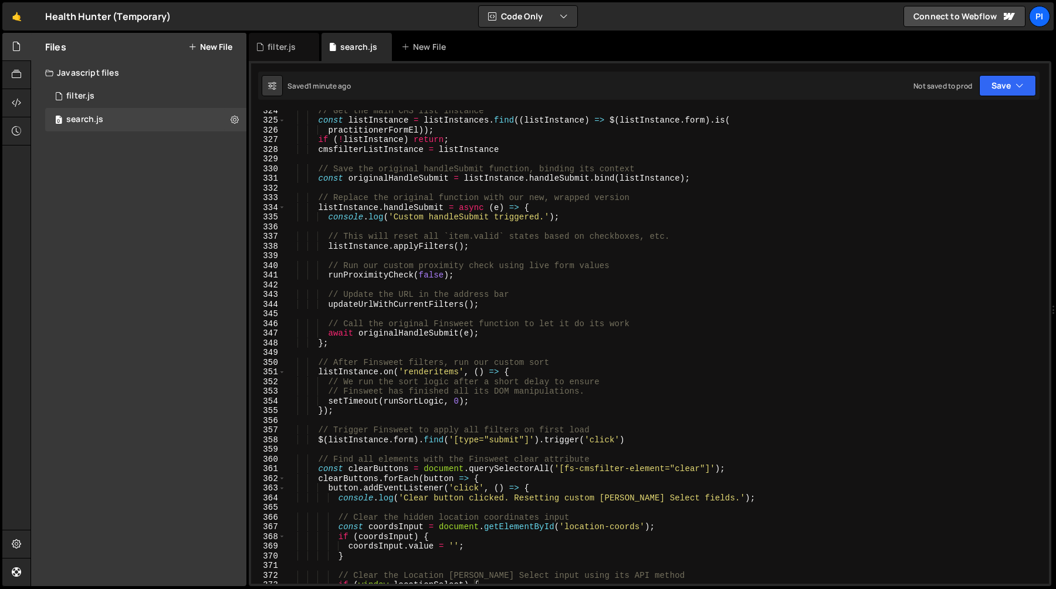
scroll to position [3132, 0]
click at [359, 373] on div "// Get the main CMS list instance const listInstance = listInstances . find (( …" at bounding box center [665, 352] width 759 height 493
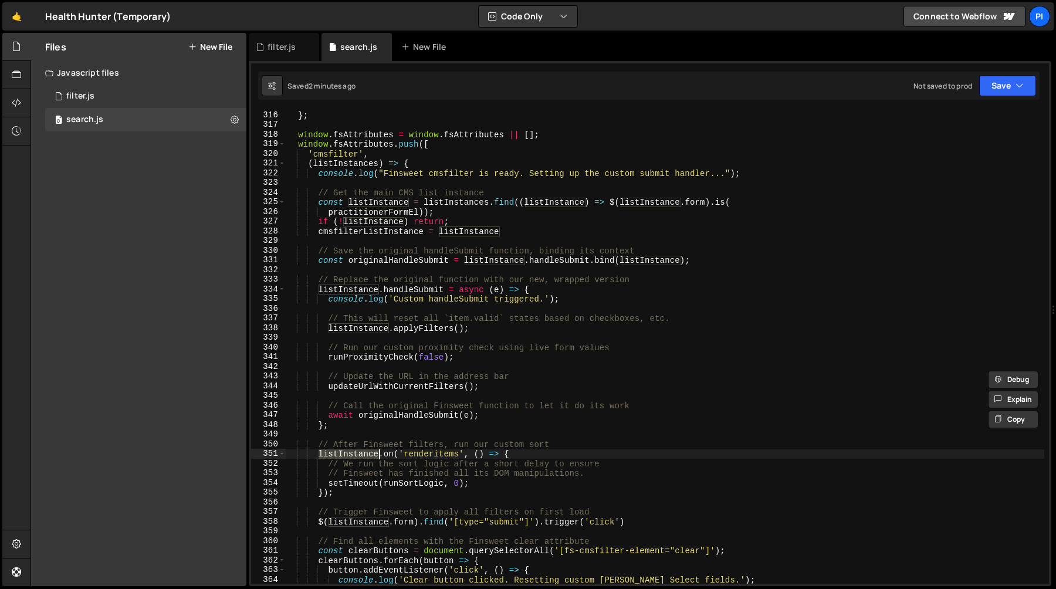
scroll to position [3038, 0]
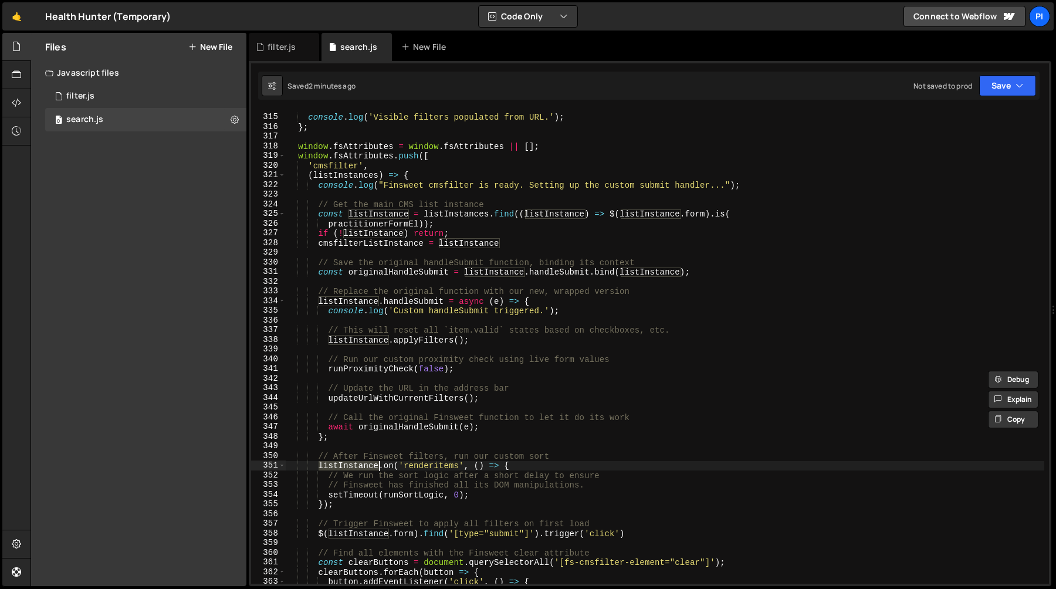
click at [536, 244] on div "console . log ( 'Visible filters populated from URL.' ) ; } ; window . fsAttrib…" at bounding box center [665, 349] width 759 height 493
type textarea "cmsfilterListInstance = listInstance"
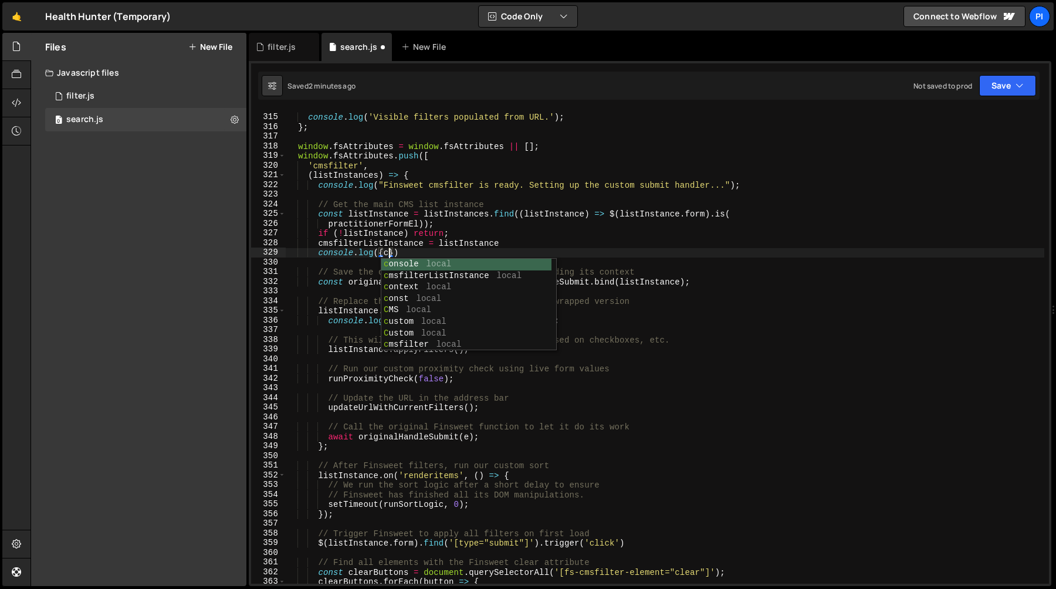
scroll to position [0, 7]
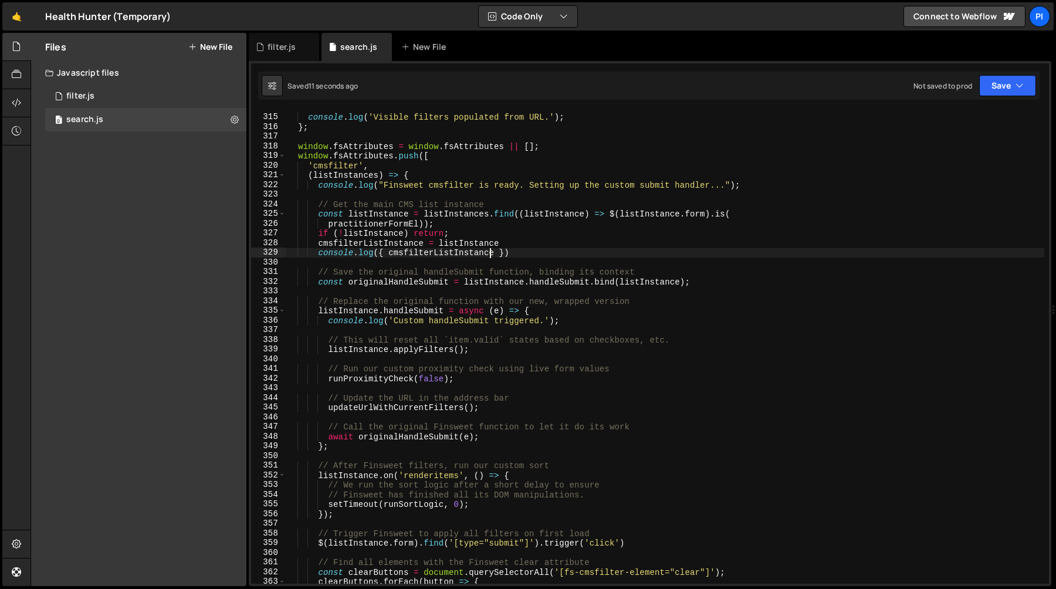
click at [358, 305] on div "console . log ( 'Visible filters populated from URL.' ) ; } ; window . fsAttrib…" at bounding box center [665, 349] width 759 height 493
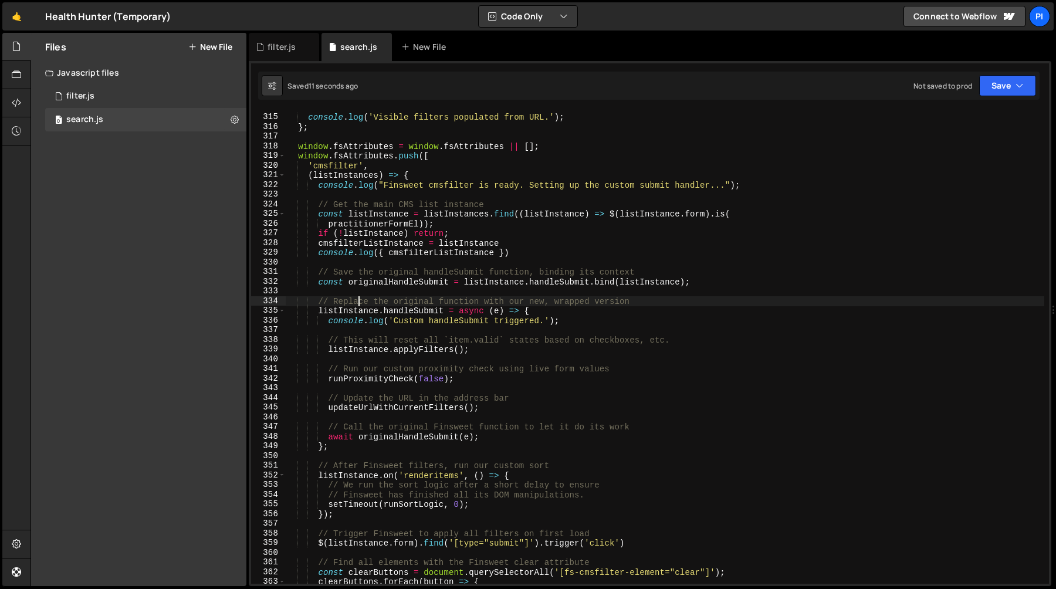
click at [358, 305] on div "console . log ( 'Visible filters populated from URL.' ) ; } ; window . fsAttrib…" at bounding box center [665, 349] width 759 height 493
click at [356, 315] on div "console . log ( 'Visible filters populated from URL.' ) ; } ; window . fsAttrib…" at bounding box center [665, 349] width 759 height 493
click at [380, 481] on div "console . log ( 'Visible filters populated from URL.' ) ; } ; window . fsAttrib…" at bounding box center [665, 349] width 759 height 493
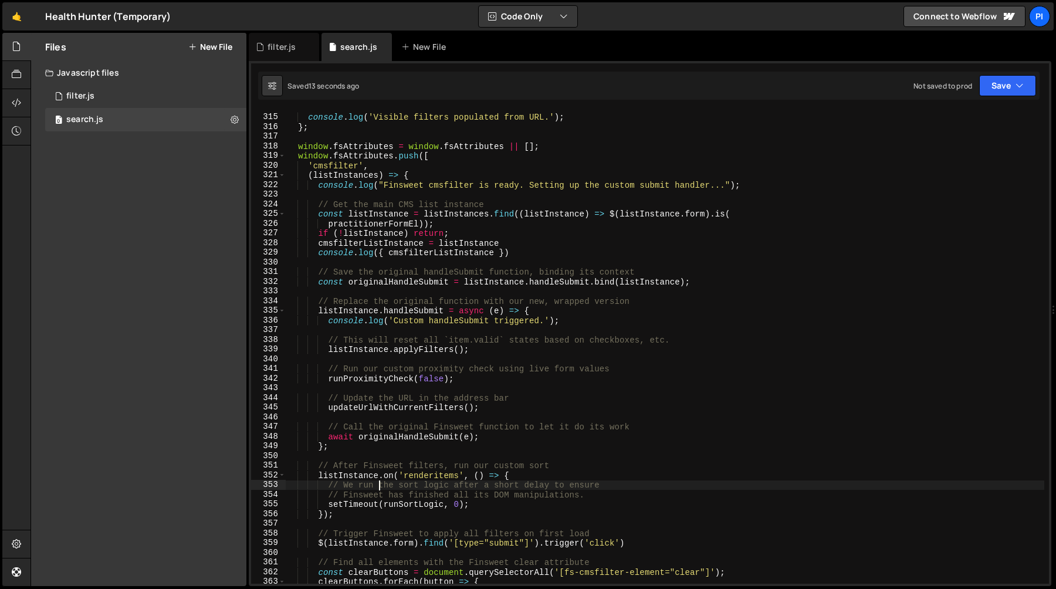
click at [380, 477] on div "console . log ( 'Visible filters populated from URL.' ) ; } ; window . fsAttrib…" at bounding box center [665, 349] width 759 height 493
paste textarea "listInstance"
type textarea "listInstance.listInstance.on('renderitems', () => {"
click at [556, 356] on div "console . log ( 'Visible filters populated from URL.' ) ; } ; window . fsAttrib…" at bounding box center [665, 349] width 759 height 493
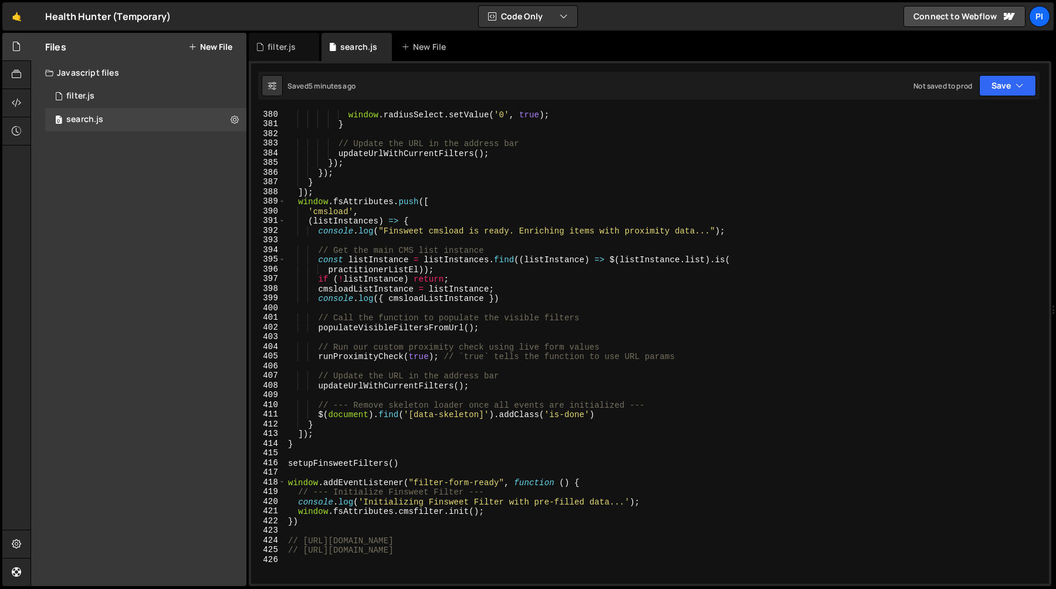
scroll to position [3883, 0]
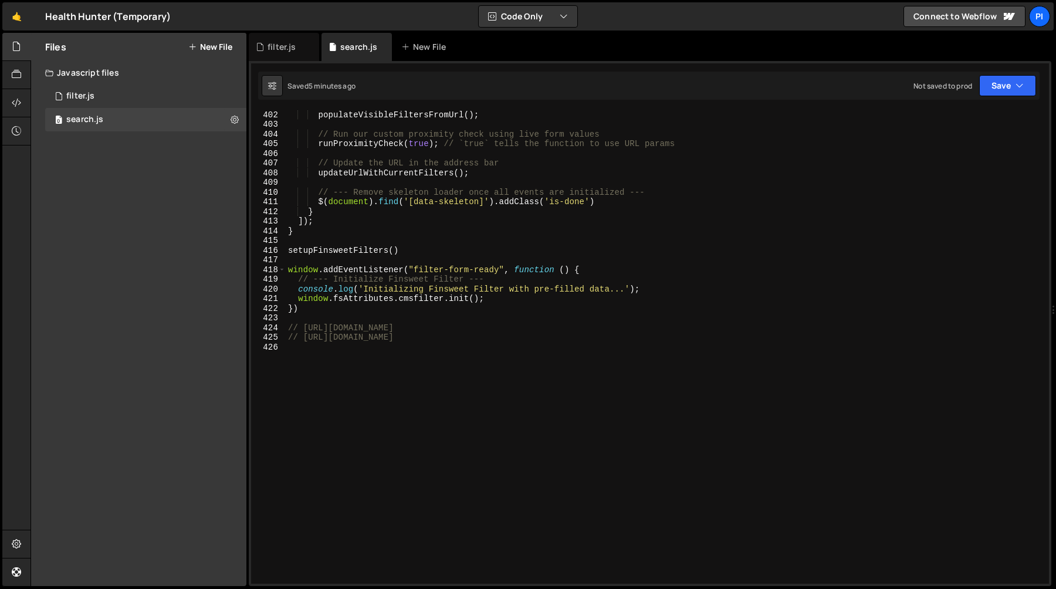
click at [398, 388] on div "populateVisibleFiltersFromUrl ( ) ; // Run our custom proximity check using liv…" at bounding box center [665, 356] width 759 height 493
paste textarea "hh-home_hero-form_input is-left"
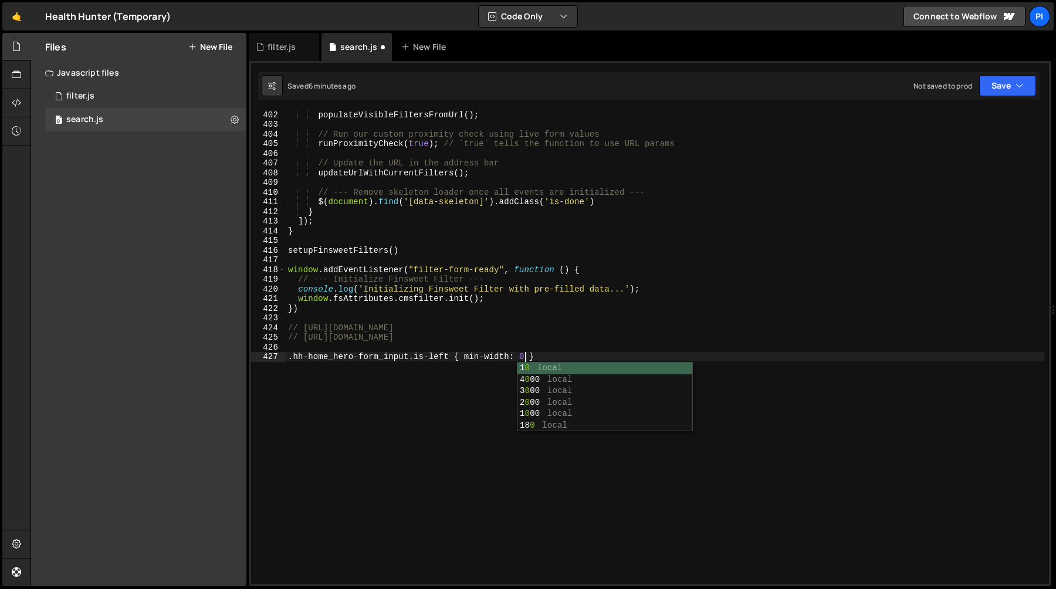
scroll to position [0, 16]
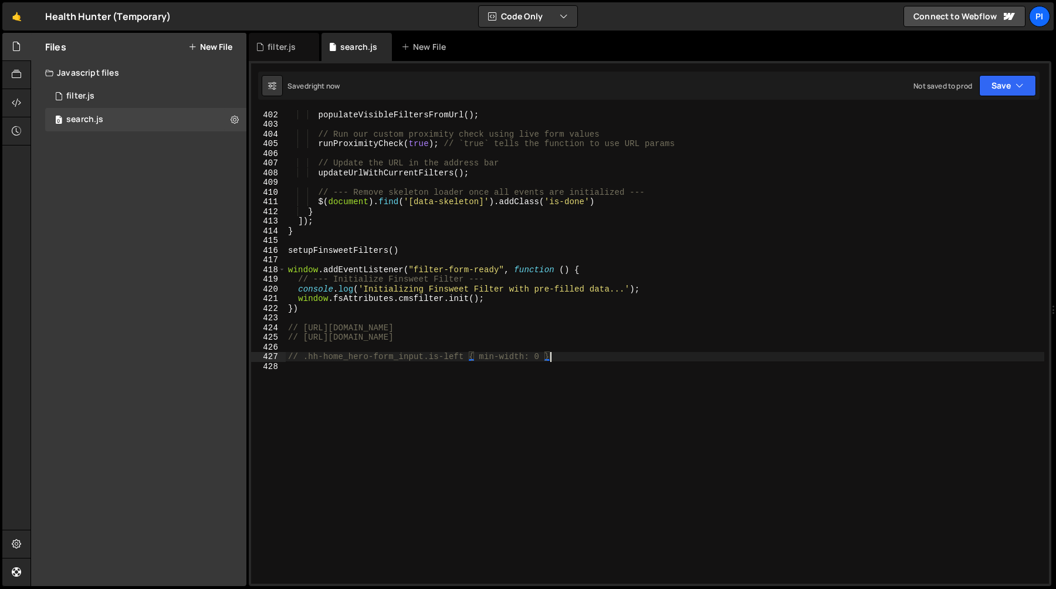
type textarea "// .hh-home_hero-form_input.is-left { min-width: 0 }"
click at [406, 255] on div "populateVisibleFiltersFromUrl ( ) ; // Run our custom proximity check using liv…" at bounding box center [665, 356] width 759 height 493
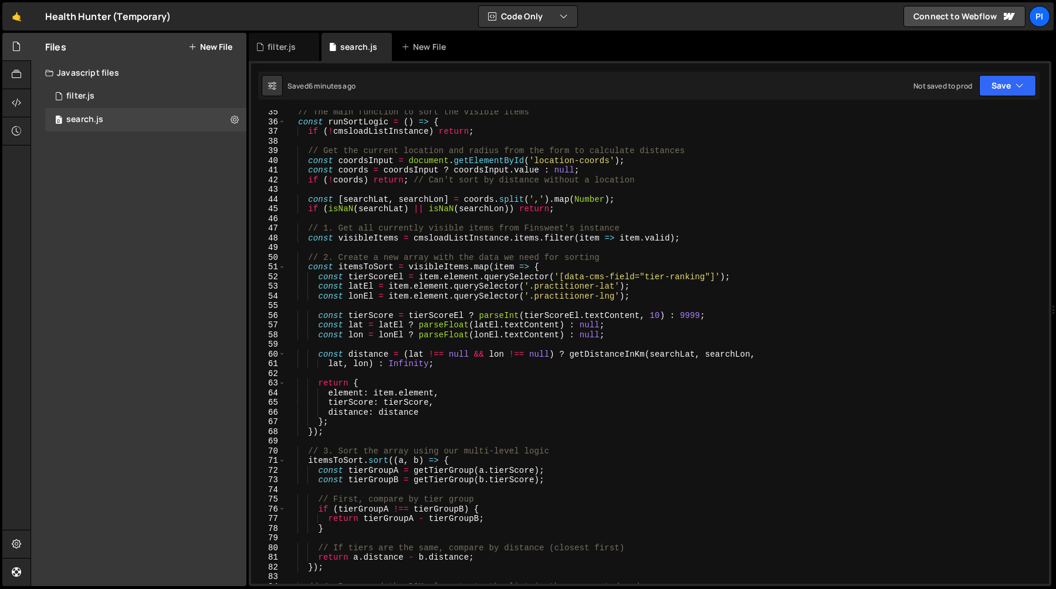
scroll to position [345, 0]
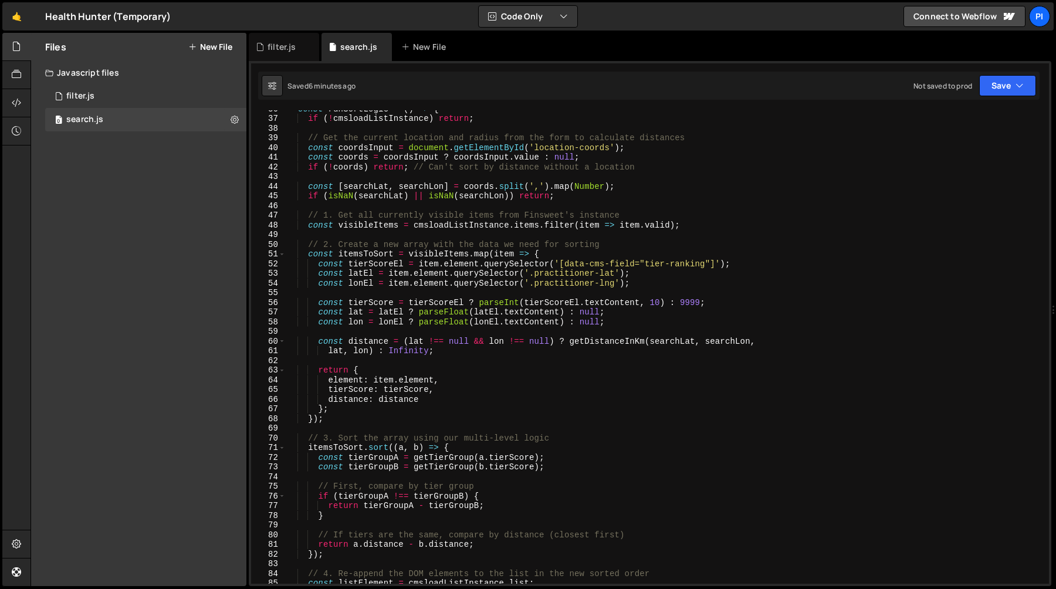
click at [593, 423] on div "const runSortLogic = ( ) => { if ( ! cmsloadListInstance ) return ; // Get the …" at bounding box center [665, 350] width 759 height 493
type textarea "});p"
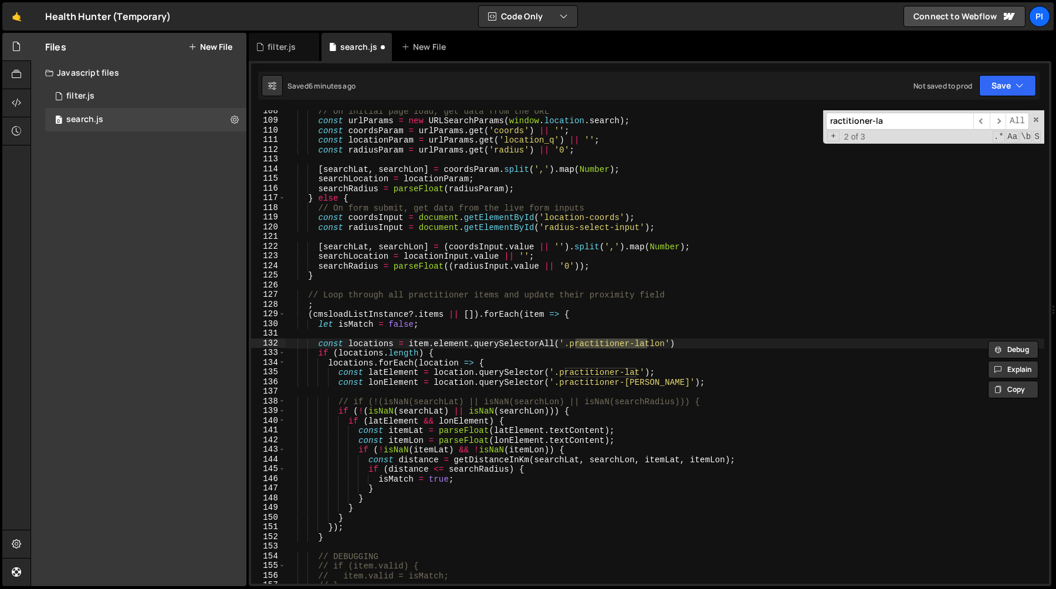
scroll to position [1008, 0]
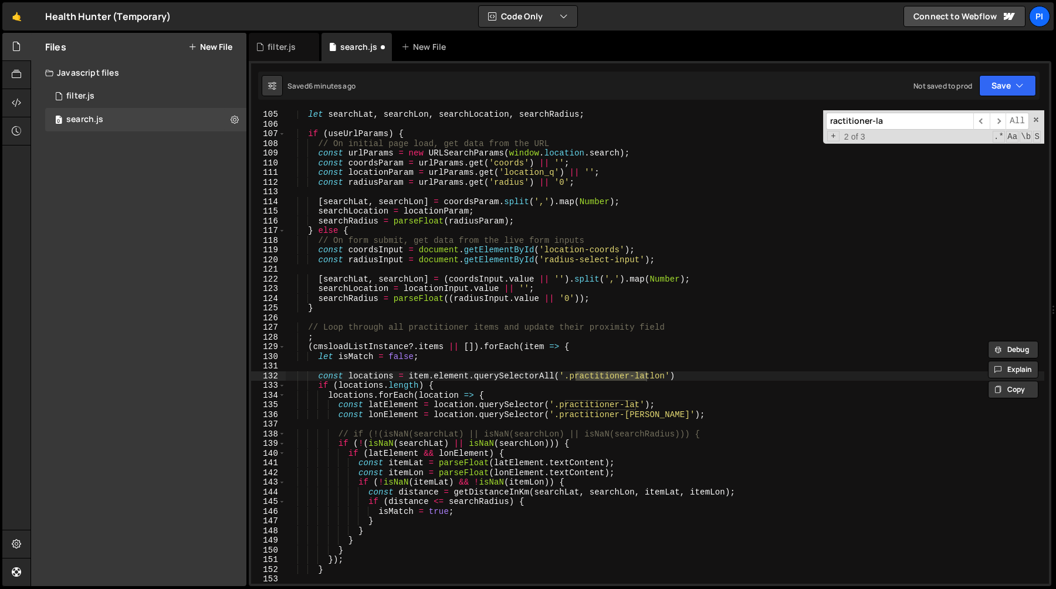
type input "ractitioner-la"
click at [318, 378] on div "let searchLat , searchLon , searchLocation , searchRadius ; if ( useUrlParams )…" at bounding box center [665, 356] width 759 height 493
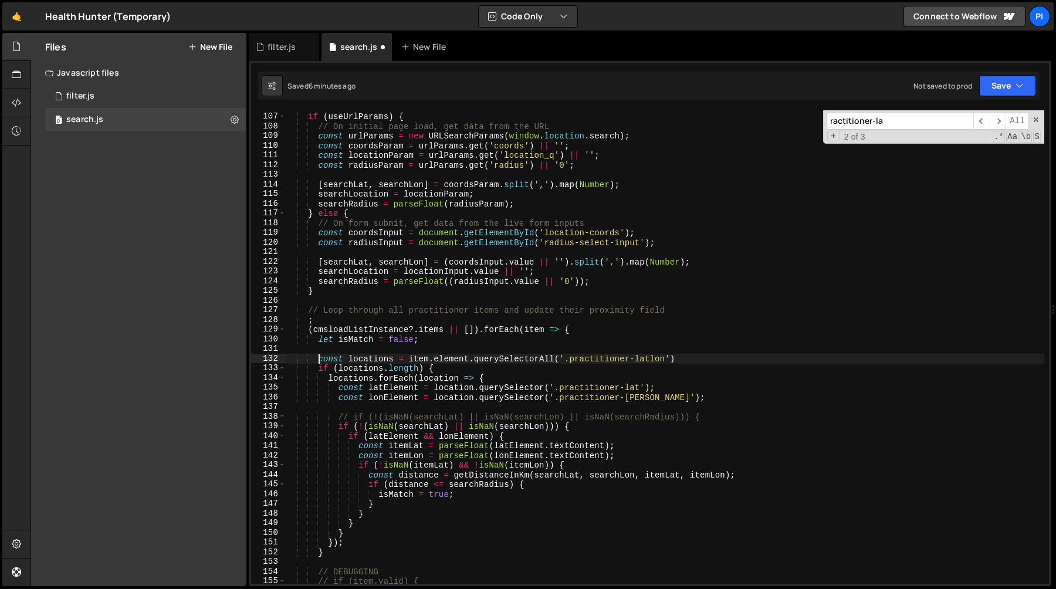
scroll to position [1025, 0]
click at [348, 553] on div "if ( useUrlParams ) { // On initial page load, get data from the URL const urlP…" at bounding box center [665, 348] width 759 height 493
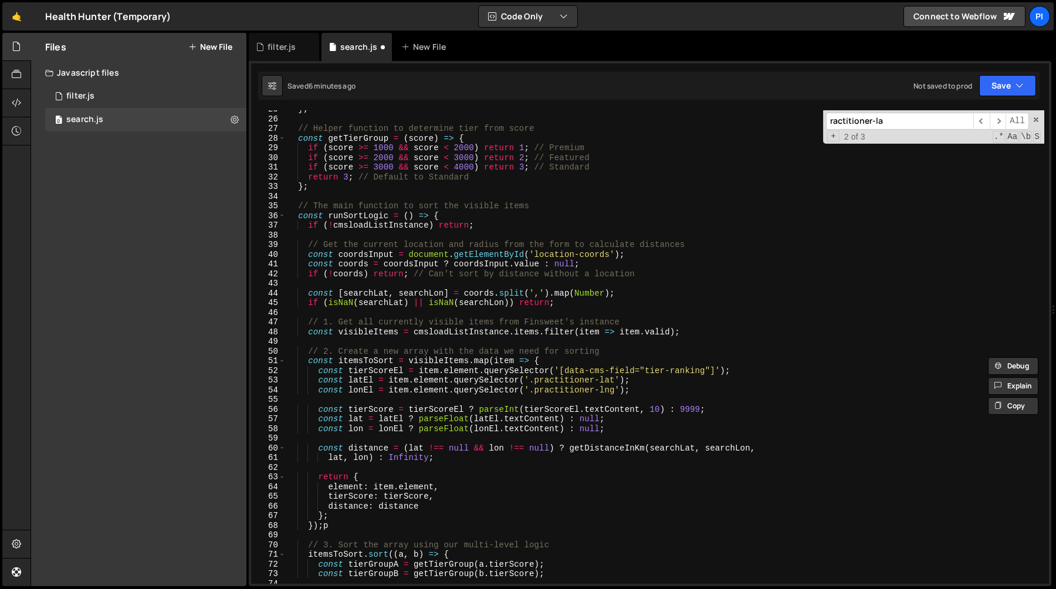
scroll to position [246, 0]
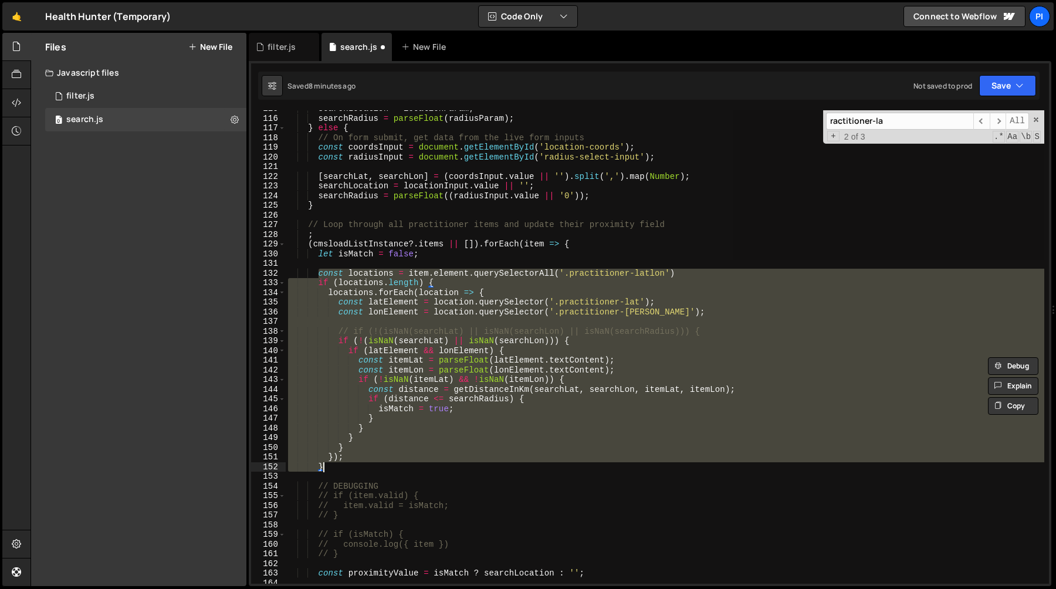
click at [508, 346] on div "searchLocation = locationParam ; searchRadius = parseFloat ( radiusParam ) ; } …" at bounding box center [665, 347] width 759 height 474
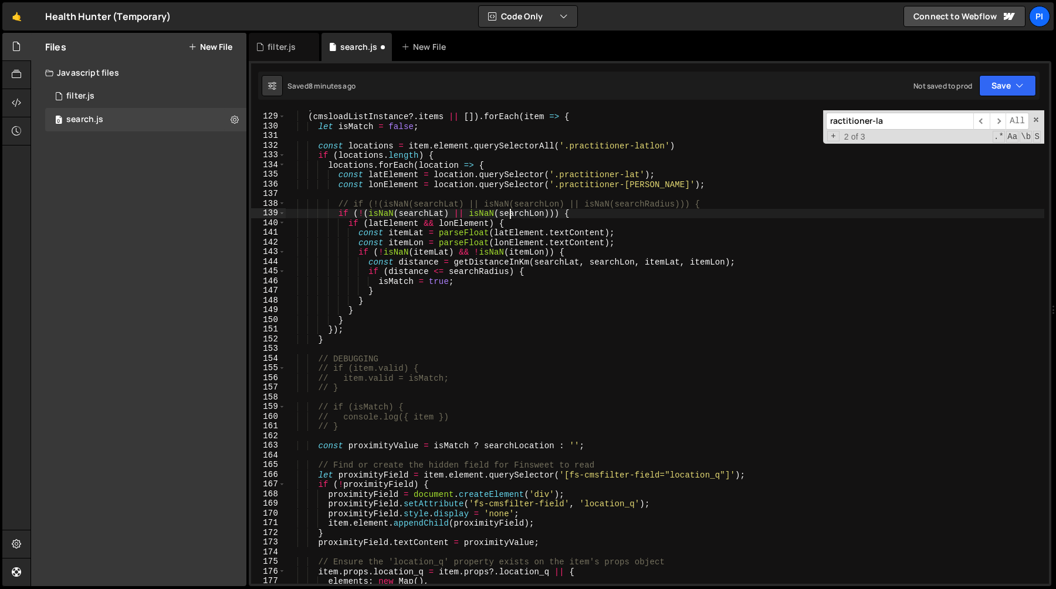
scroll to position [1233, 0]
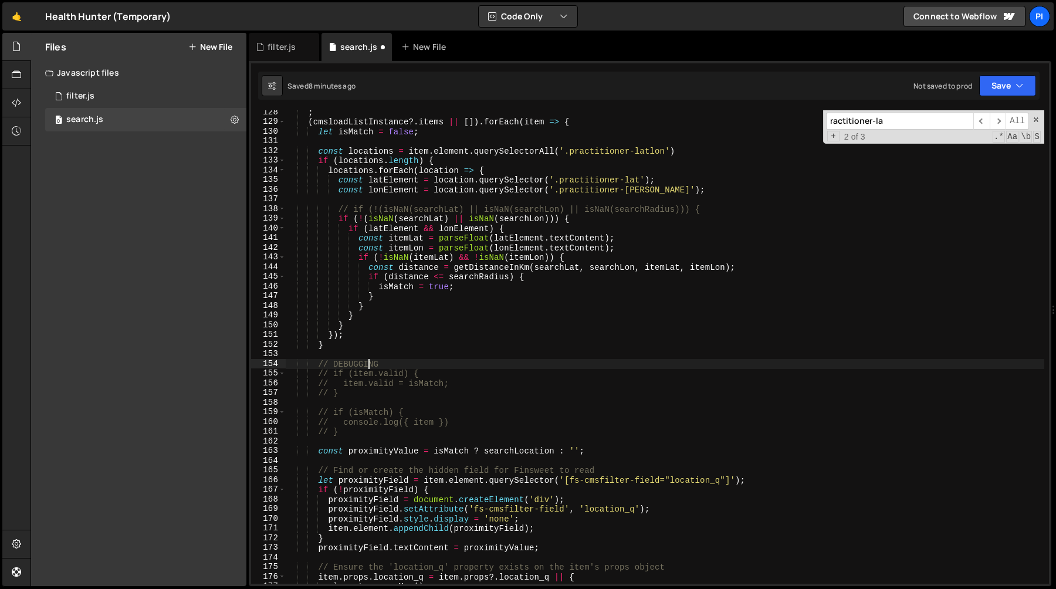
click at [367, 367] on div "; ( cmsloadListInstance ?. items || [ ]) . forEach ( item => { let isMatch = fa…" at bounding box center [665, 353] width 759 height 493
click at [317, 366] on div "; ( cmsloadListInstance ?. items || [ ]) . forEach ( item => { let isMatch = fa…" at bounding box center [665, 353] width 759 height 493
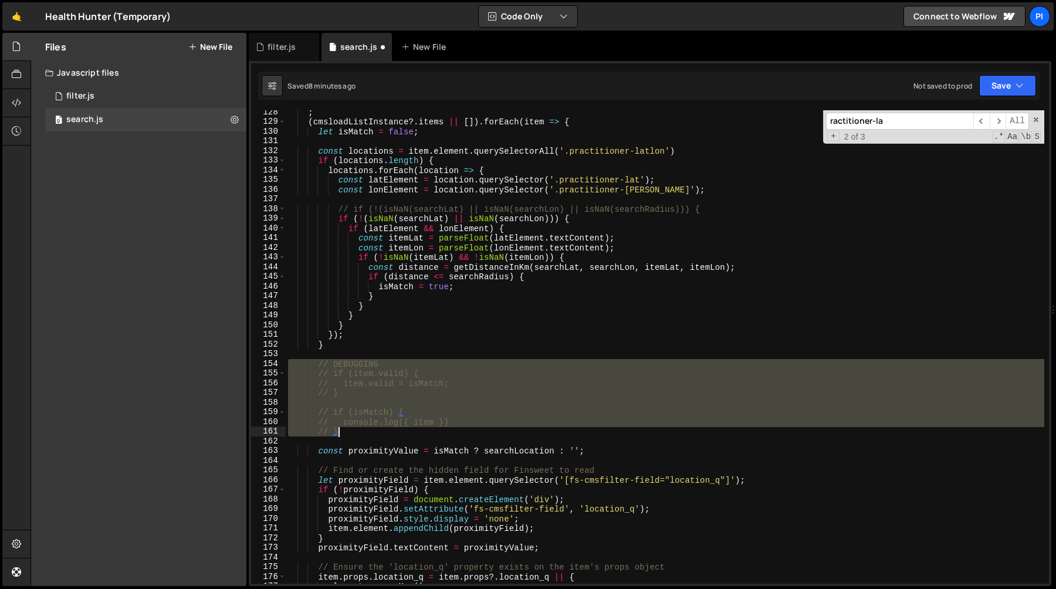
drag, startPoint x: 317, startPoint y: 366, endPoint x: 374, endPoint y: 428, distance: 83.5
click at [374, 428] on div "; ( cmsloadListInstance ?. items || [ ]) . forEach ( item => { let isMatch = fa…" at bounding box center [665, 353] width 759 height 493
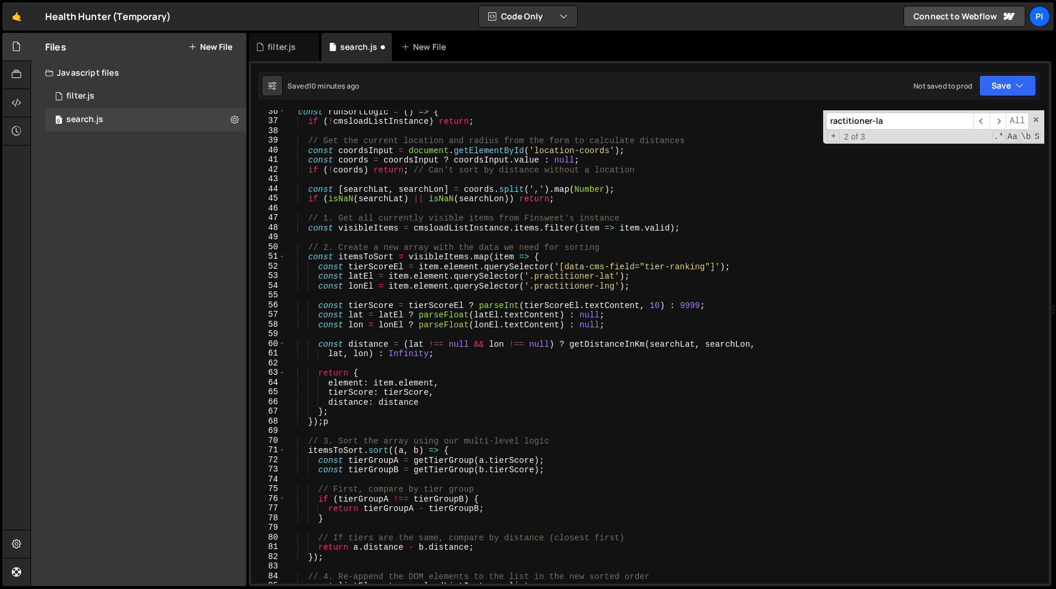
scroll to position [357, 0]
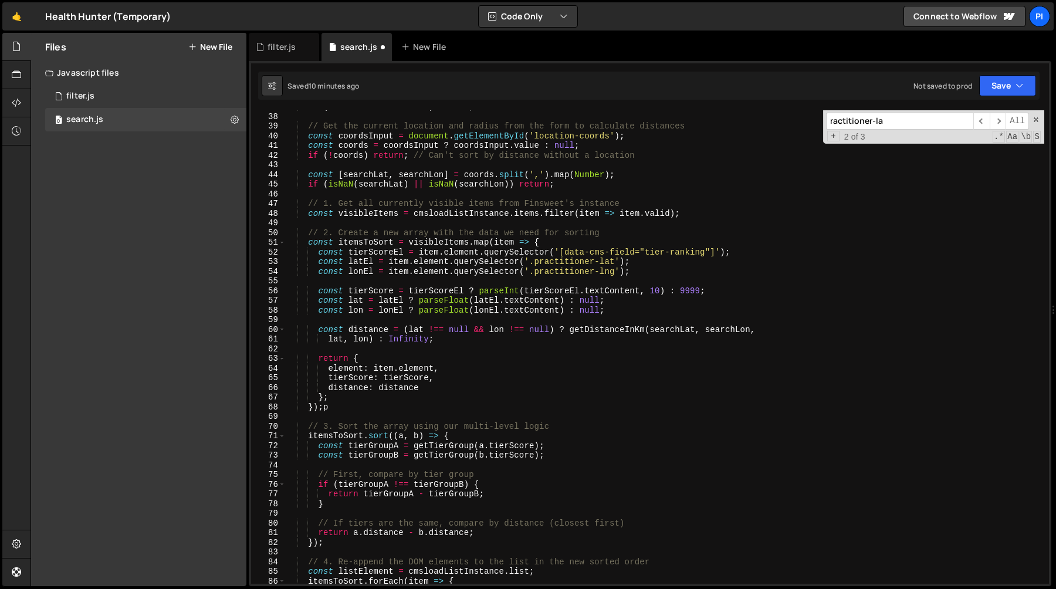
click at [336, 408] on div "if ( ! cmsloadListInstance ) return ; // Get the current location and radius fr…" at bounding box center [665, 348] width 759 height 493
click at [306, 243] on div "if ( ! cmsloadListInstance ) return ; // Get the current location and radius fr…" at bounding box center [665, 348] width 759 height 493
click at [348, 407] on div "if ( ! cmsloadListInstance ) return ; // Get the current location and radius fr…" at bounding box center [665, 348] width 759 height 493
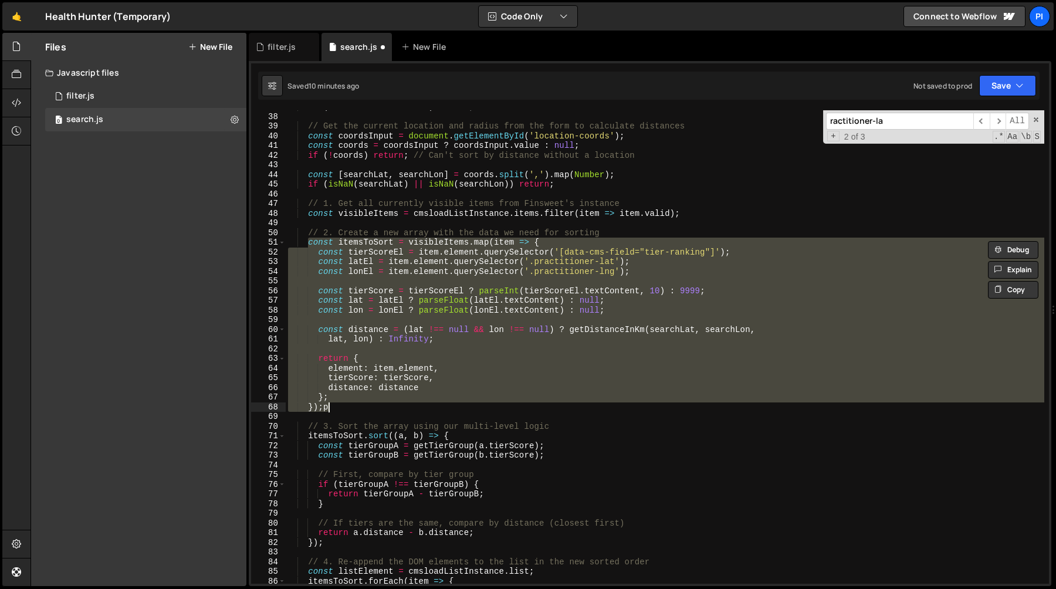
paste textarea "});"
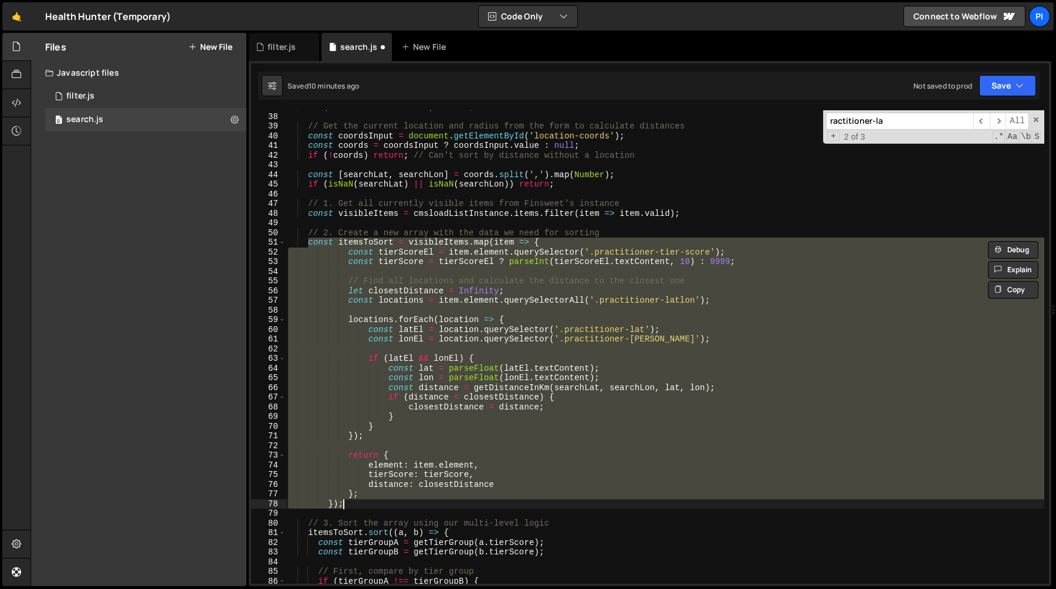
click at [407, 281] on div "if ( ! cmsloadListInstance ) return ; // Get the current location and radius fr…" at bounding box center [665, 347] width 759 height 474
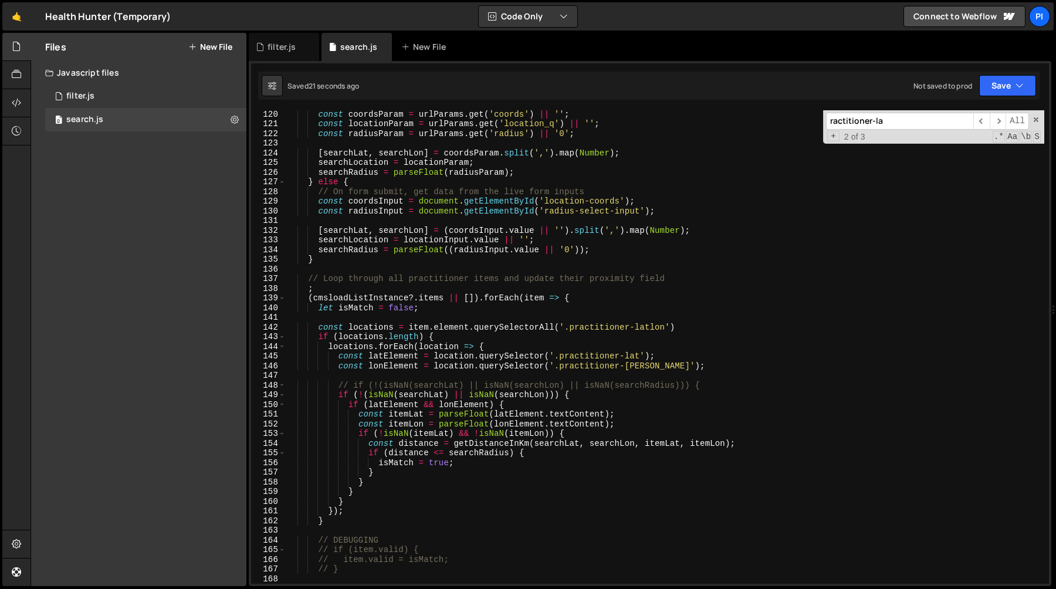
scroll to position [1153, 0]
click at [391, 356] on div "const coordsParam = urlParams . get ( 'coords' ) || '' ; const locationParam = …" at bounding box center [665, 355] width 759 height 493
type textarea "const latElement = location.querySelector('.practitioner-lat');"
click at [391, 356] on div "const coordsParam = urlParams . get ( 'coords' ) || '' ; const locationParam = …" at bounding box center [665, 355] width 759 height 493
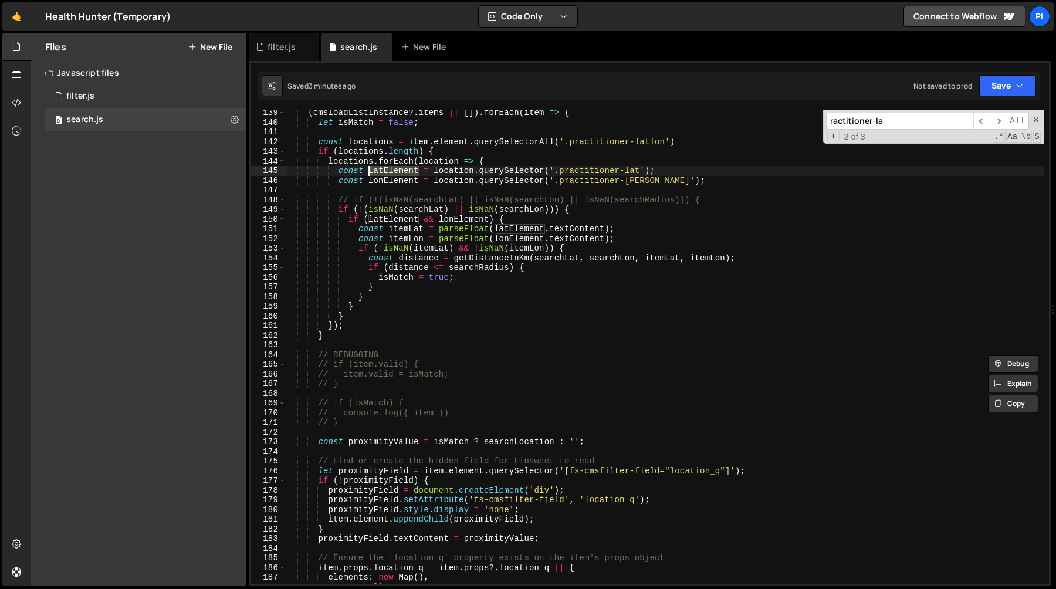
scroll to position [1337, 0]
